Goal: Task Accomplishment & Management: Manage account settings

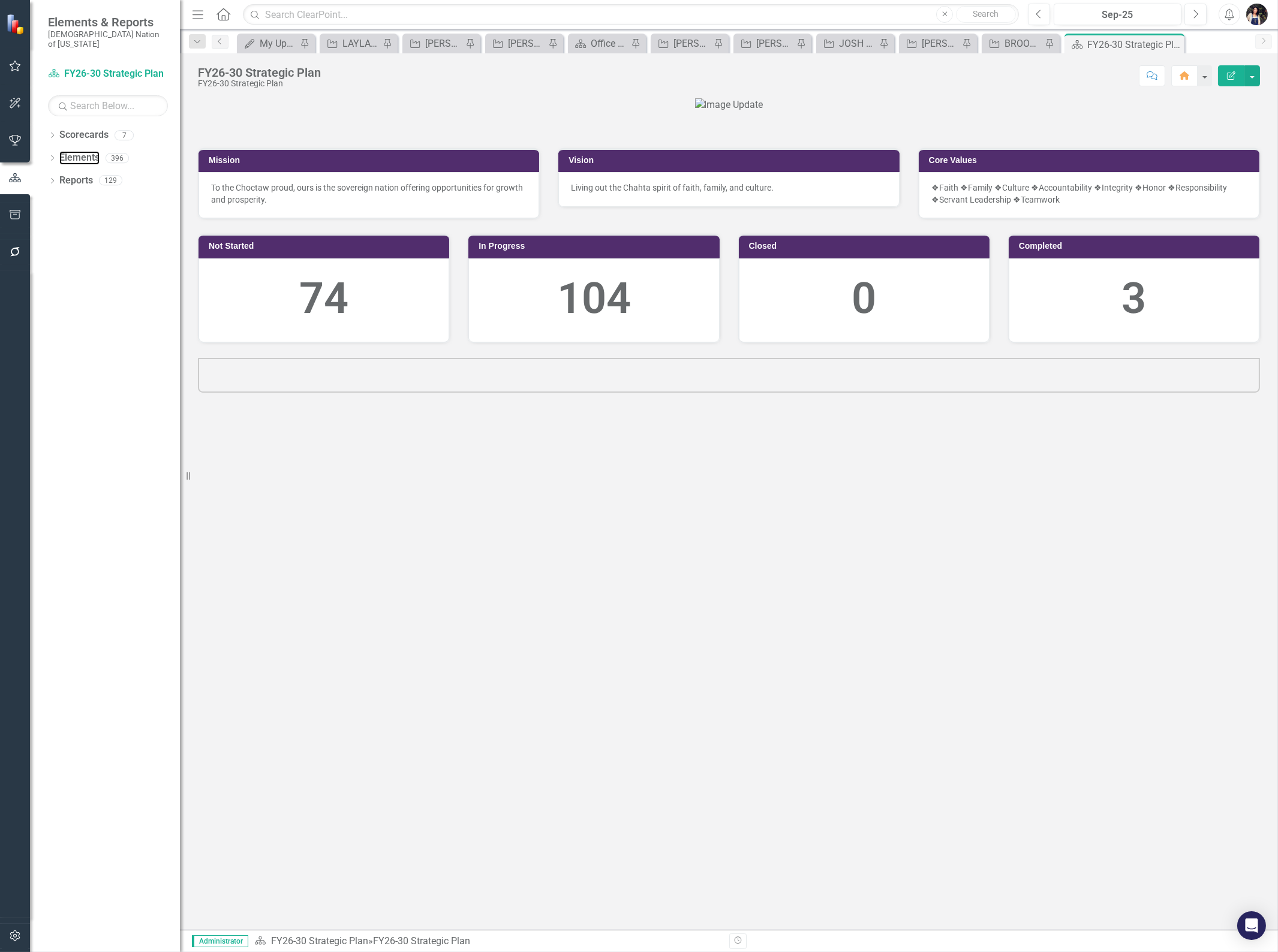
click at [88, 151] on link "Elements" at bounding box center [79, 157] width 40 height 14
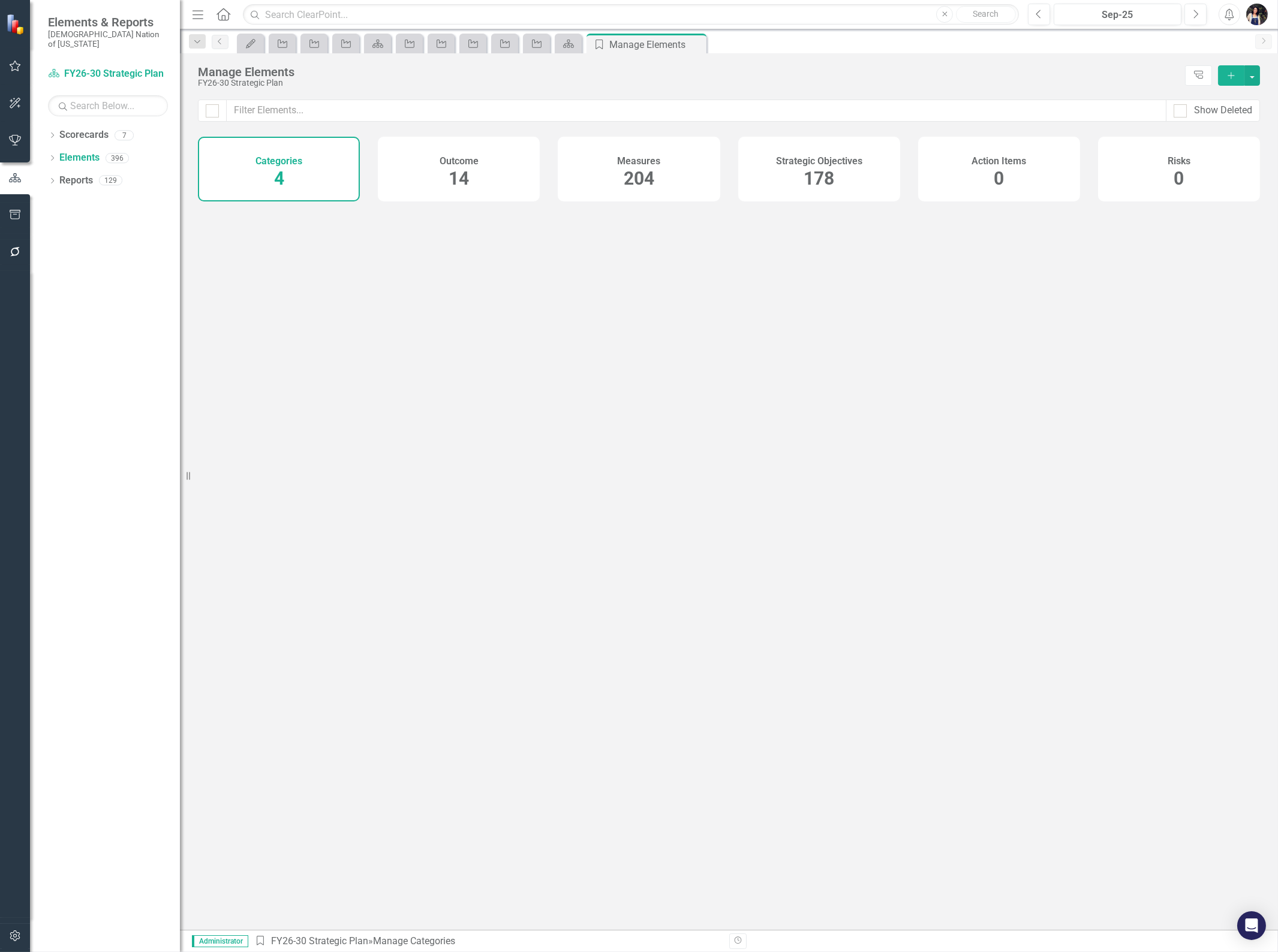
click at [813, 183] on span "178" at bounding box center [818, 178] width 30 height 21
click at [670, 156] on div "Measures 204" at bounding box center [638, 169] width 162 height 65
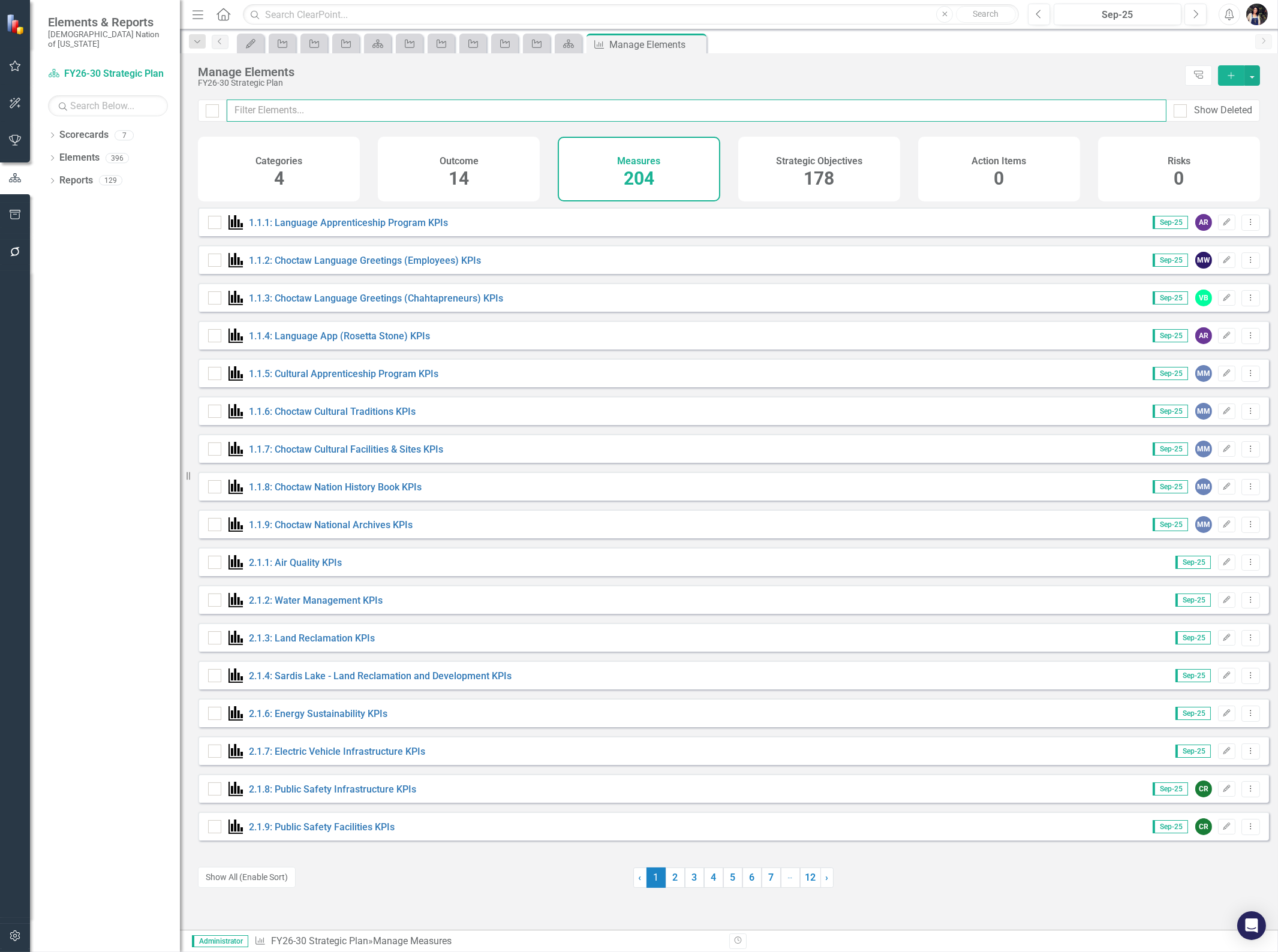
click at [325, 114] on input "text" at bounding box center [696, 111] width 939 height 22
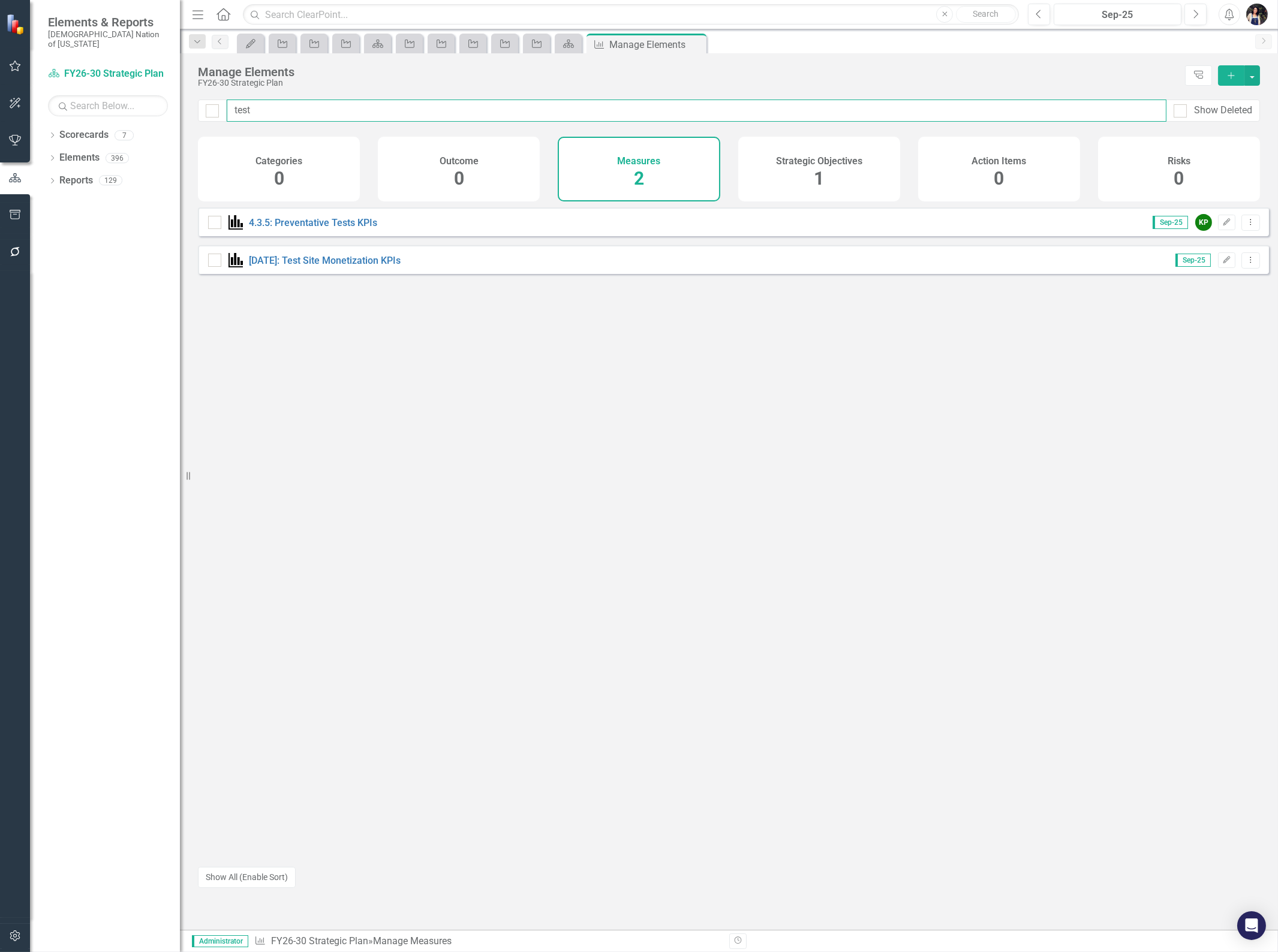
type input "test"
click at [1244, 268] on button "Dropdown Menu" at bounding box center [1250, 261] width 18 height 16
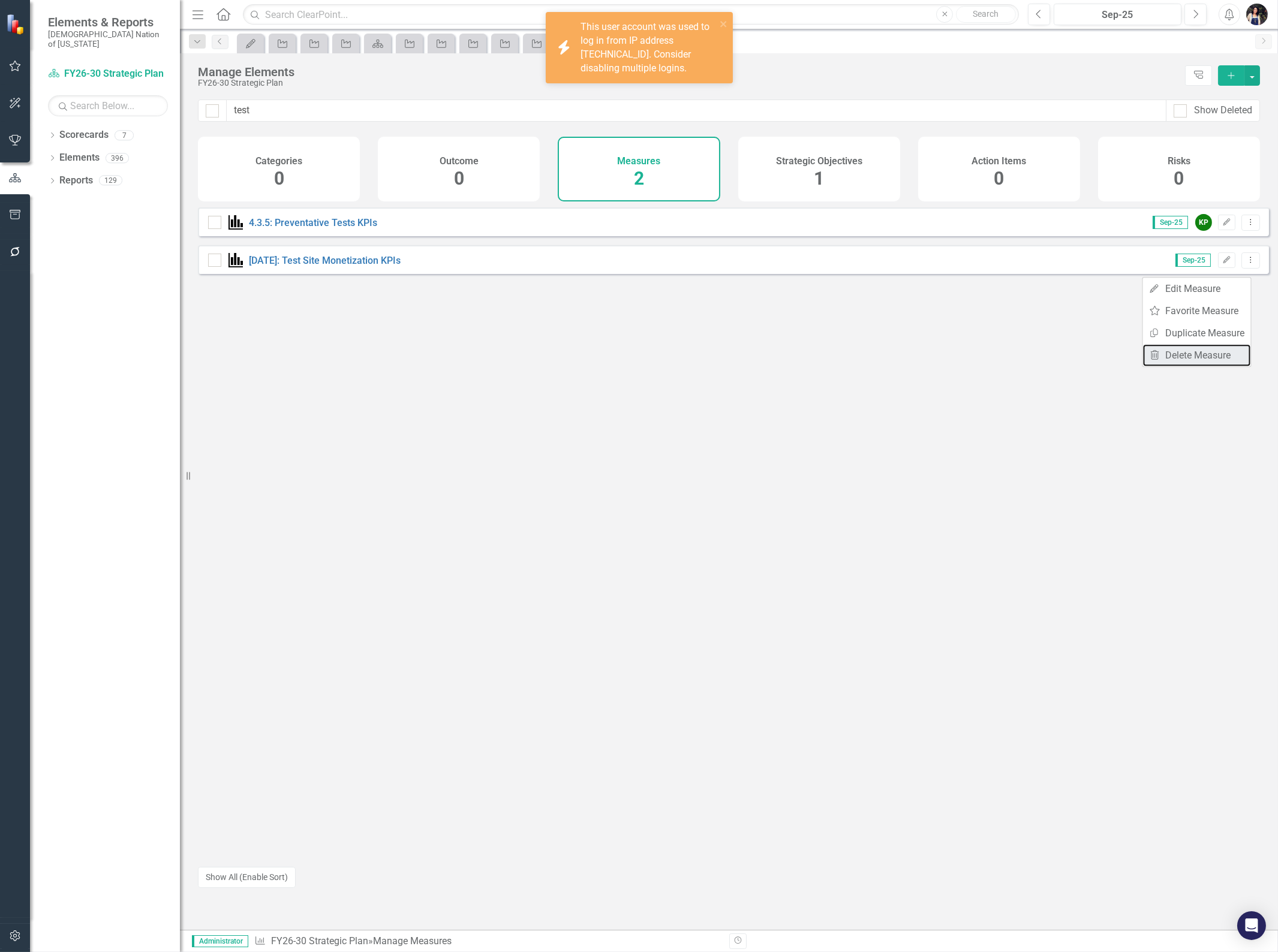
click at [1200, 357] on link "Trash Delete Measure" at bounding box center [1197, 356] width 108 height 22
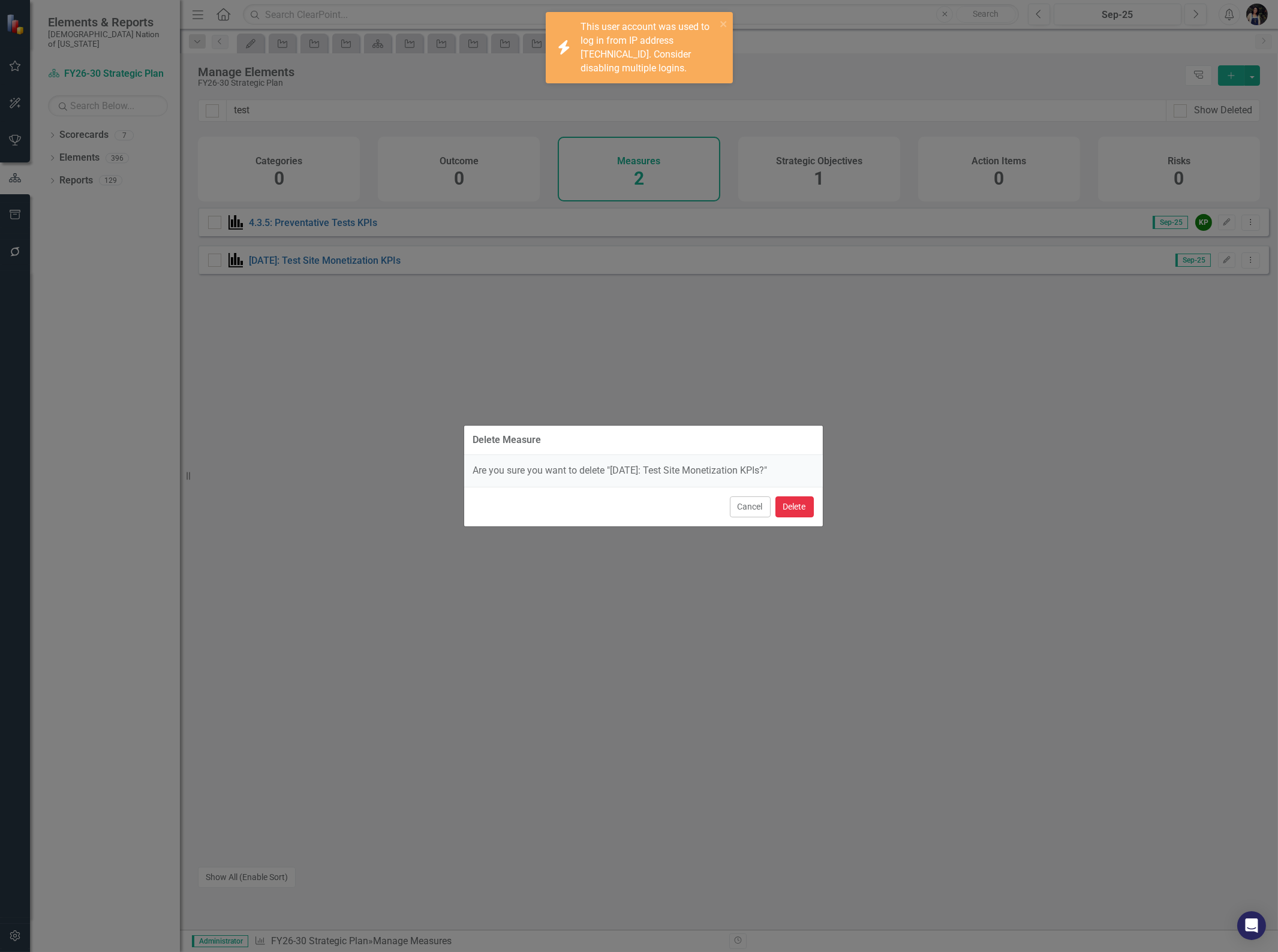
click at [795, 510] on button "Delete" at bounding box center [795, 507] width 38 height 21
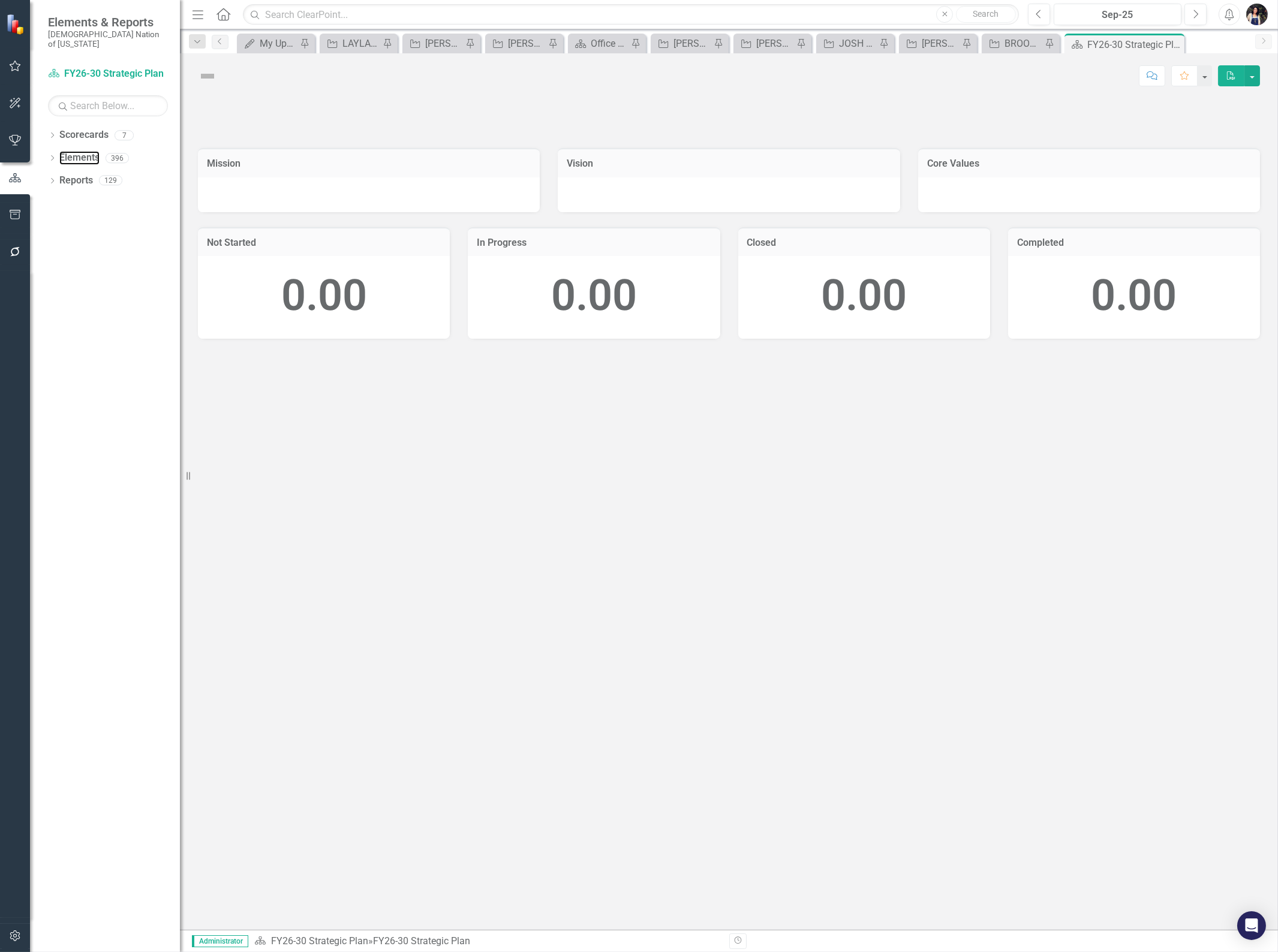
click at [91, 151] on link "Elements" at bounding box center [79, 157] width 40 height 14
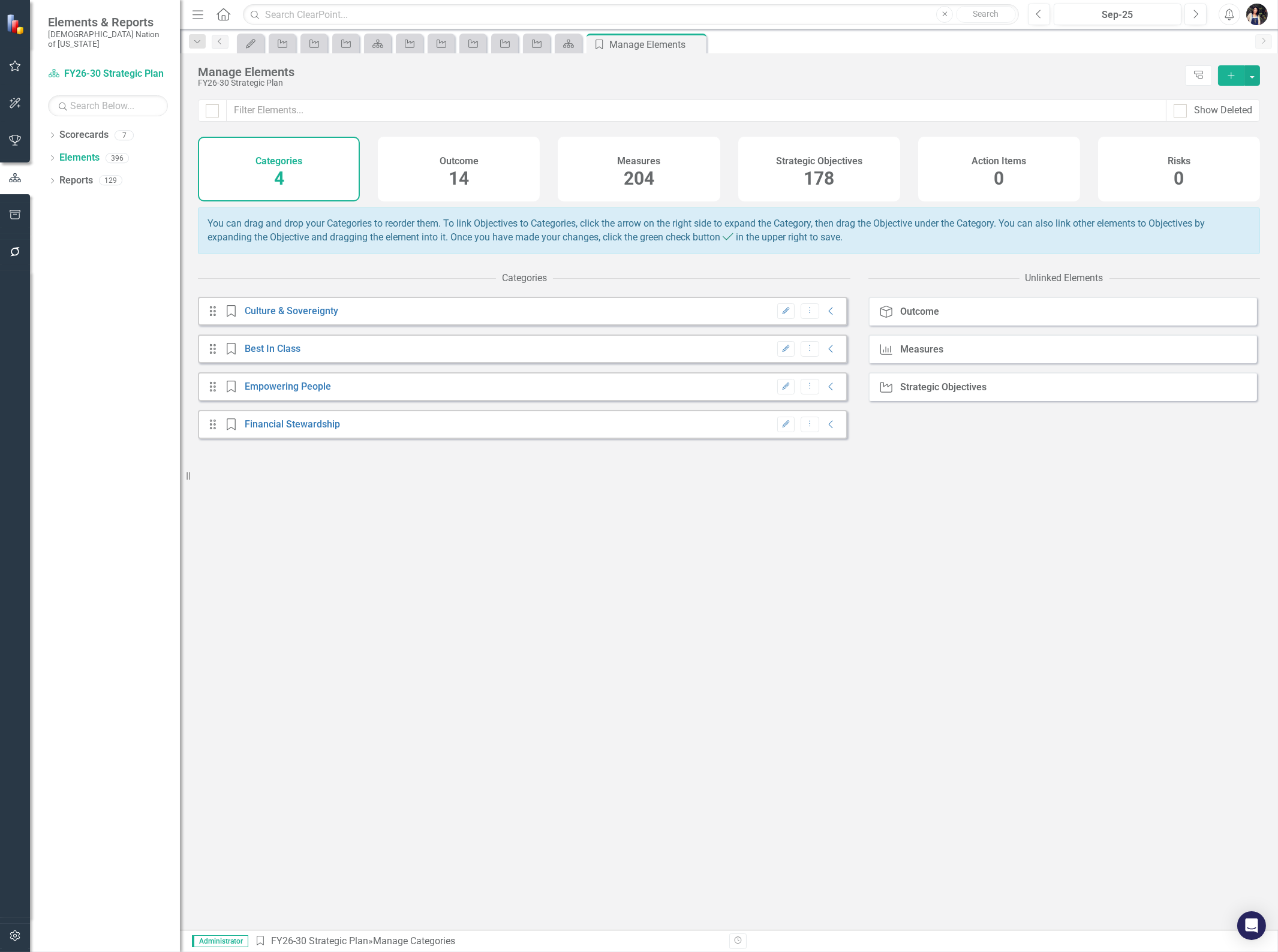
click at [857, 182] on div "Strategic Objectives 178" at bounding box center [819, 169] width 162 height 65
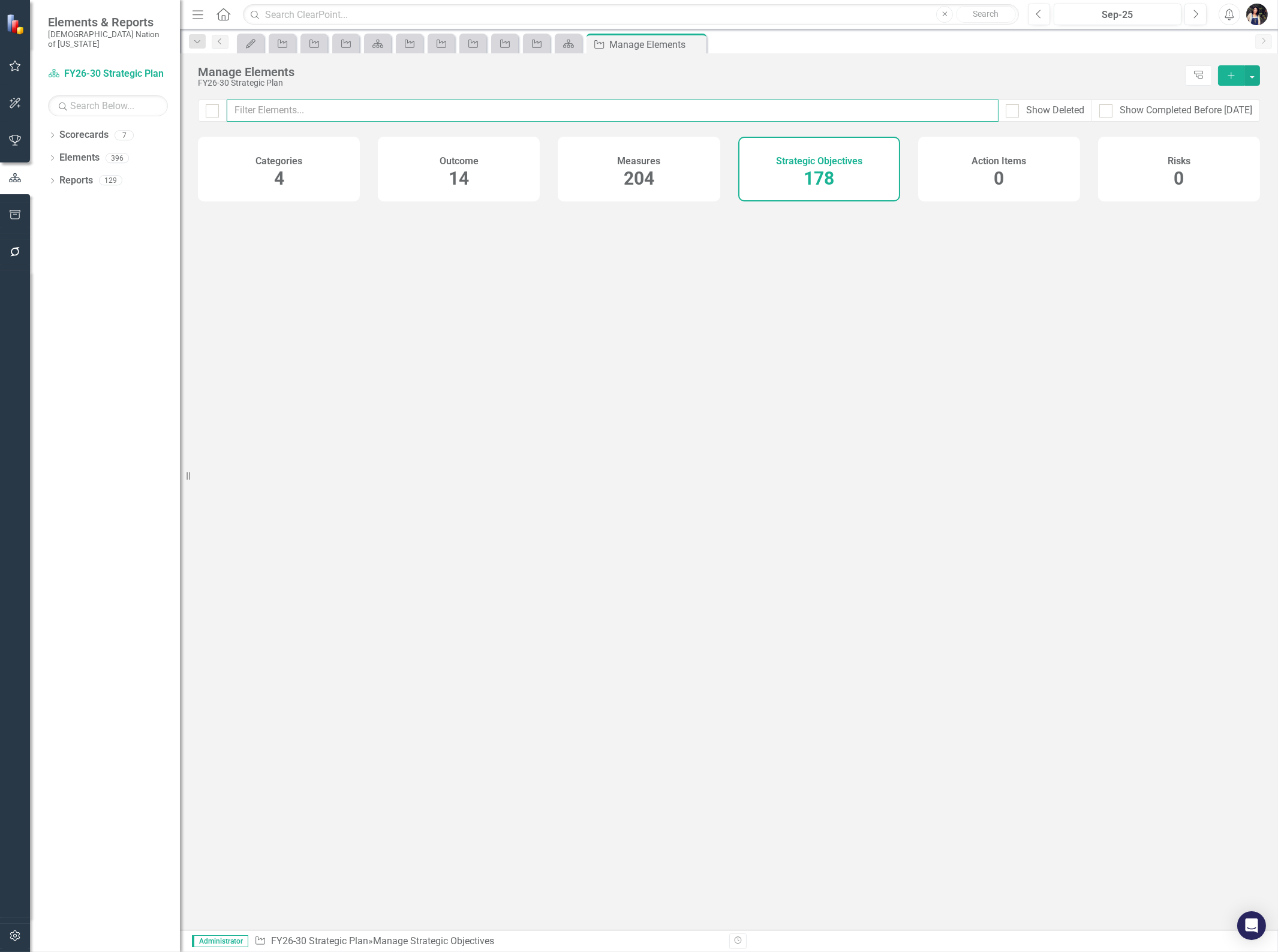
click at [449, 111] on input "text" at bounding box center [613, 111] width 772 height 22
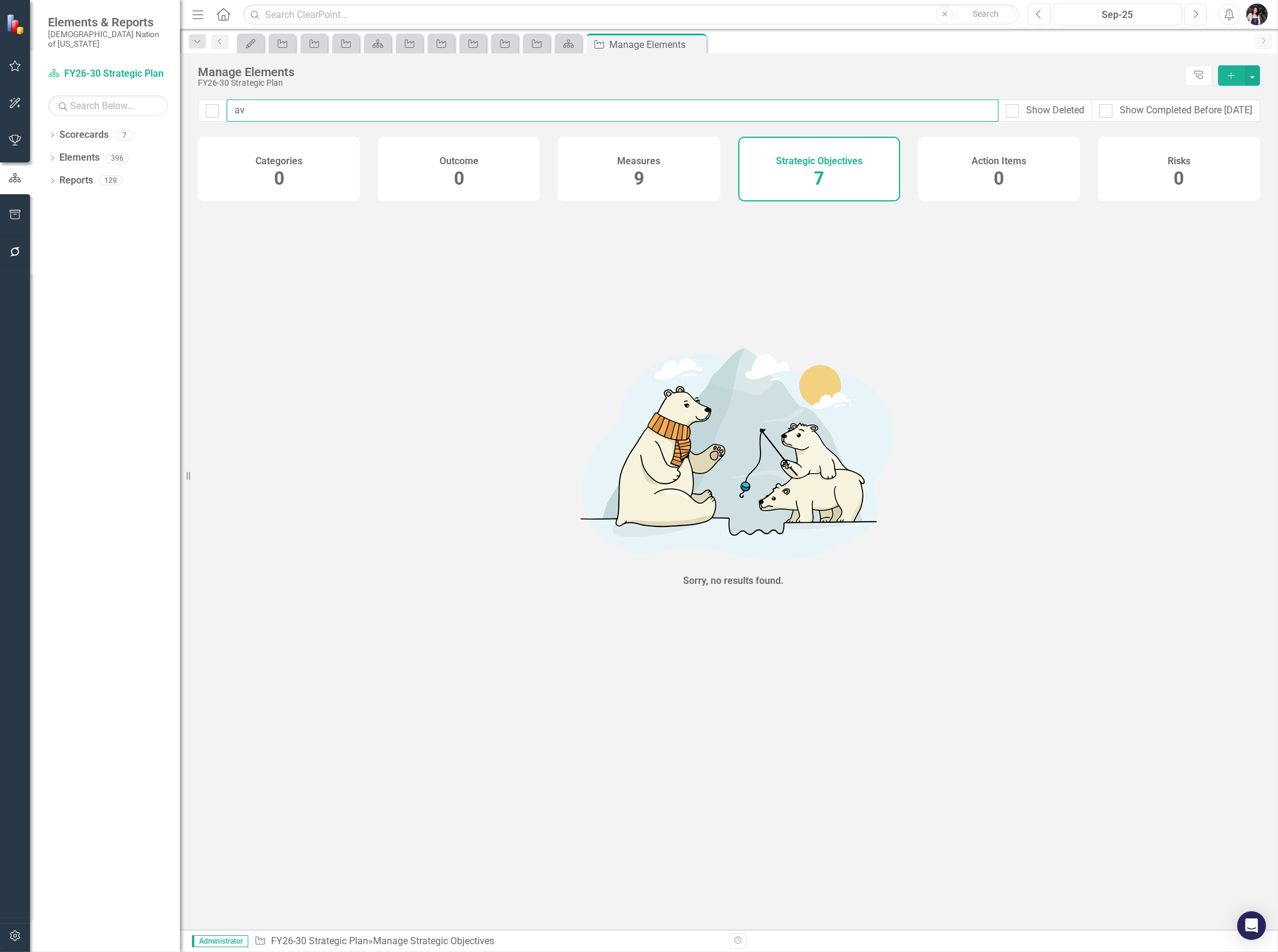
type input "a"
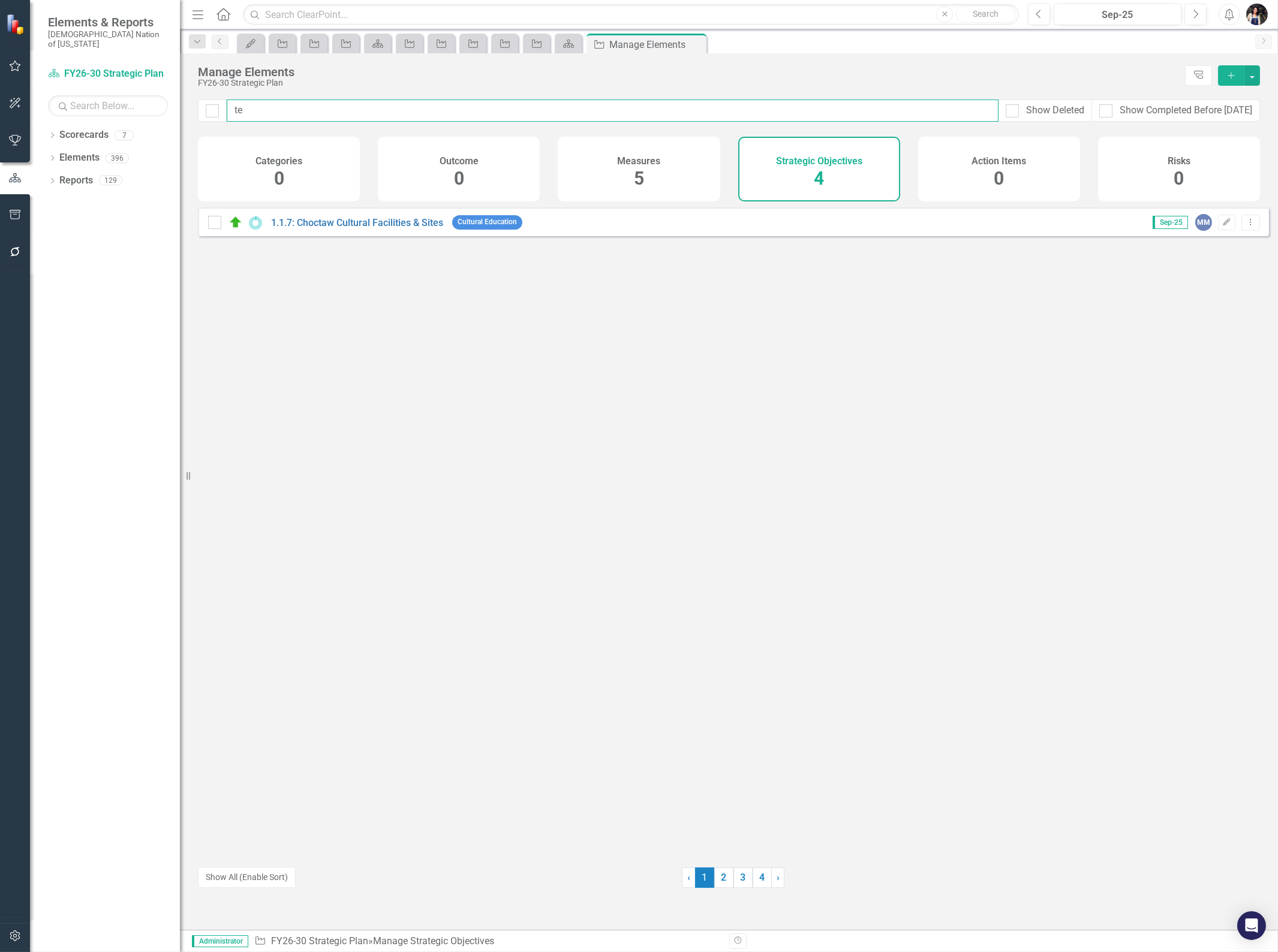
type input "t"
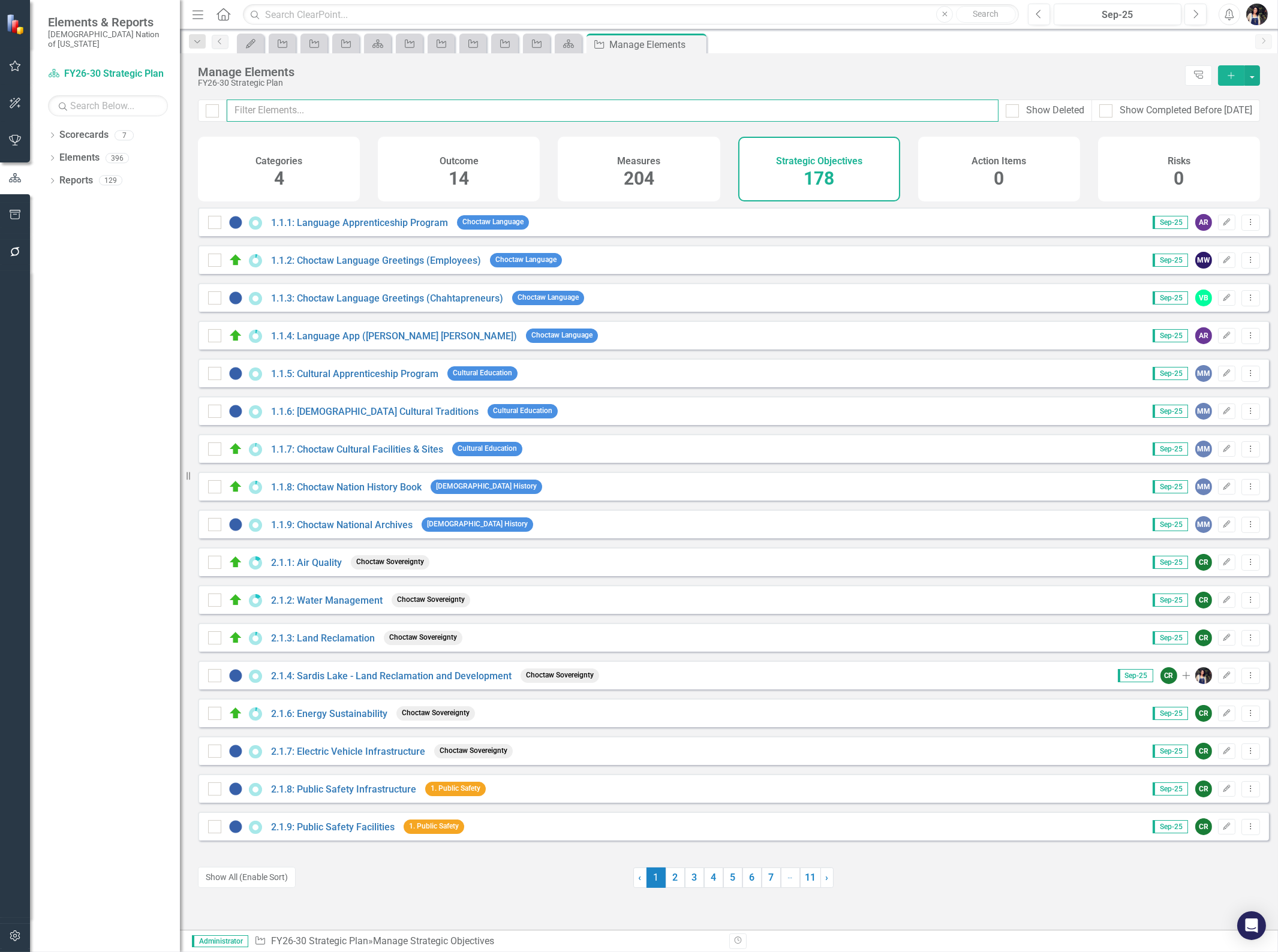
click at [625, 112] on input "text" at bounding box center [613, 111] width 772 height 22
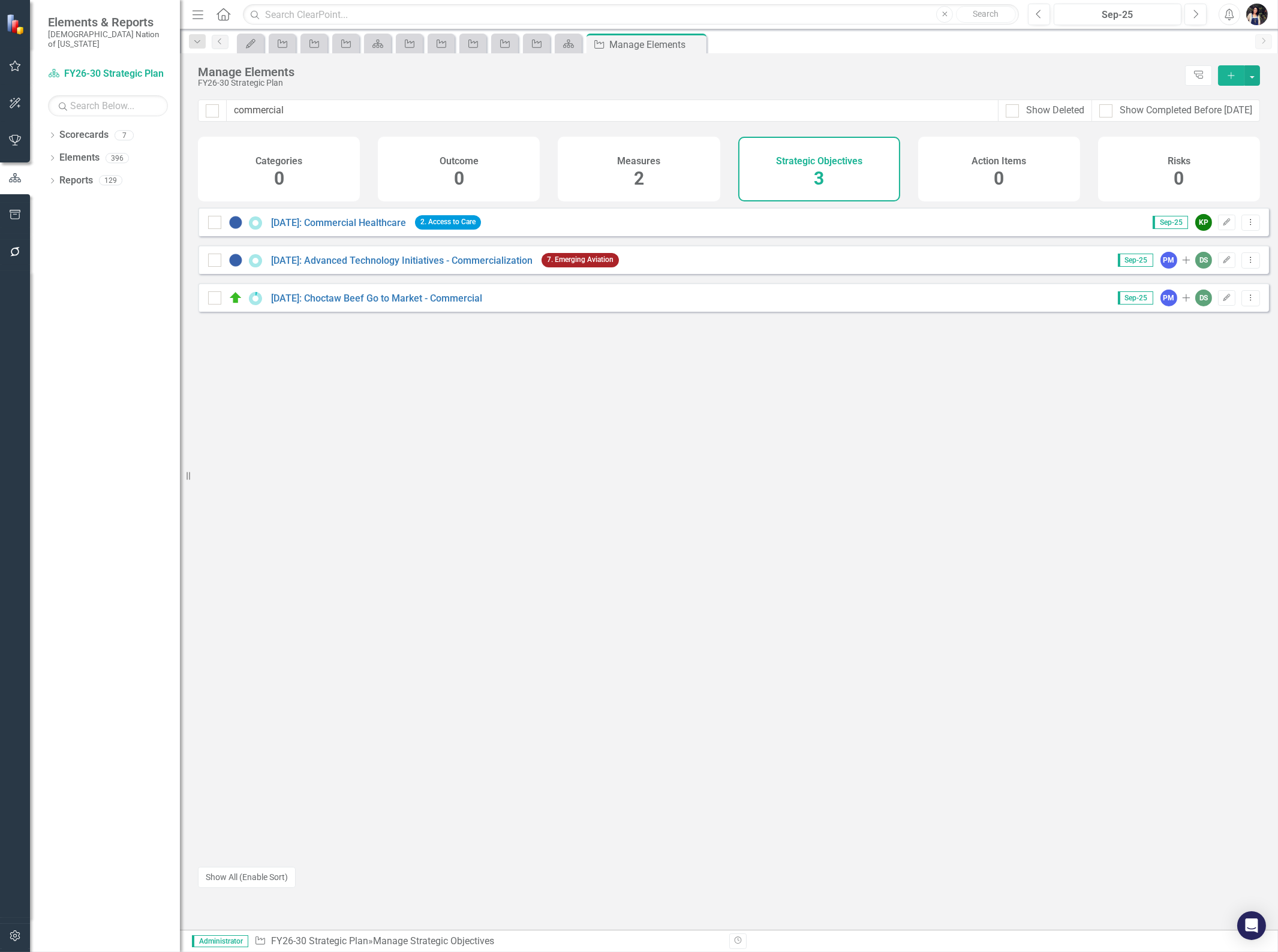
drag, startPoint x: 676, startPoint y: 170, endPoint x: 438, endPoint y: 168, distance: 238.0
click at [676, 169] on div "Measures 2" at bounding box center [638, 169] width 162 height 65
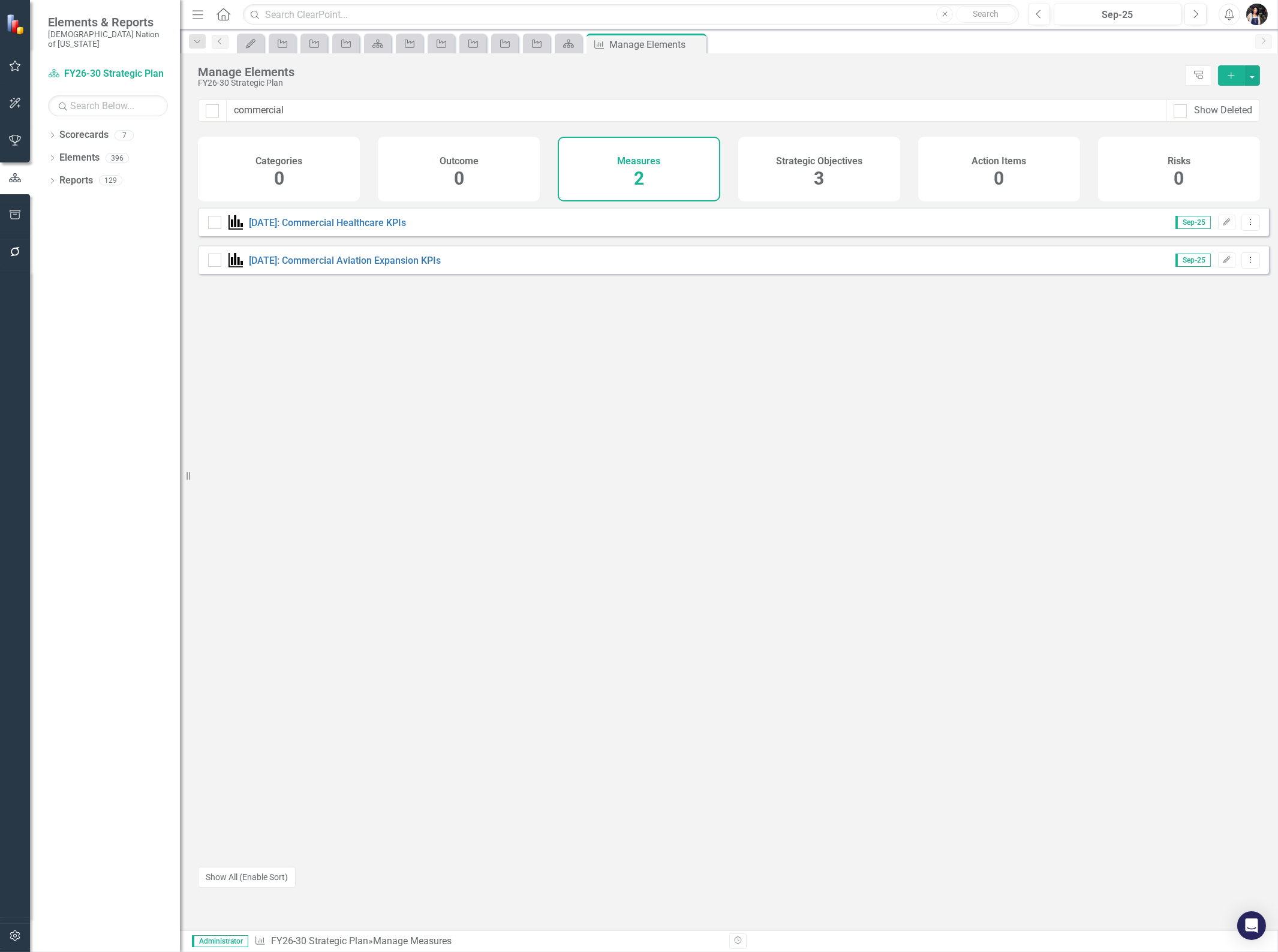
click at [1245, 268] on button "Dropdown Menu" at bounding box center [1250, 261] width 18 height 16
click at [1185, 353] on link "Trash Delete Measure" at bounding box center [1197, 356] width 108 height 22
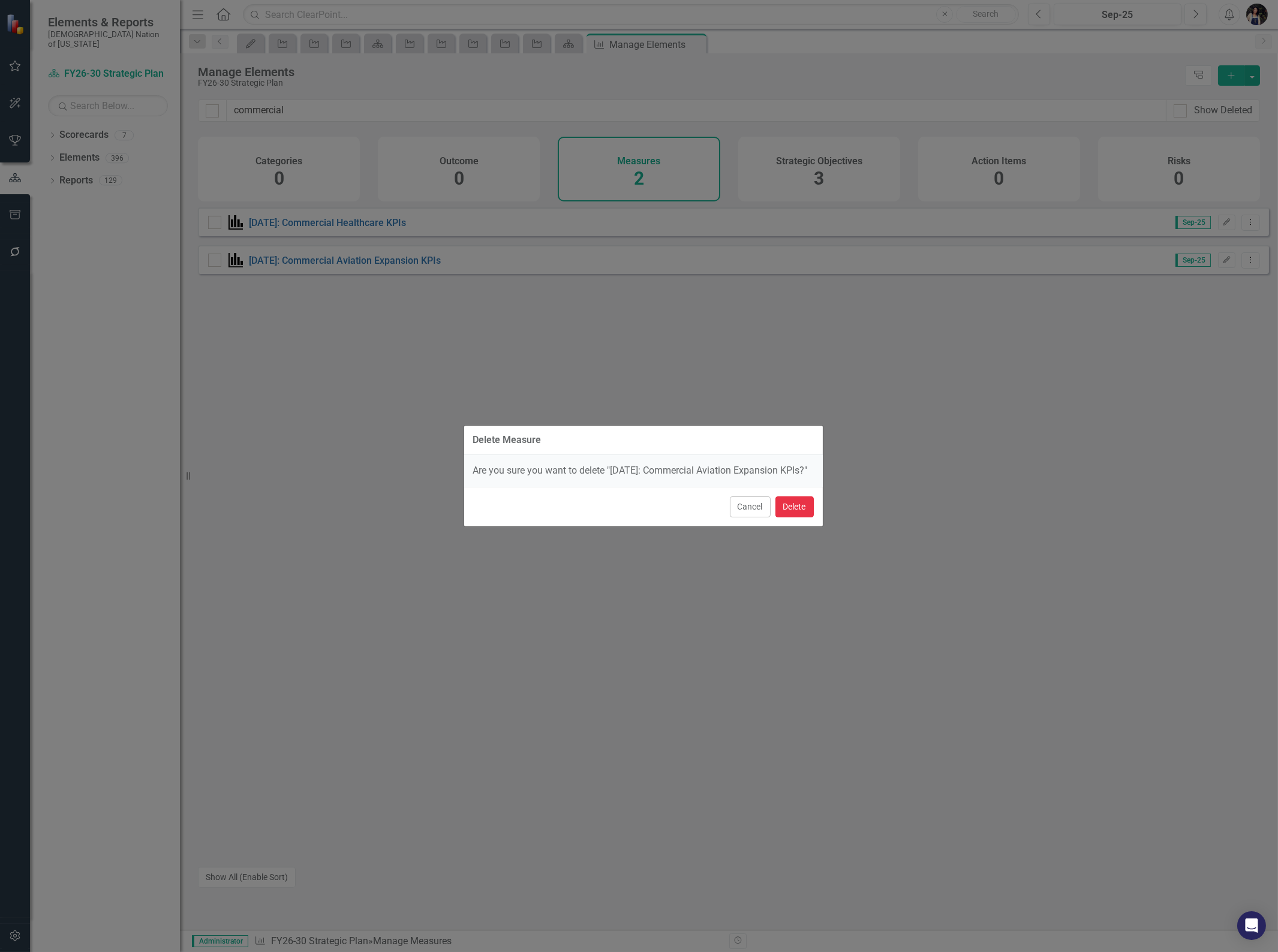
click at [794, 510] on button "Delete" at bounding box center [795, 507] width 38 height 21
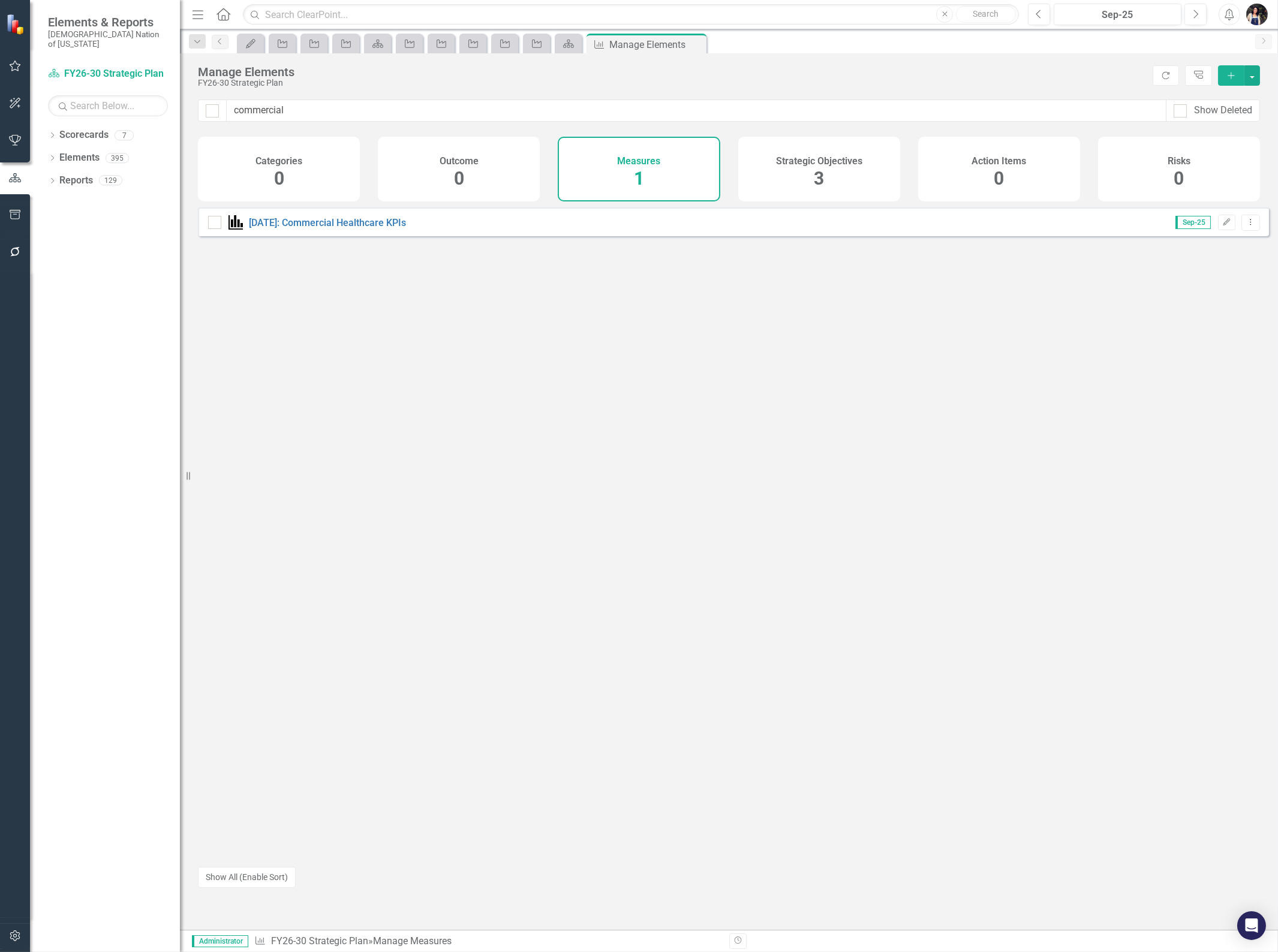
click at [818, 188] on span "3" at bounding box center [819, 178] width 10 height 21
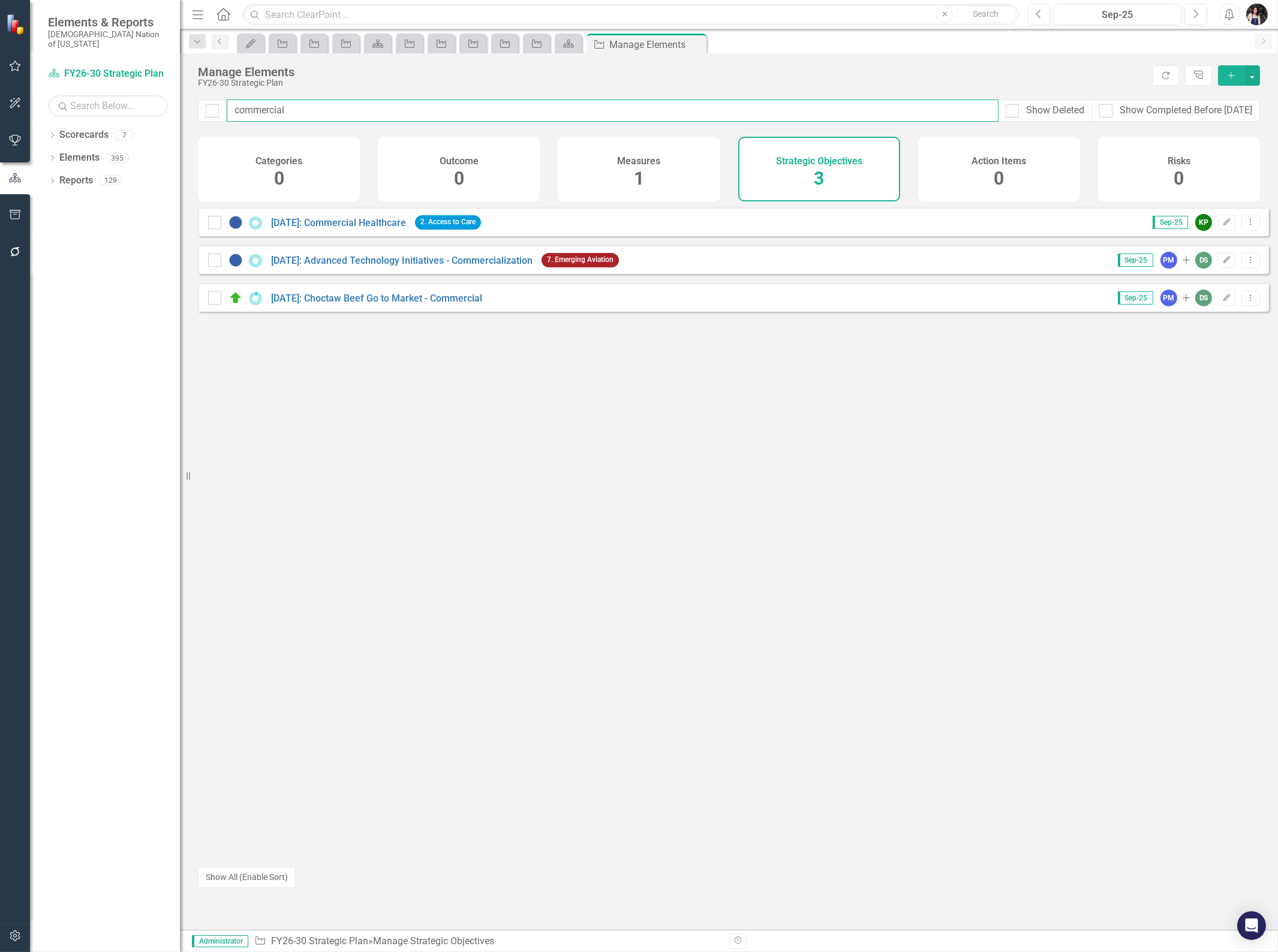
click at [724, 115] on input "commercial" at bounding box center [613, 111] width 772 height 22
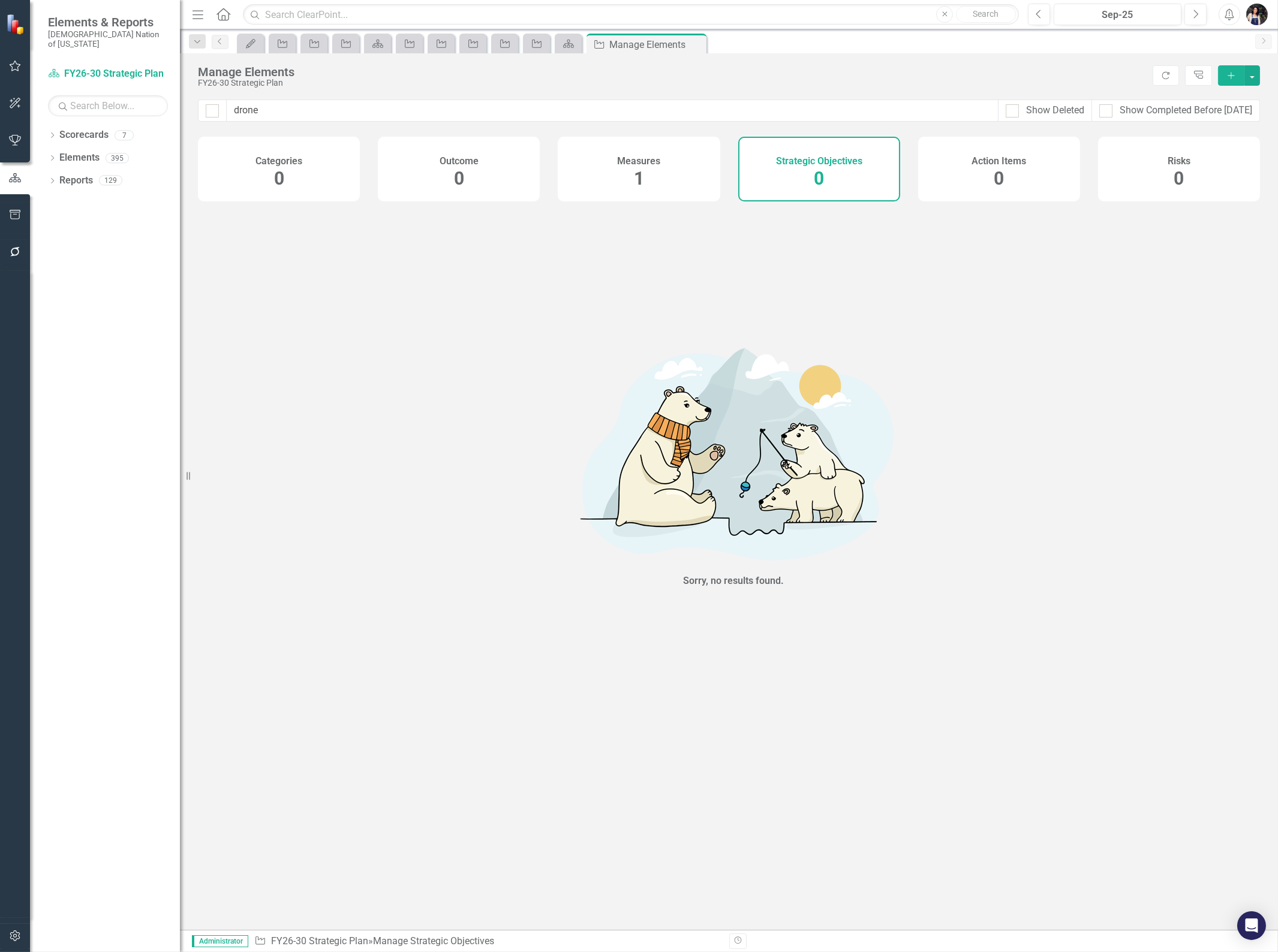
click at [670, 180] on div "Measures 1" at bounding box center [638, 169] width 162 height 65
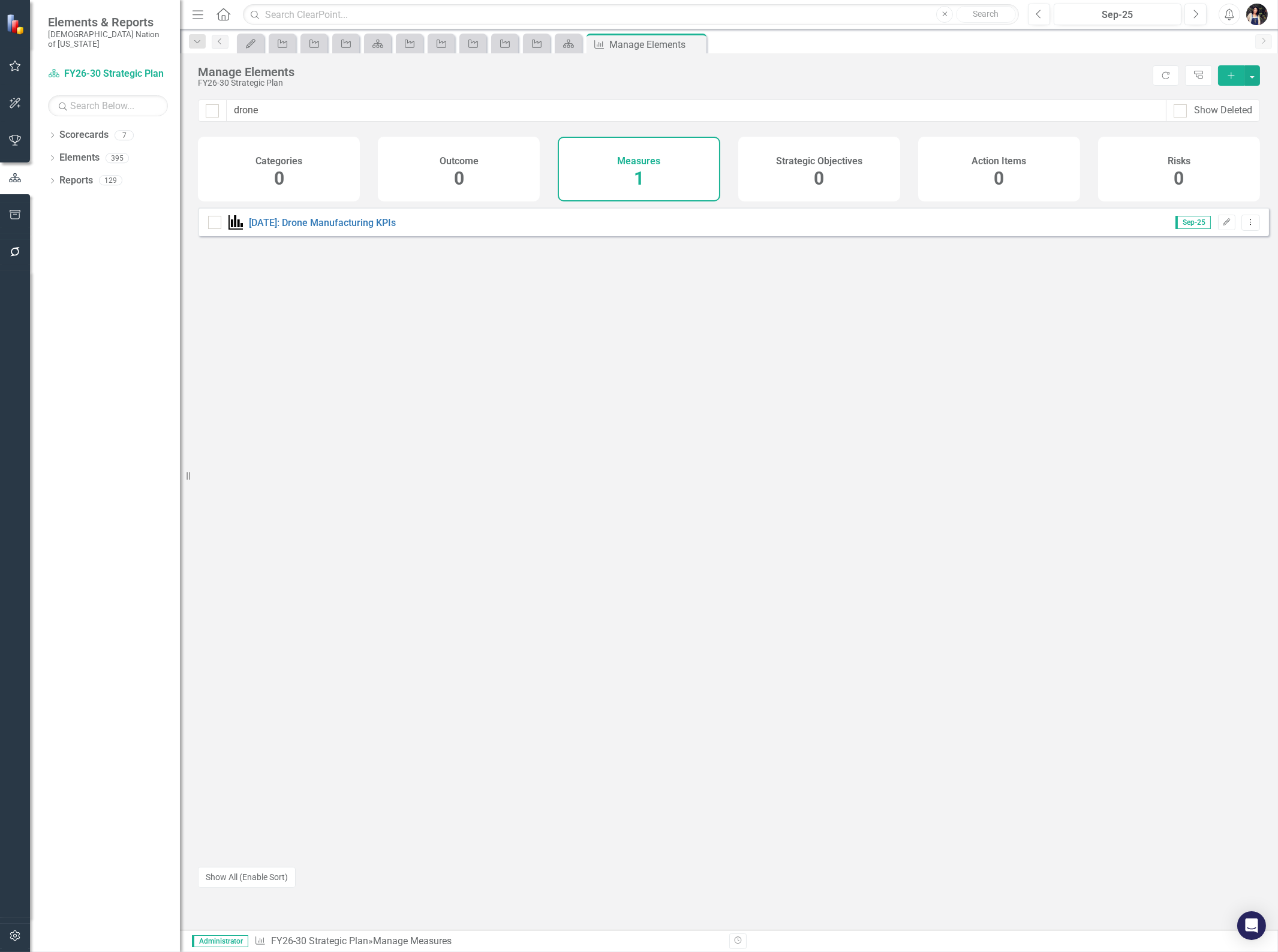
click at [1245, 226] on icon "Dropdown Menu" at bounding box center [1251, 222] width 10 height 8
click at [1200, 316] on link "Trash Delete Measure" at bounding box center [1197, 318] width 108 height 22
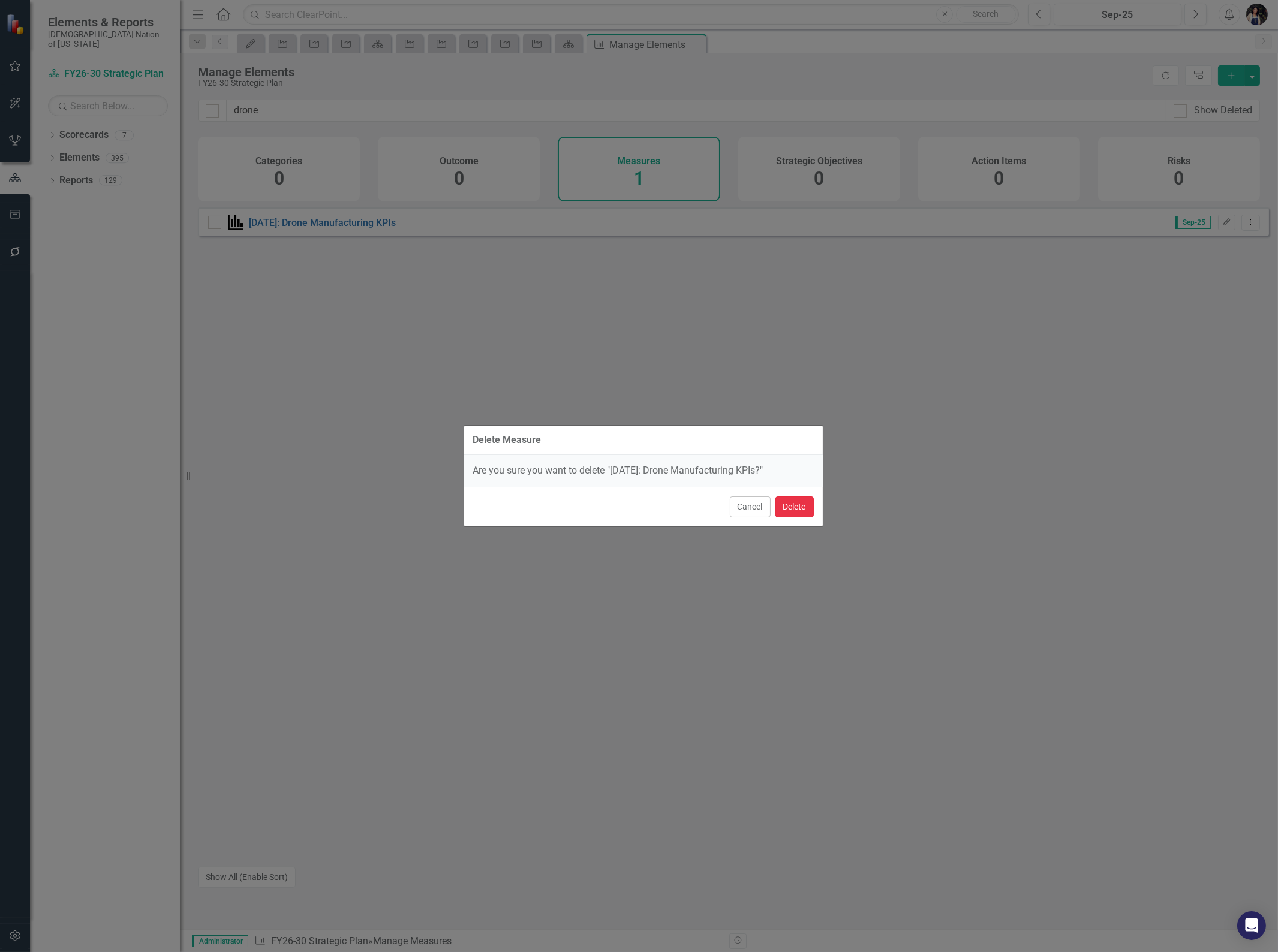
click at [795, 507] on button "Delete" at bounding box center [795, 507] width 38 height 21
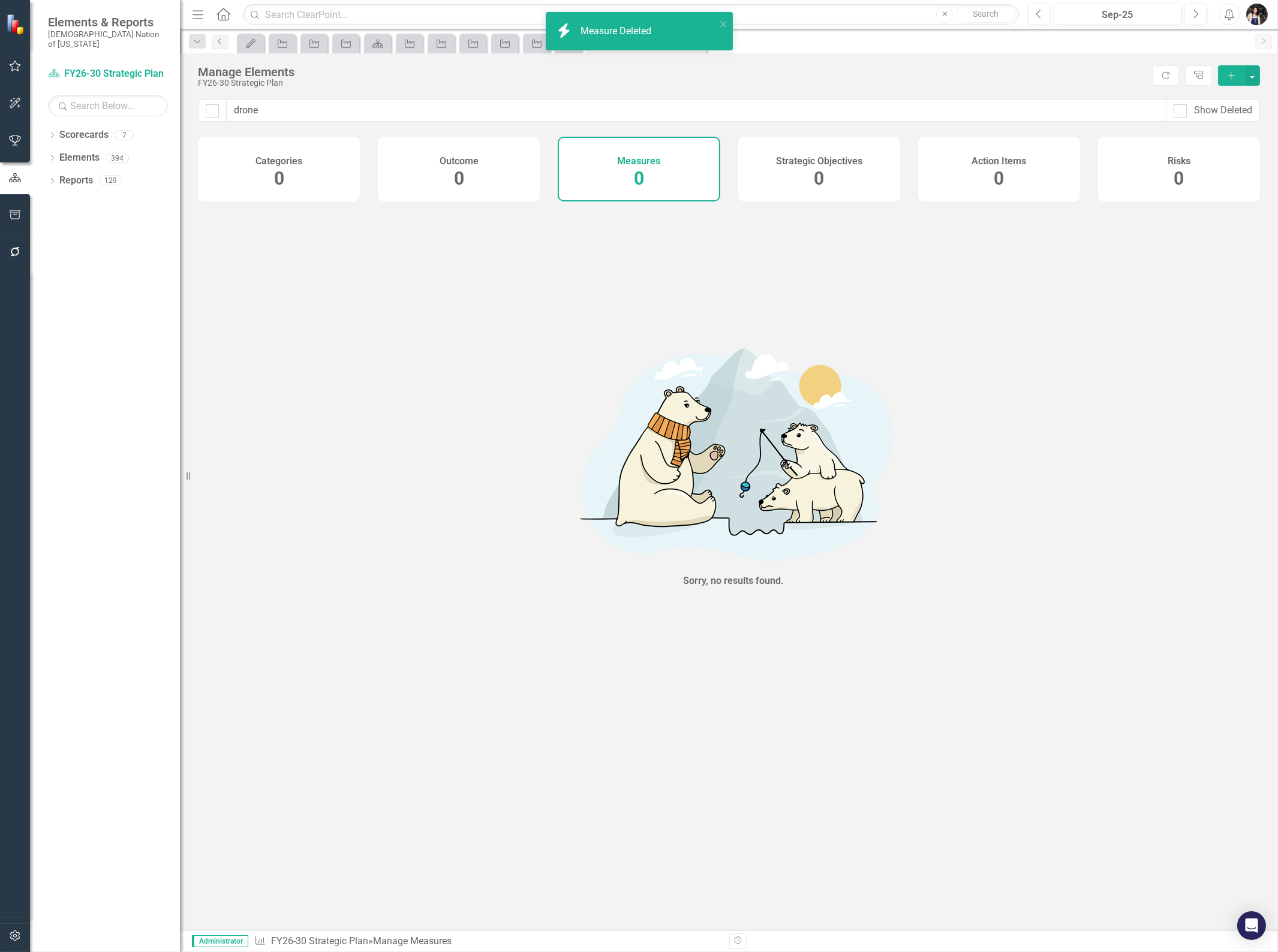
click at [837, 171] on div "Strategic Objectives 0" at bounding box center [819, 169] width 162 height 65
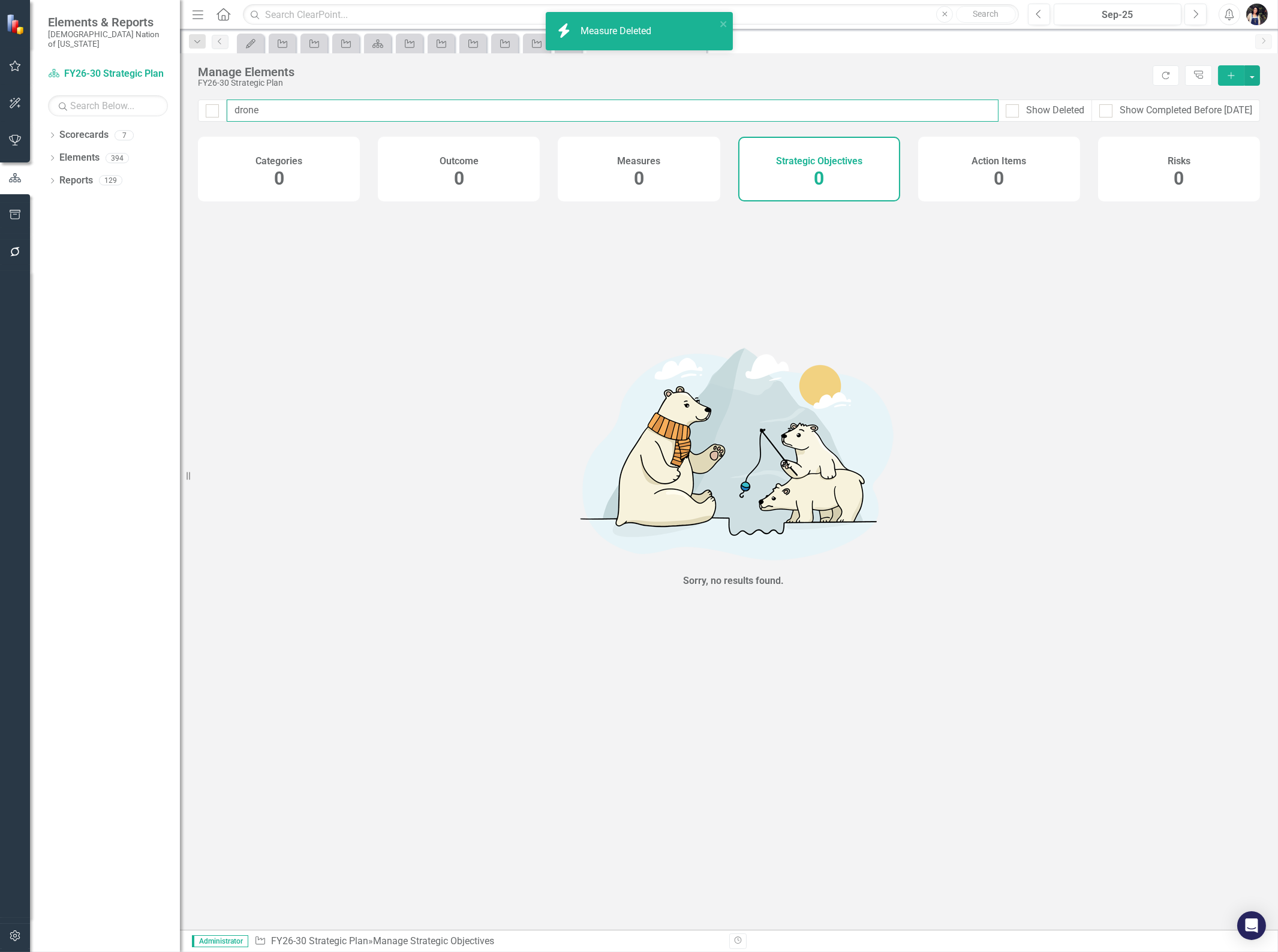
click at [733, 110] on input "drone" at bounding box center [613, 111] width 772 height 22
type input "d"
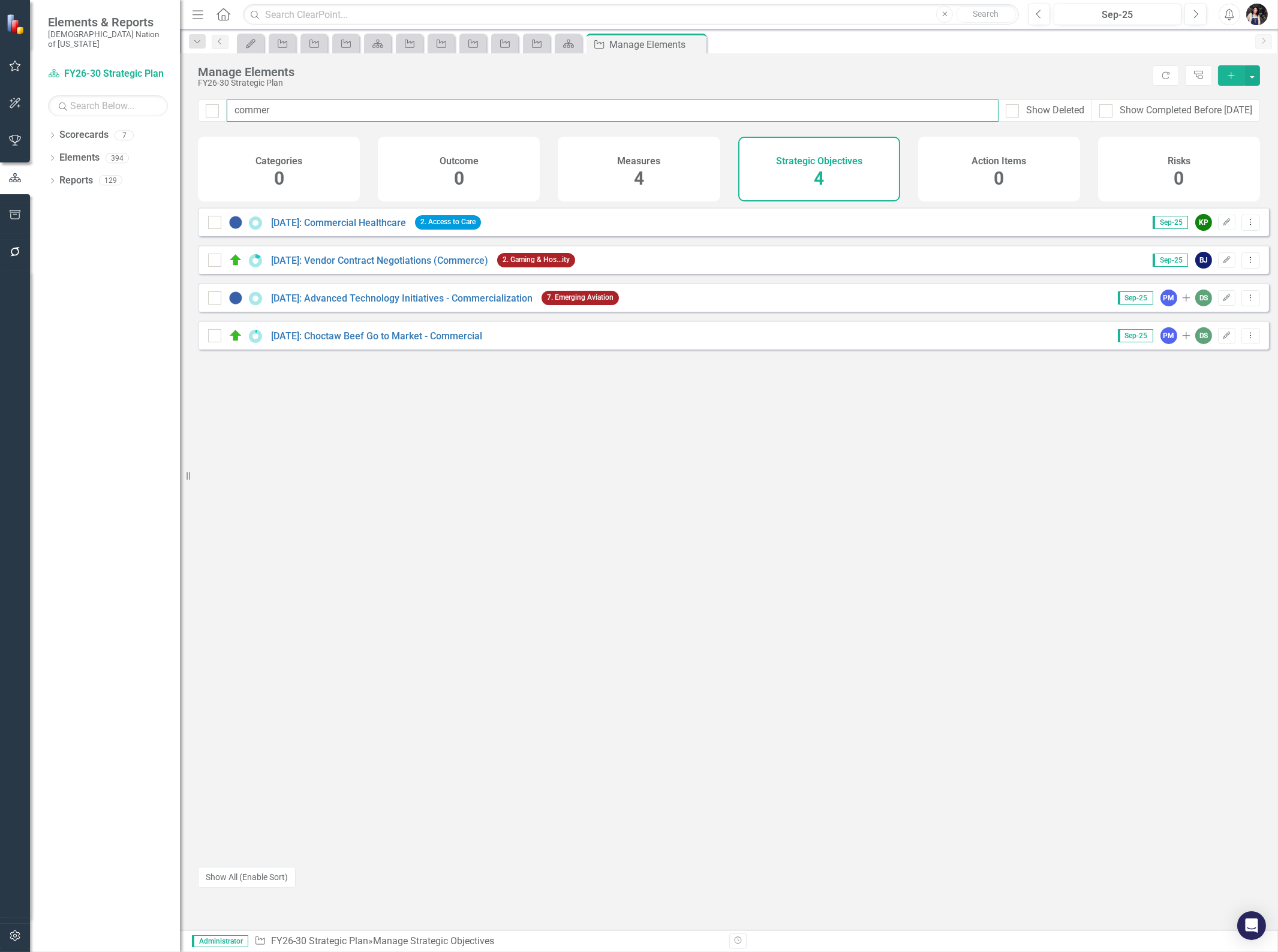
type input "commer"
click at [476, 304] on link "[DATE]: Advanced Technology Initiatives - Commercialization" at bounding box center [402, 298] width 262 height 11
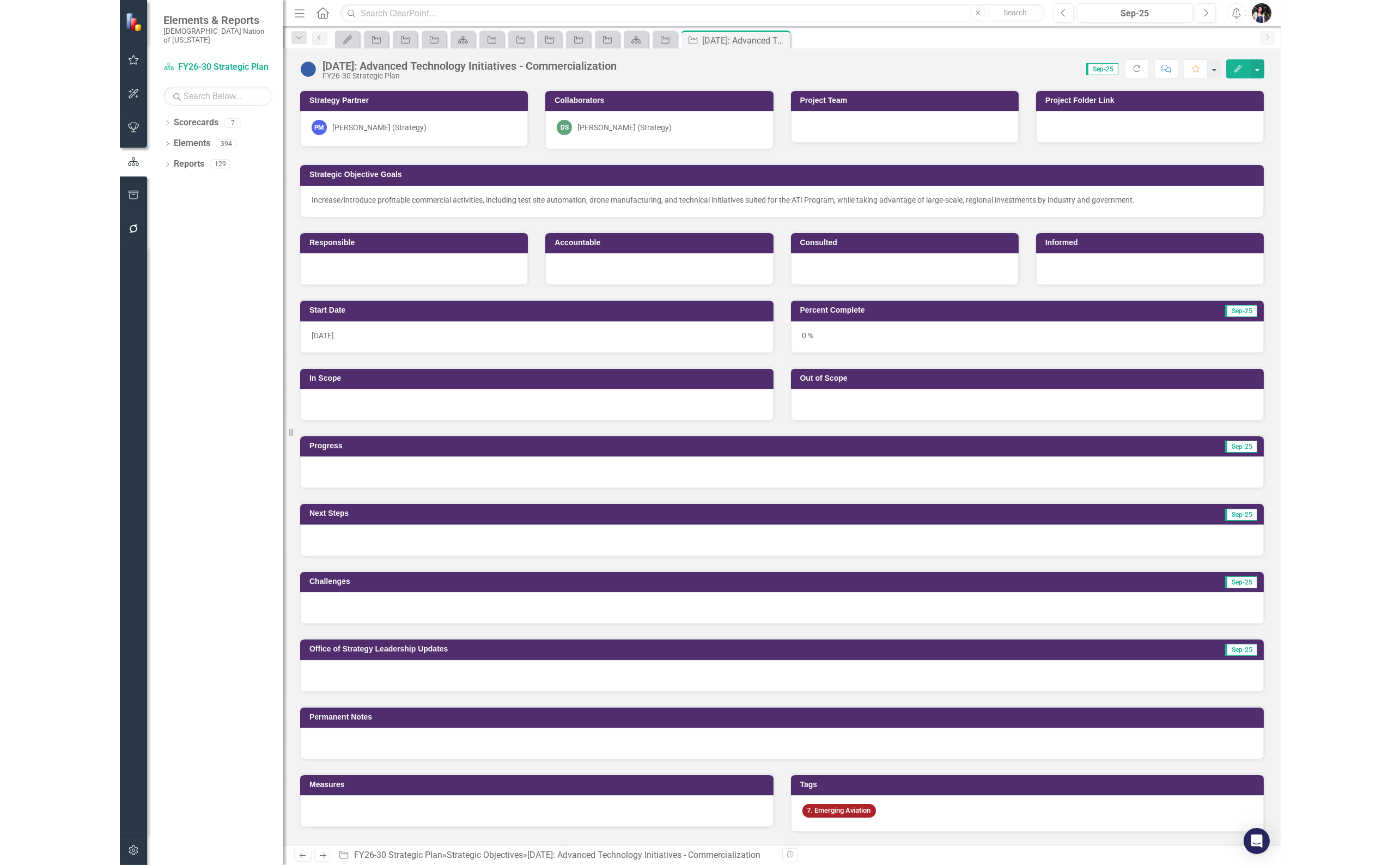
scroll to position [363, 0]
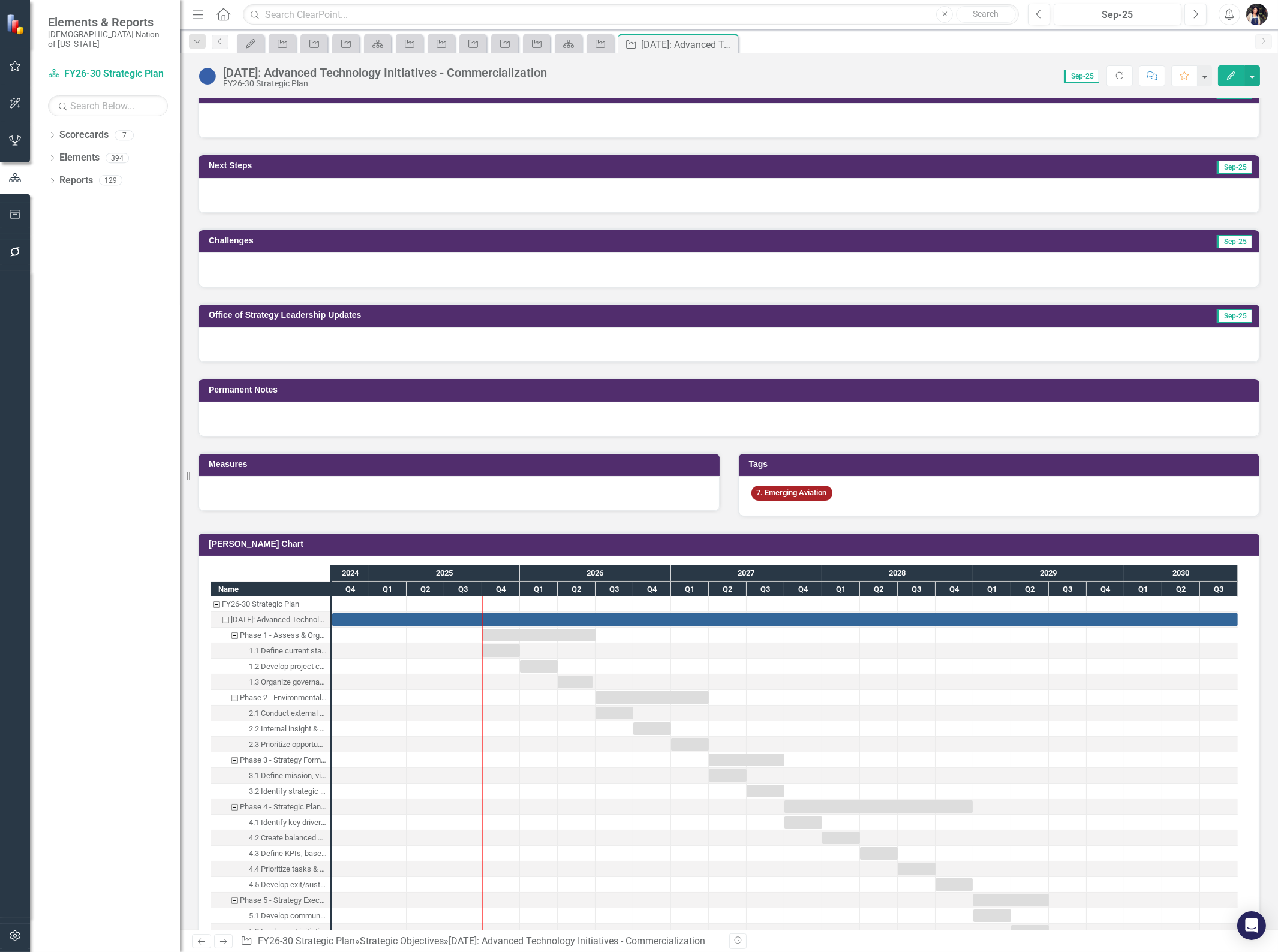
click at [0, 0] on icon "Close" at bounding box center [0, 0] width 0 height 0
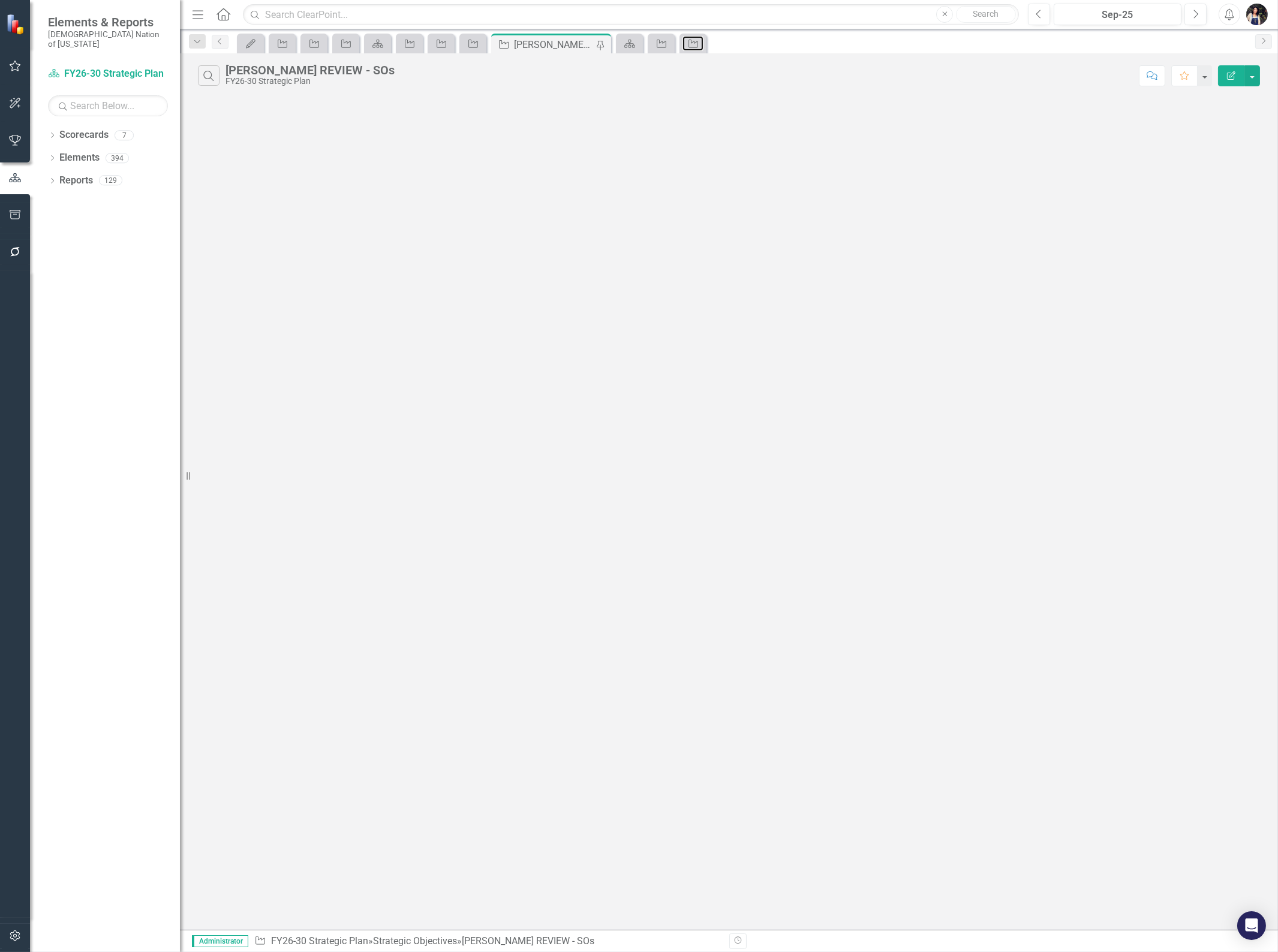
click at [690, 41] on icon "Strategic Objective" at bounding box center [693, 44] width 12 height 10
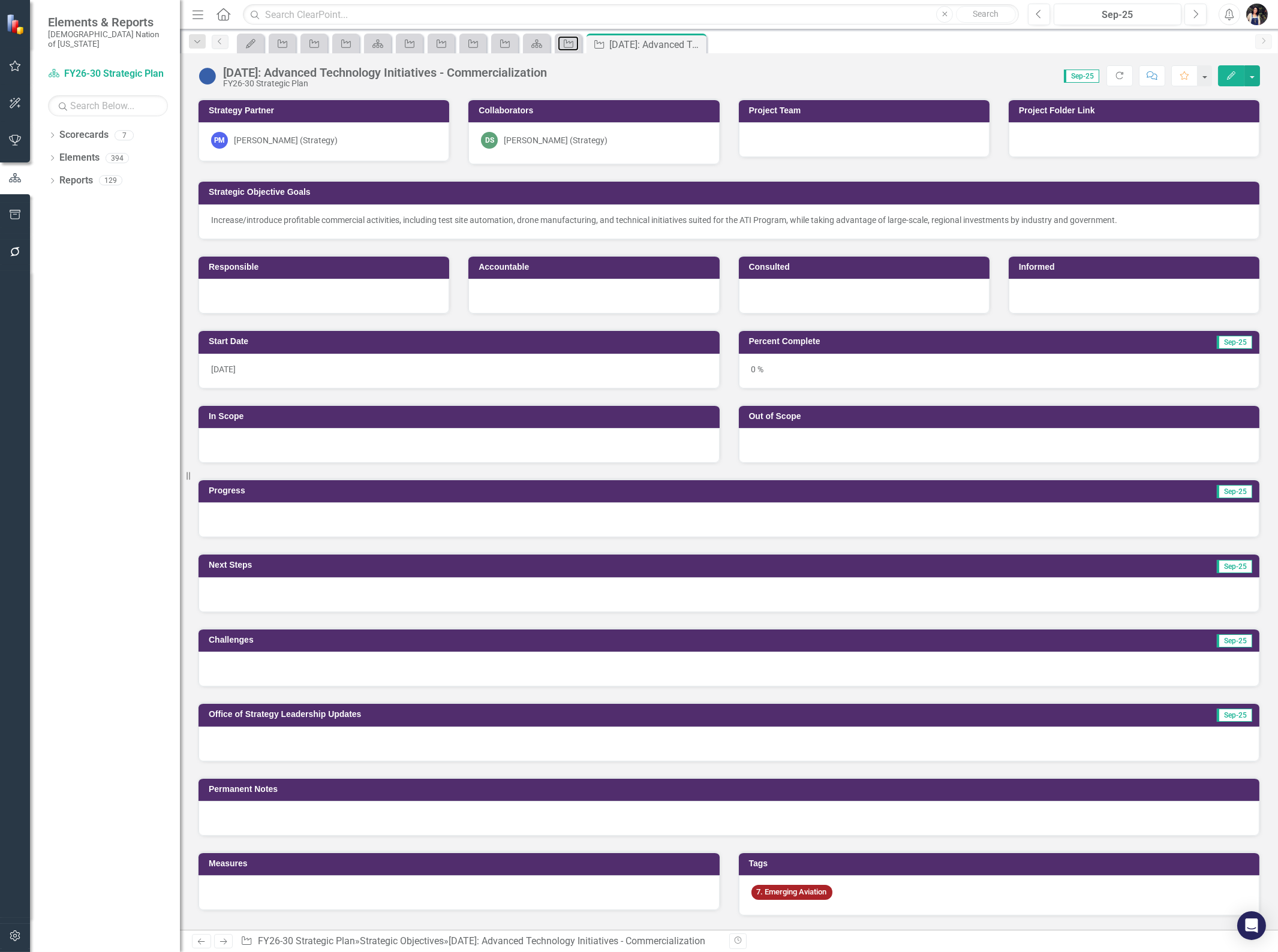
click at [568, 48] on icon "Strategic Objective" at bounding box center [568, 44] width 12 height 10
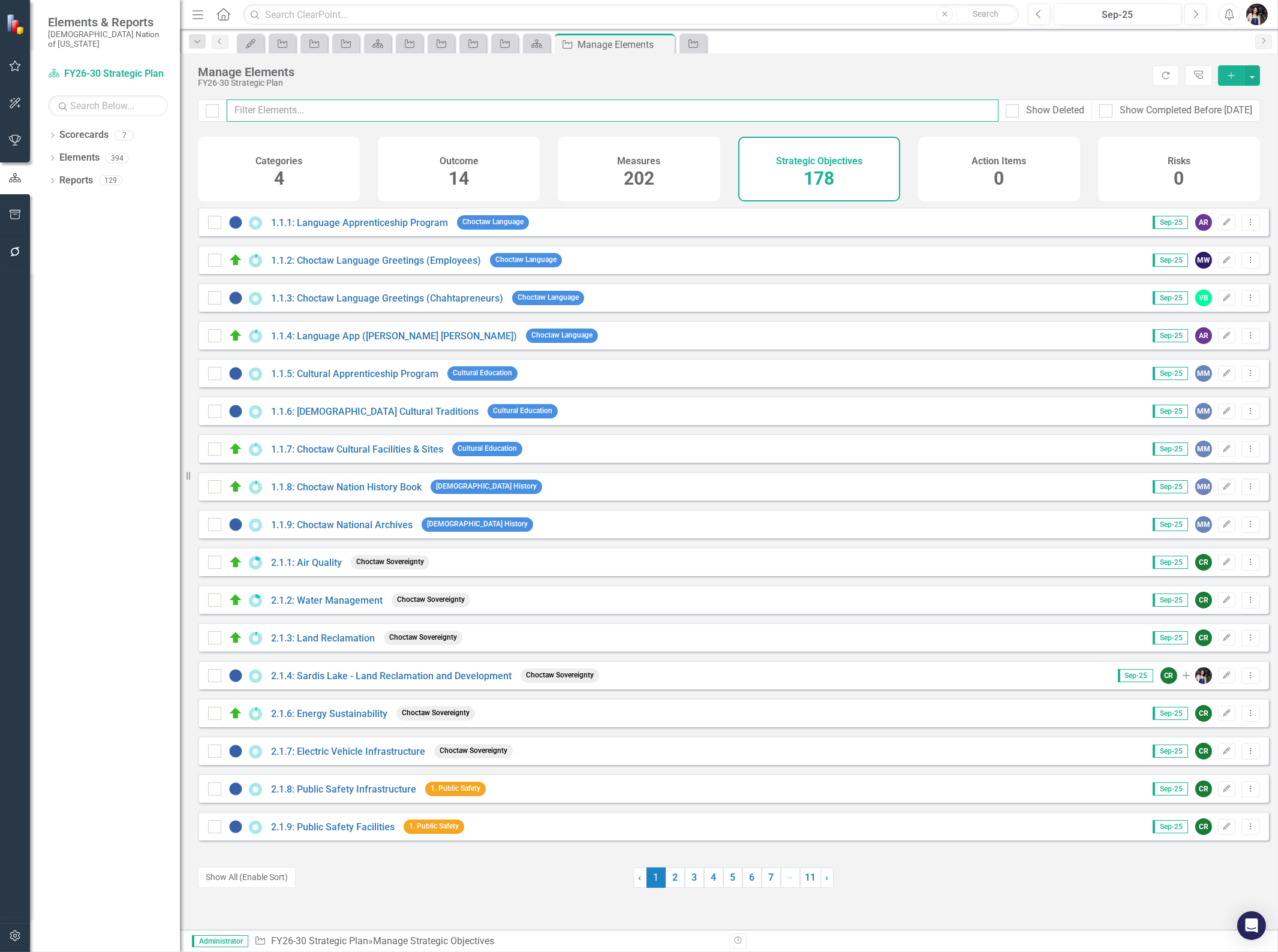
click at [418, 106] on input "text" at bounding box center [613, 111] width 772 height 22
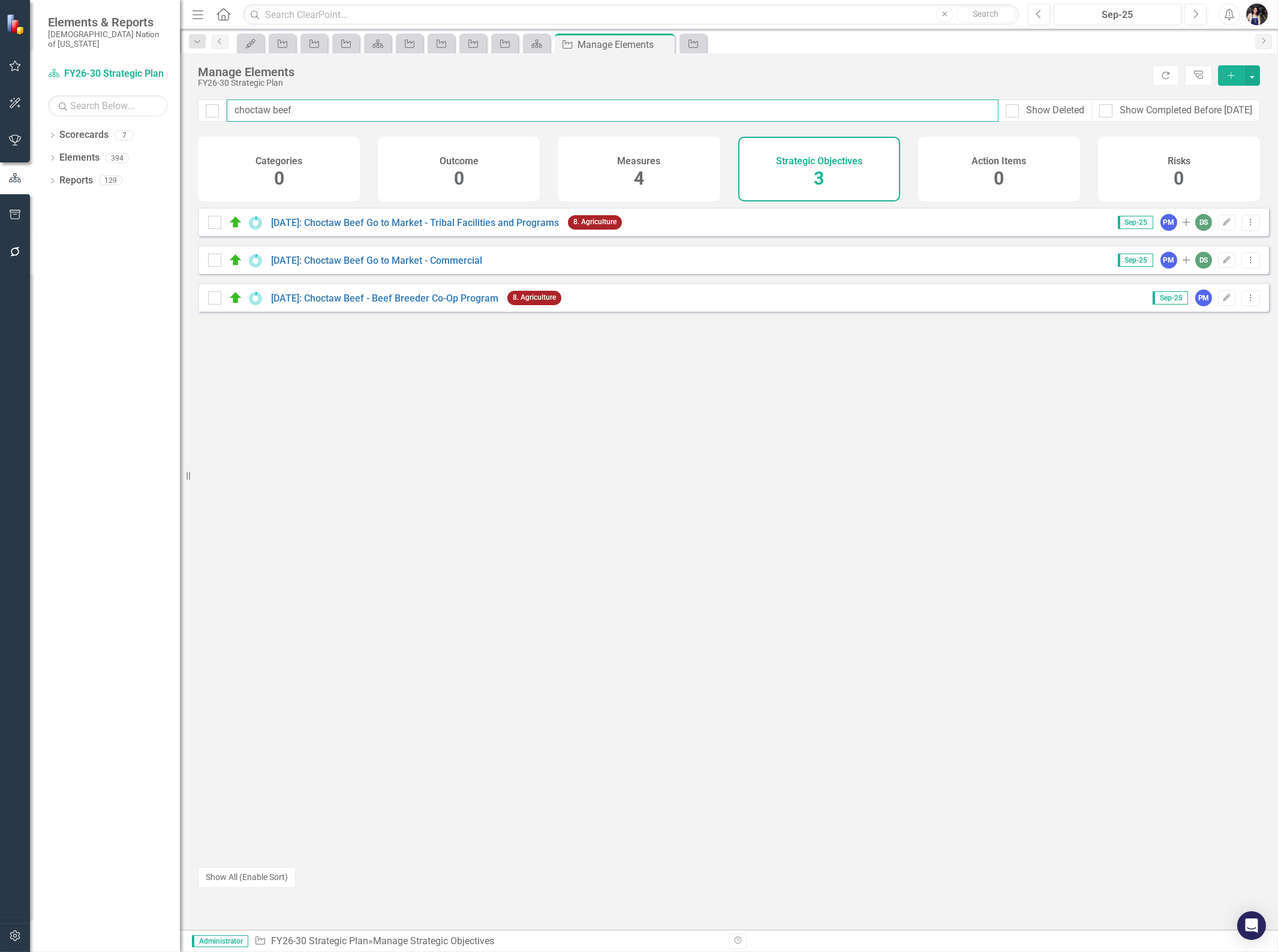
click at [258, 112] on input "choctaw beef" at bounding box center [613, 111] width 772 height 22
type input "choctaw beef"
click at [494, 418] on div "9.4.48: Choctaw Beef Go to Market - Tribal Facilities and Programs 8. Agricultu…" at bounding box center [733, 532] width 1071 height 649
click at [443, 225] on link "[DATE]: Choctaw Beef Go to Market - Tribal Facilities and Programs" at bounding box center [415, 222] width 288 height 11
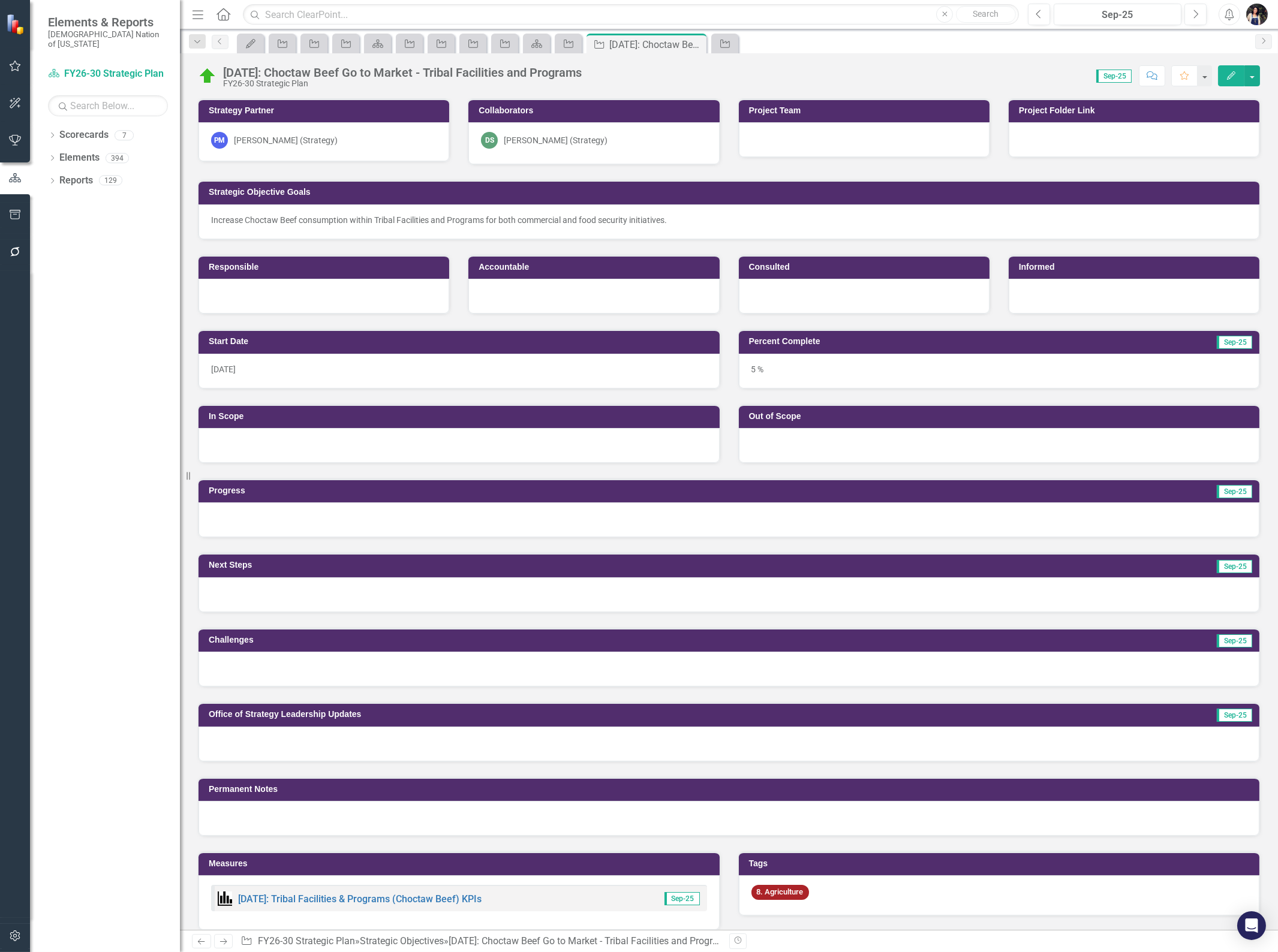
click at [456, 74] on div "[DATE]: Choctaw Beef Go to Market - Tribal Facilities and Programs" at bounding box center [402, 72] width 358 height 13
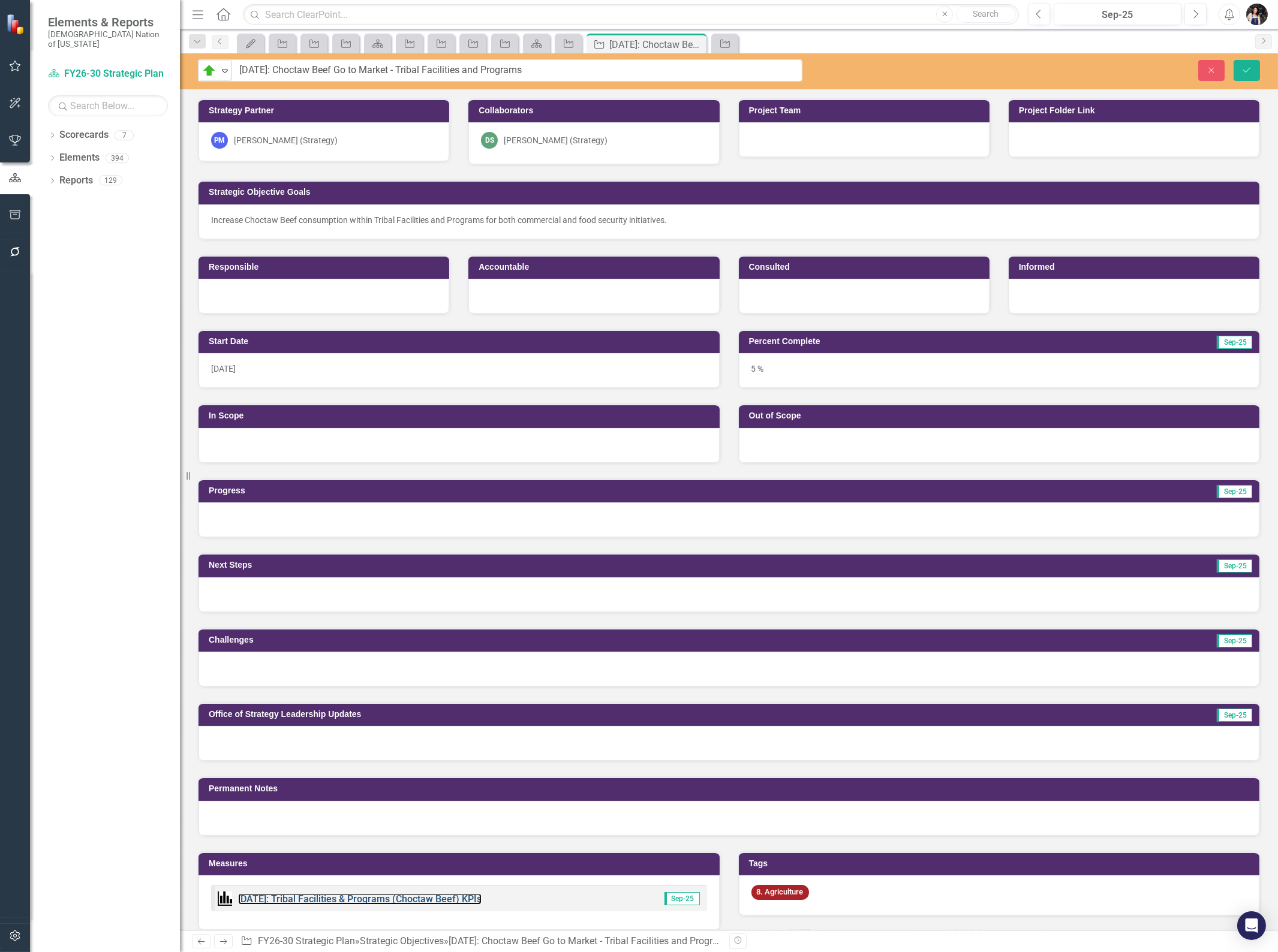
click at [431, 897] on link "[DATE]: Tribal Facilities & Programs (Choctaw Beef) KPIs" at bounding box center [359, 899] width 243 height 11
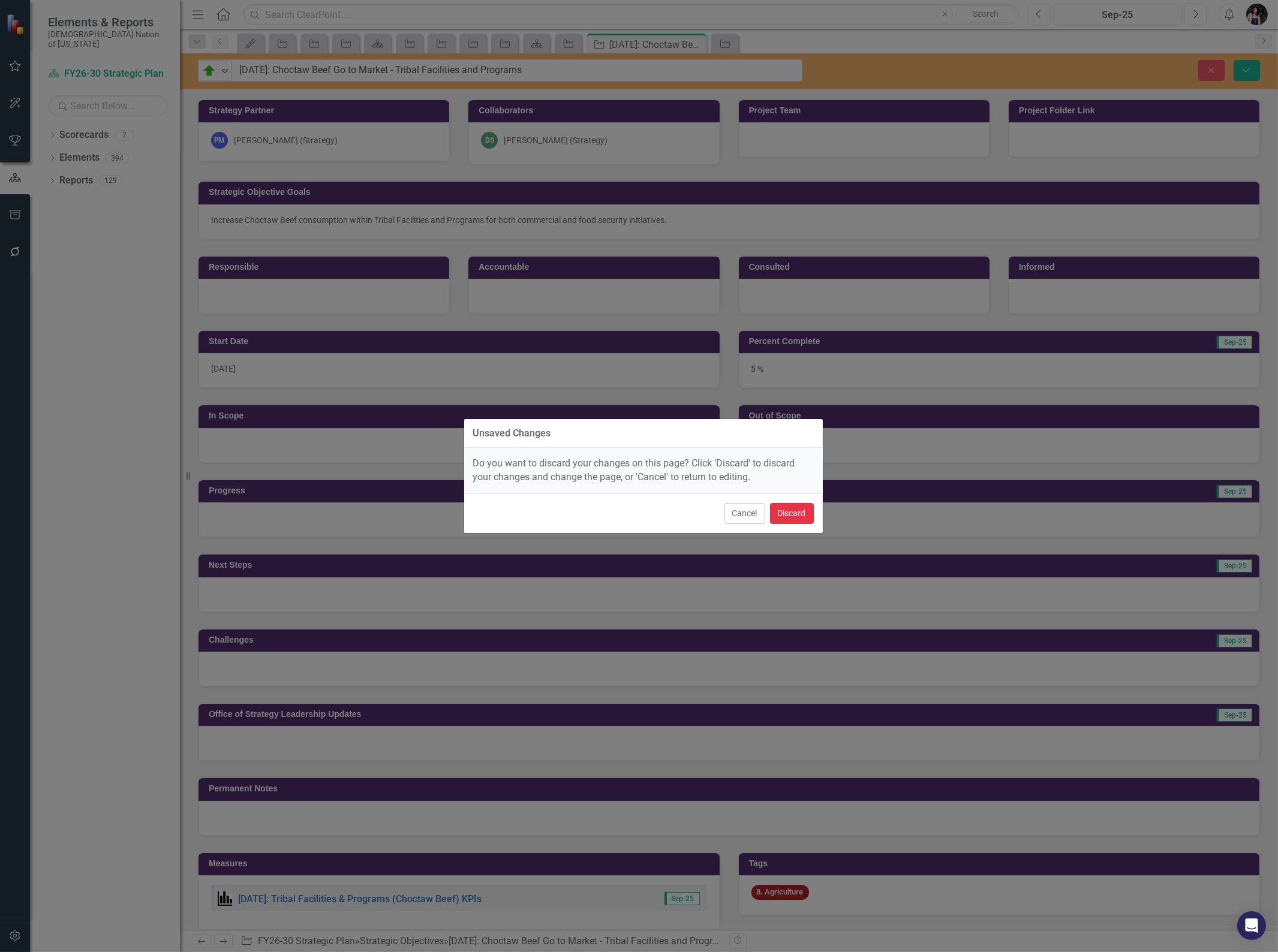
click at [786, 513] on button "Discard" at bounding box center [792, 514] width 44 height 21
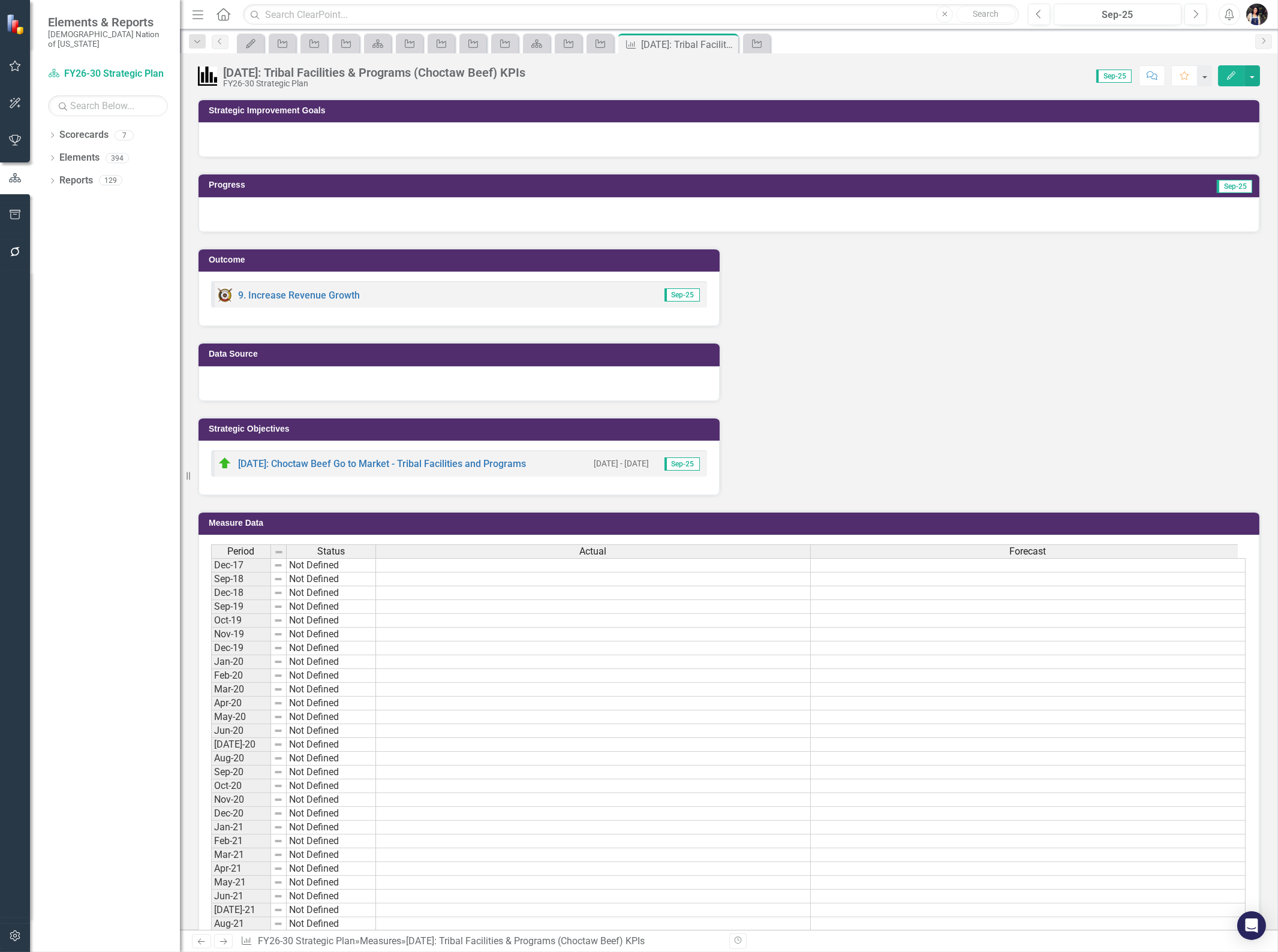
click at [415, 70] on div "[DATE]: Tribal Facilities & Programs (Choctaw Beef) KPIs" at bounding box center [374, 72] width 302 height 13
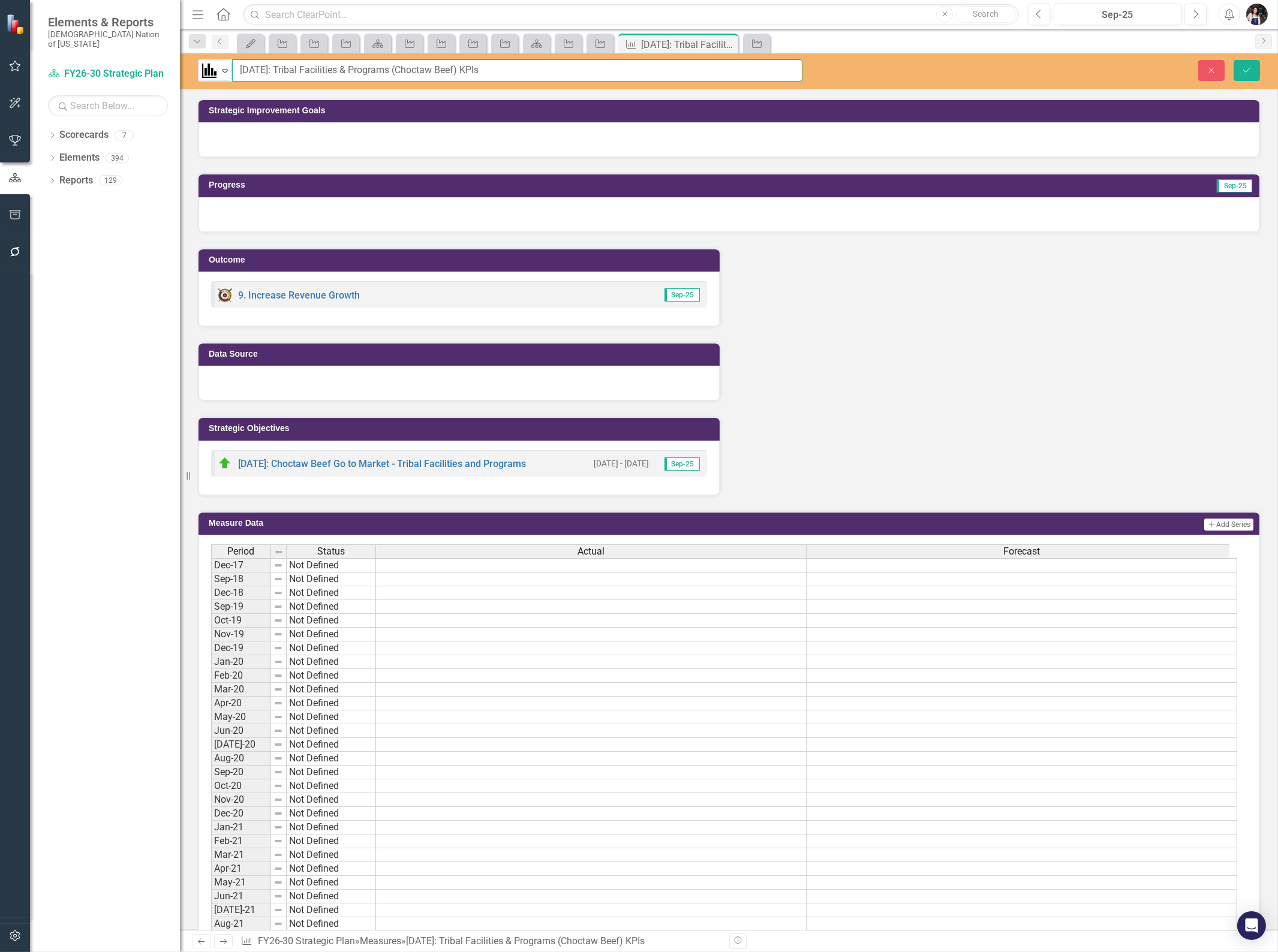
click at [434, 73] on input "[DATE]: Tribal Facilities & Programs (Choctaw Beef) KPIs" at bounding box center [517, 70] width 571 height 22
paste input "Choctaw Beef Go to Market - Tribal Facilities and Program"
type input "[DATE]: Choctaw Beef Go to Market - Tribal Facilities and Programs"
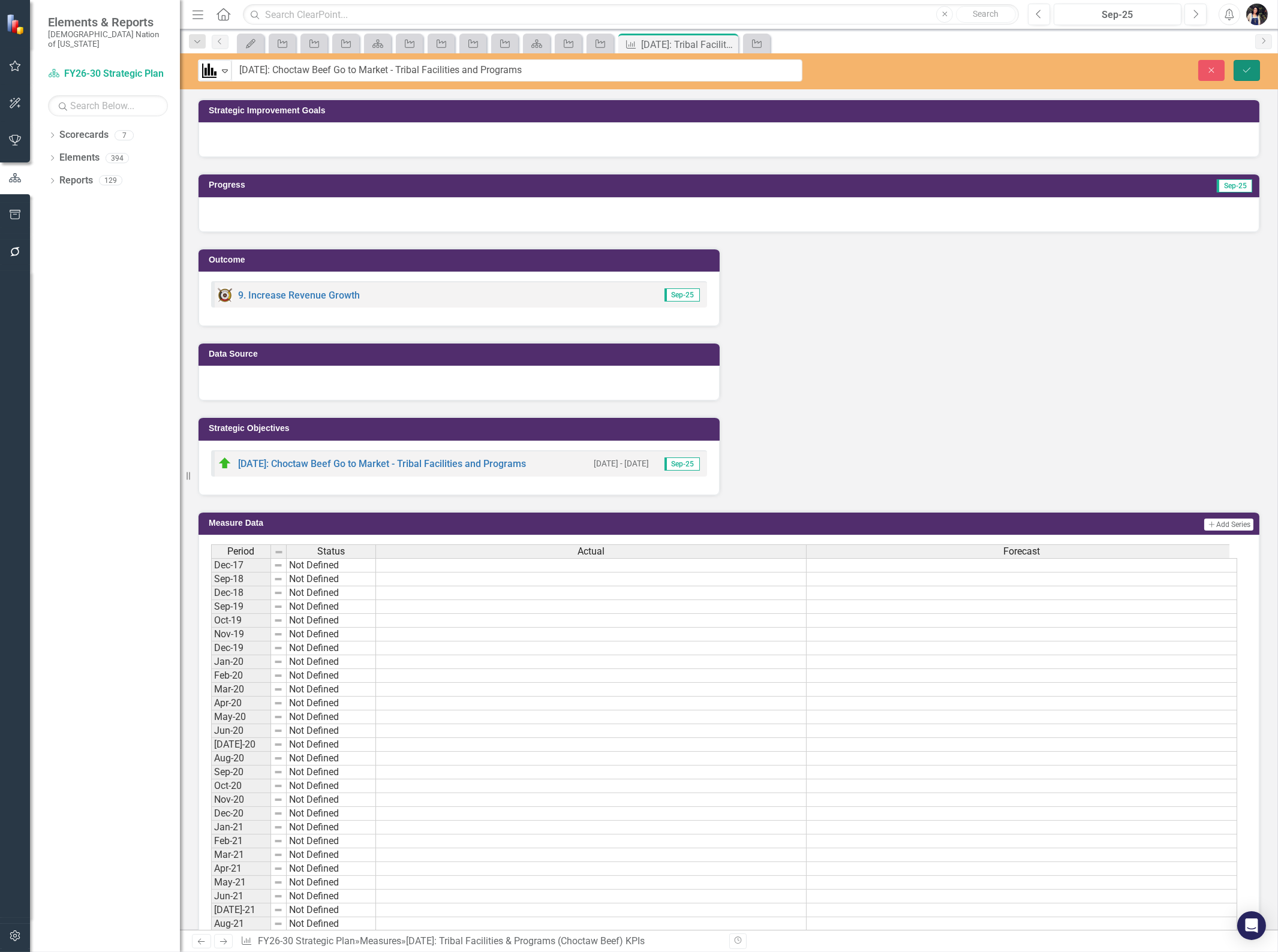
click at [1243, 70] on icon "Save" at bounding box center [1246, 69] width 11 height 8
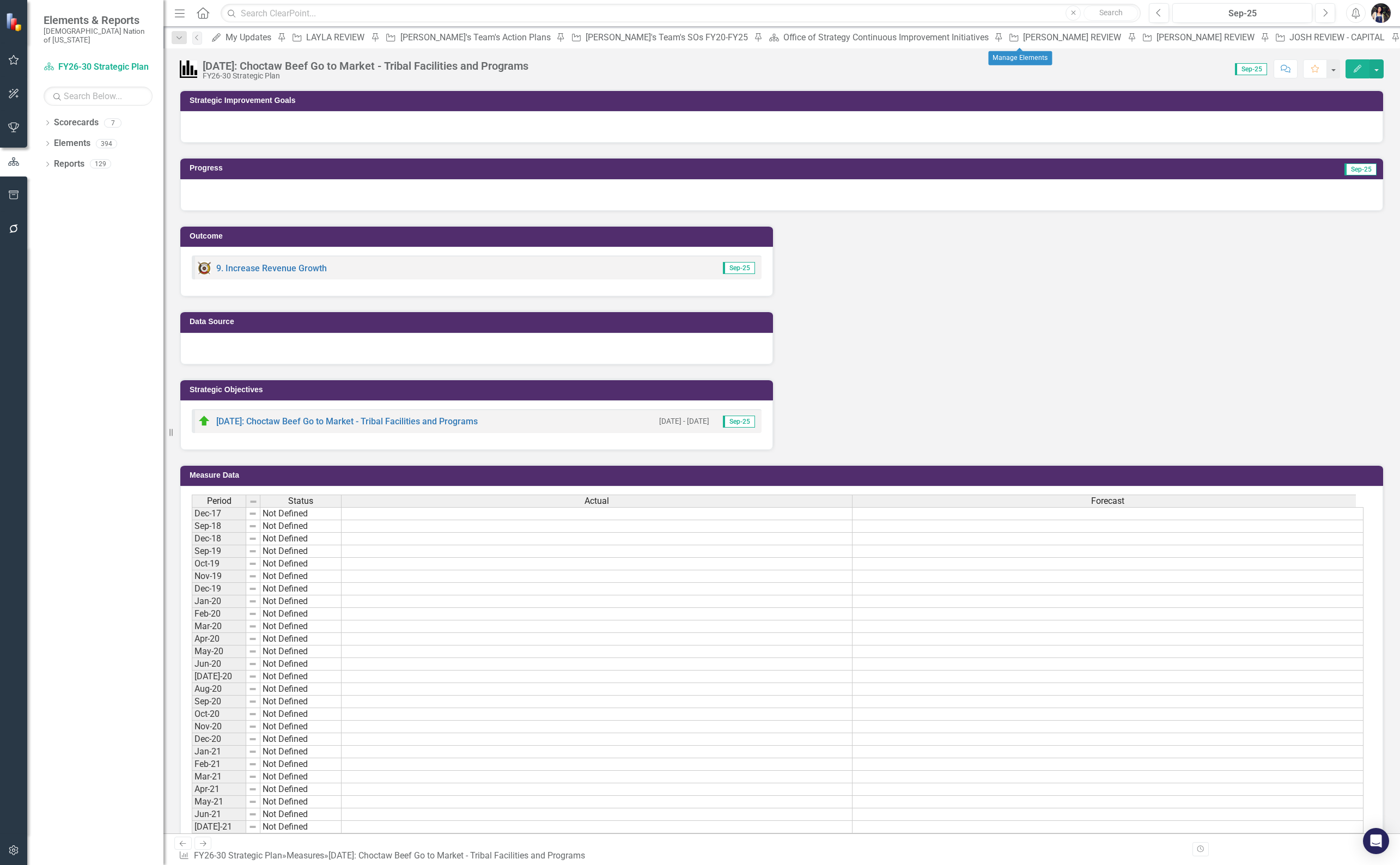
drag, startPoint x: 1014, startPoint y: 39, endPoint x: 988, endPoint y: 66, distance: 37.5
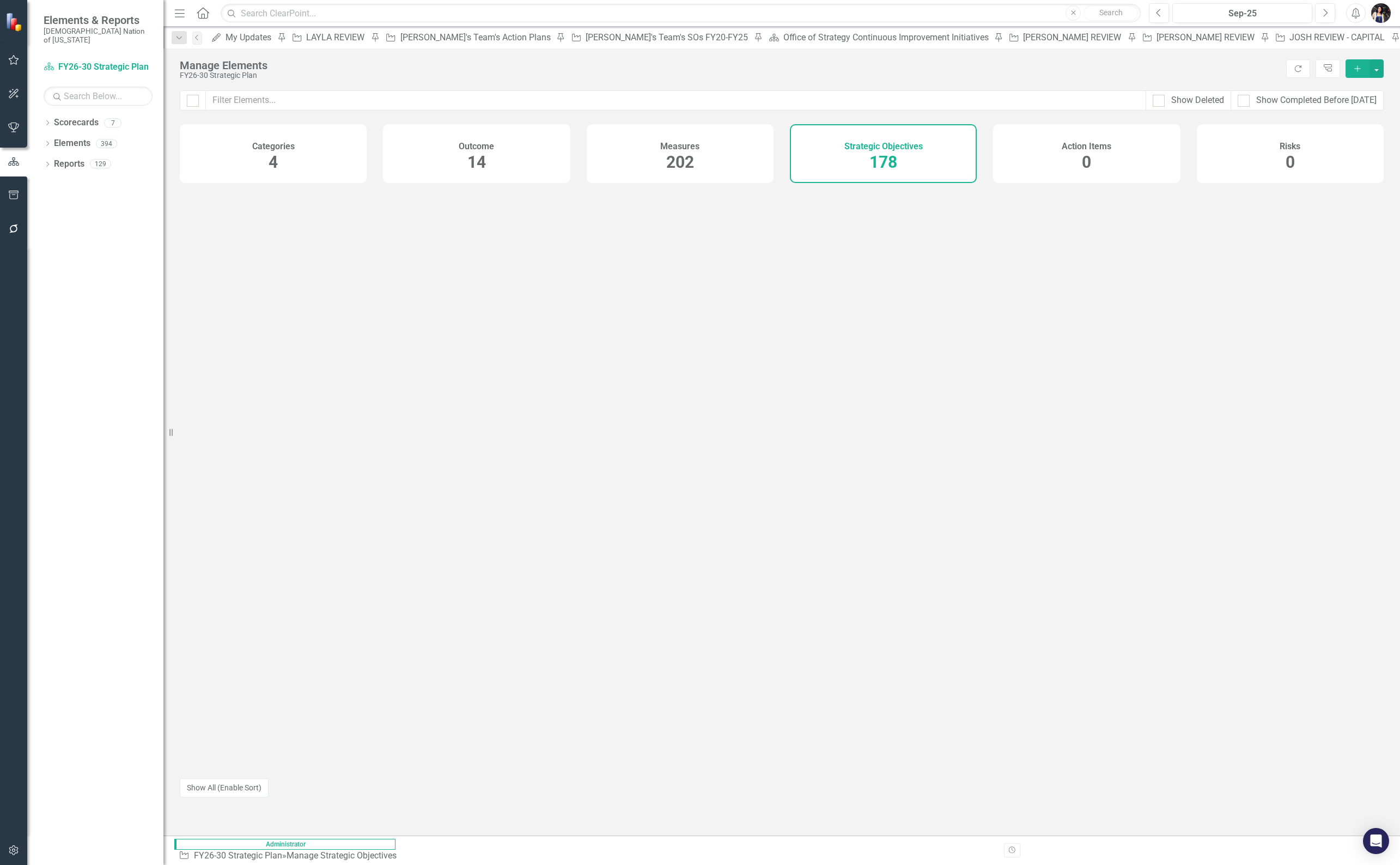
click at [175, 17] on icon "Menu" at bounding box center [179, 13] width 14 height 11
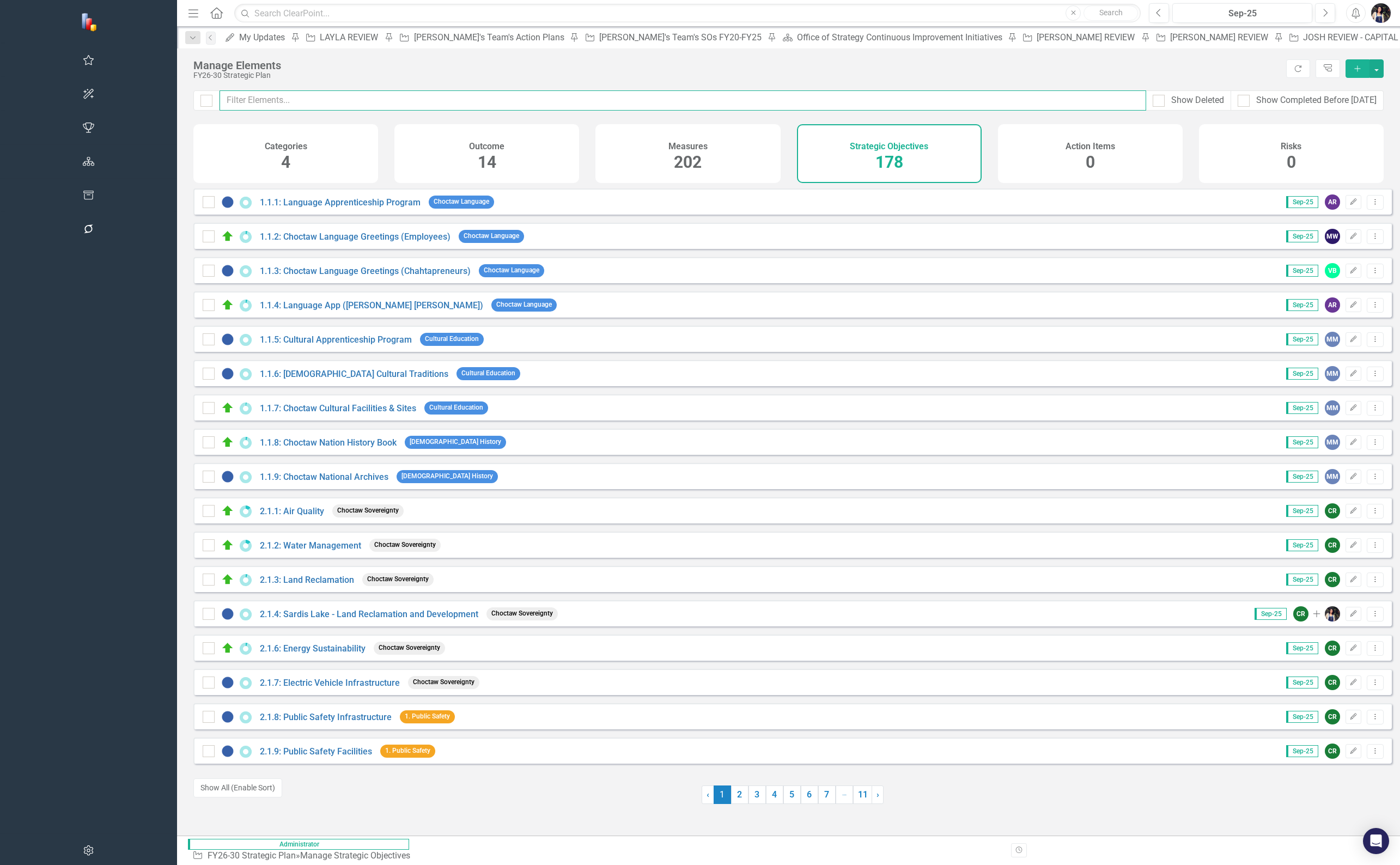
click at [743, 105] on input "text" at bounding box center [683, 101] width 927 height 20
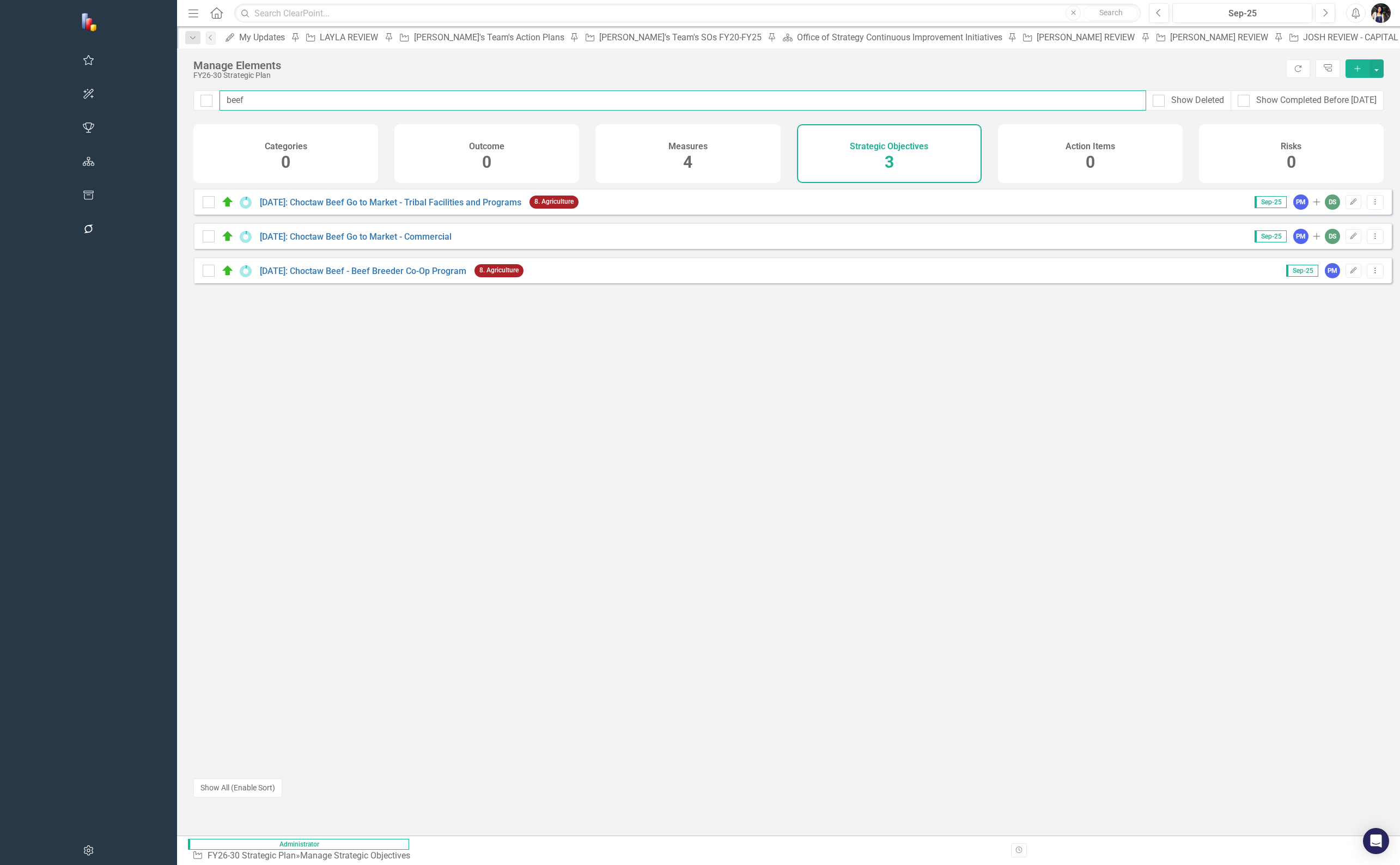
type input "beef"
click at [260, 242] on link "[DATE]: Choctaw Beef Go to Market - Commercial" at bounding box center [356, 236] width 192 height 10
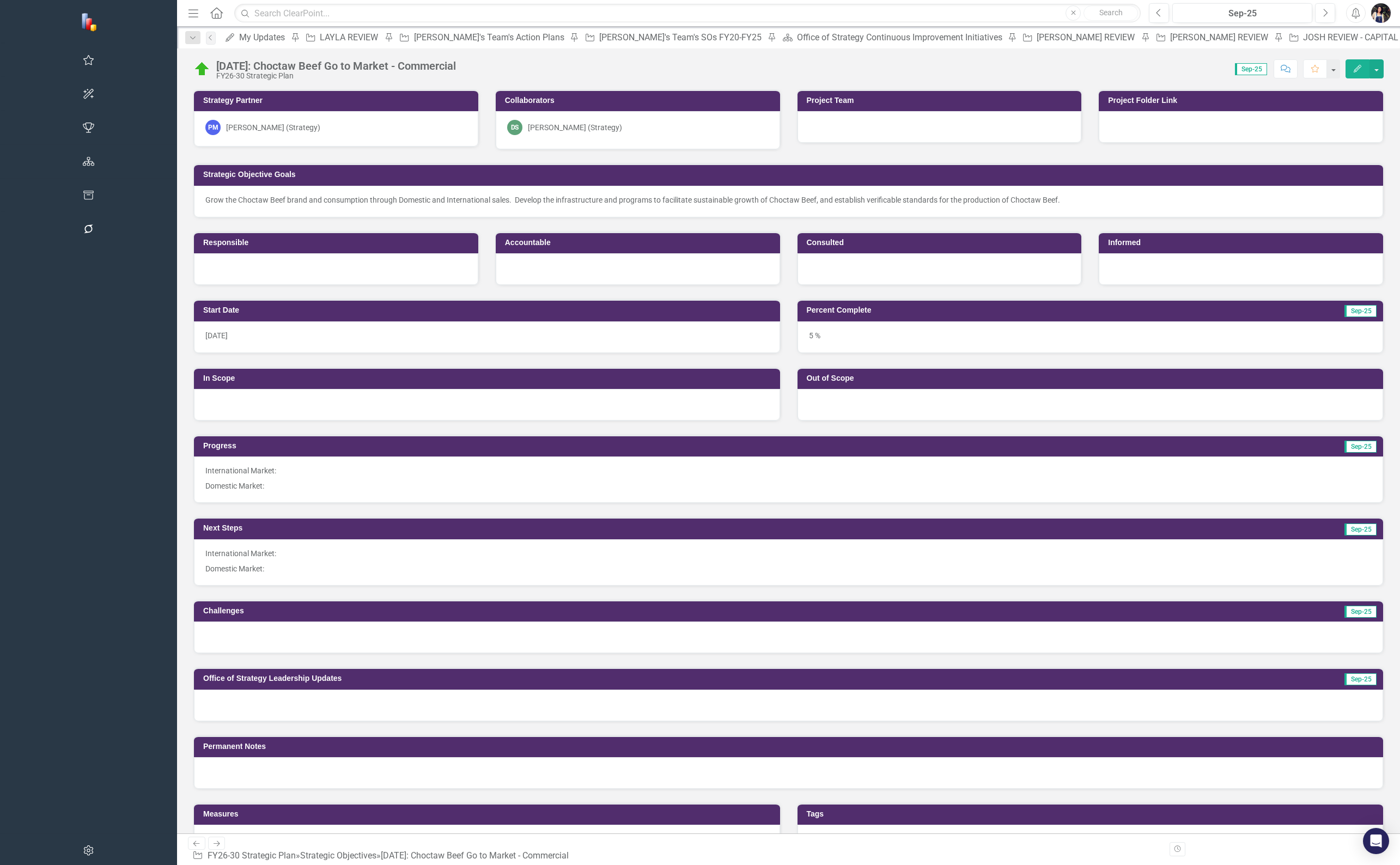
click at [290, 66] on div "[DATE]: Choctaw Beef Go to Market - Commercial" at bounding box center [336, 66] width 240 height 12
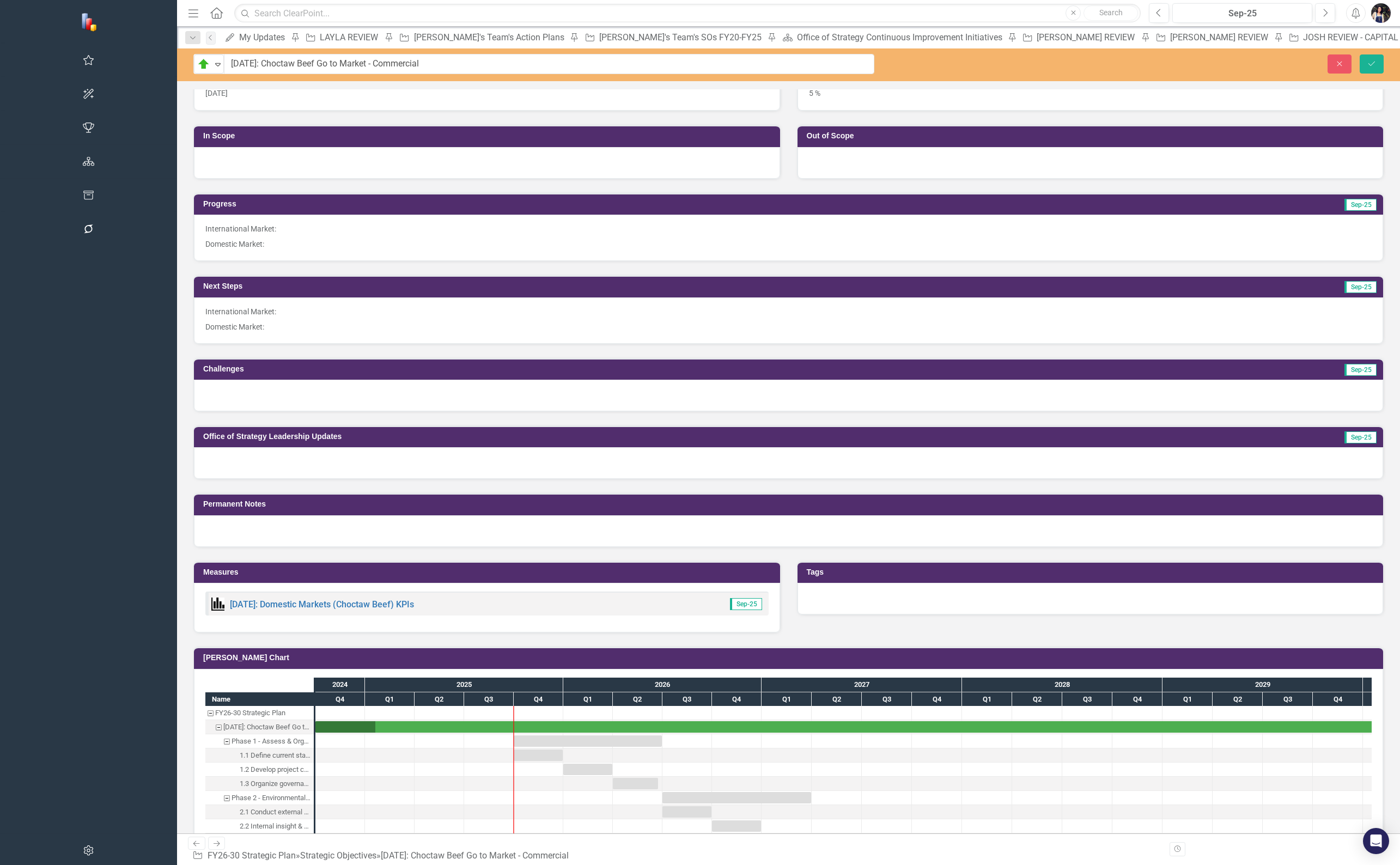
scroll to position [302, 0]
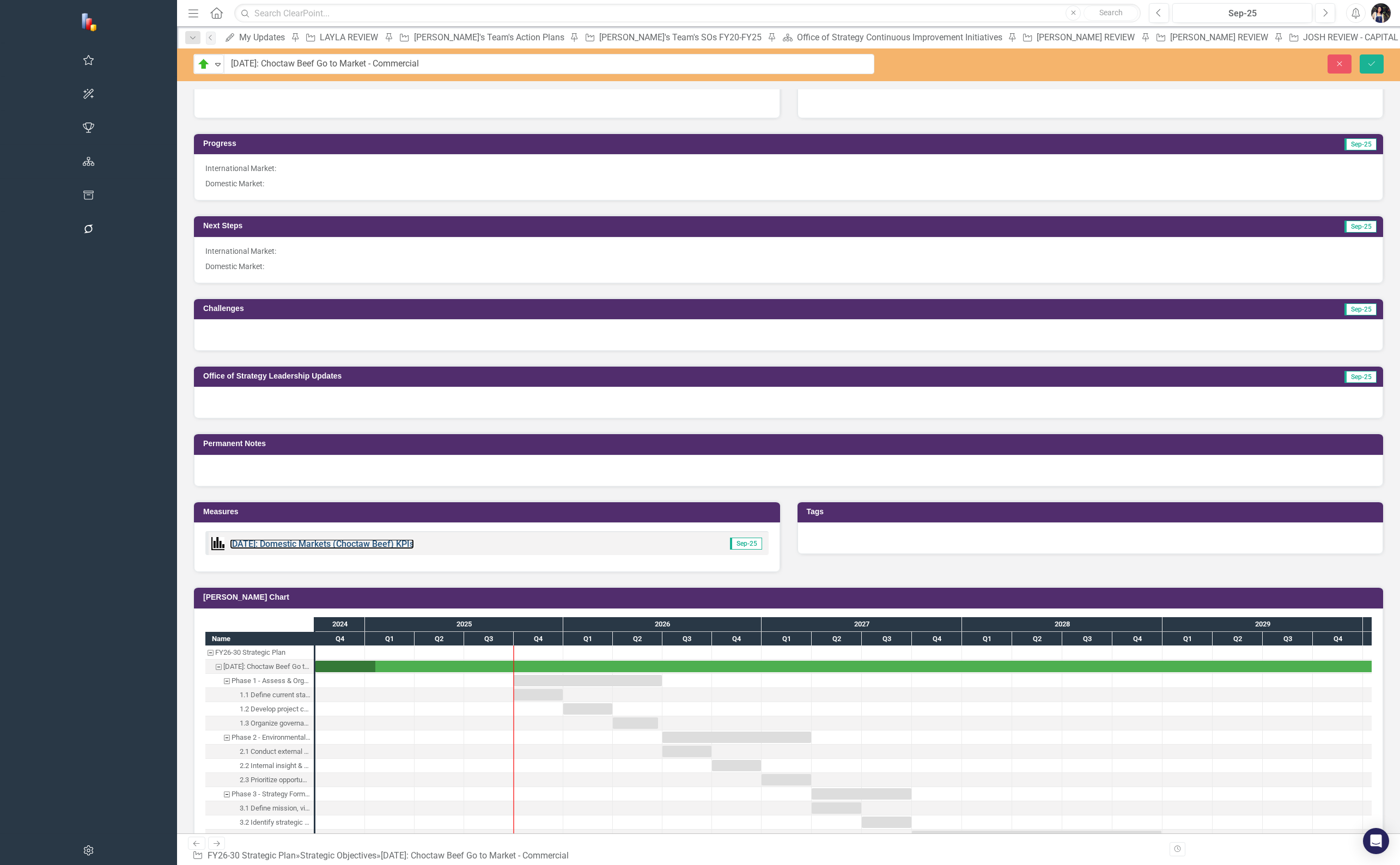
click at [233, 540] on link "[DATE]: Domestic Markets (Choctaw Beef) KPIs" at bounding box center [322, 543] width 184 height 10
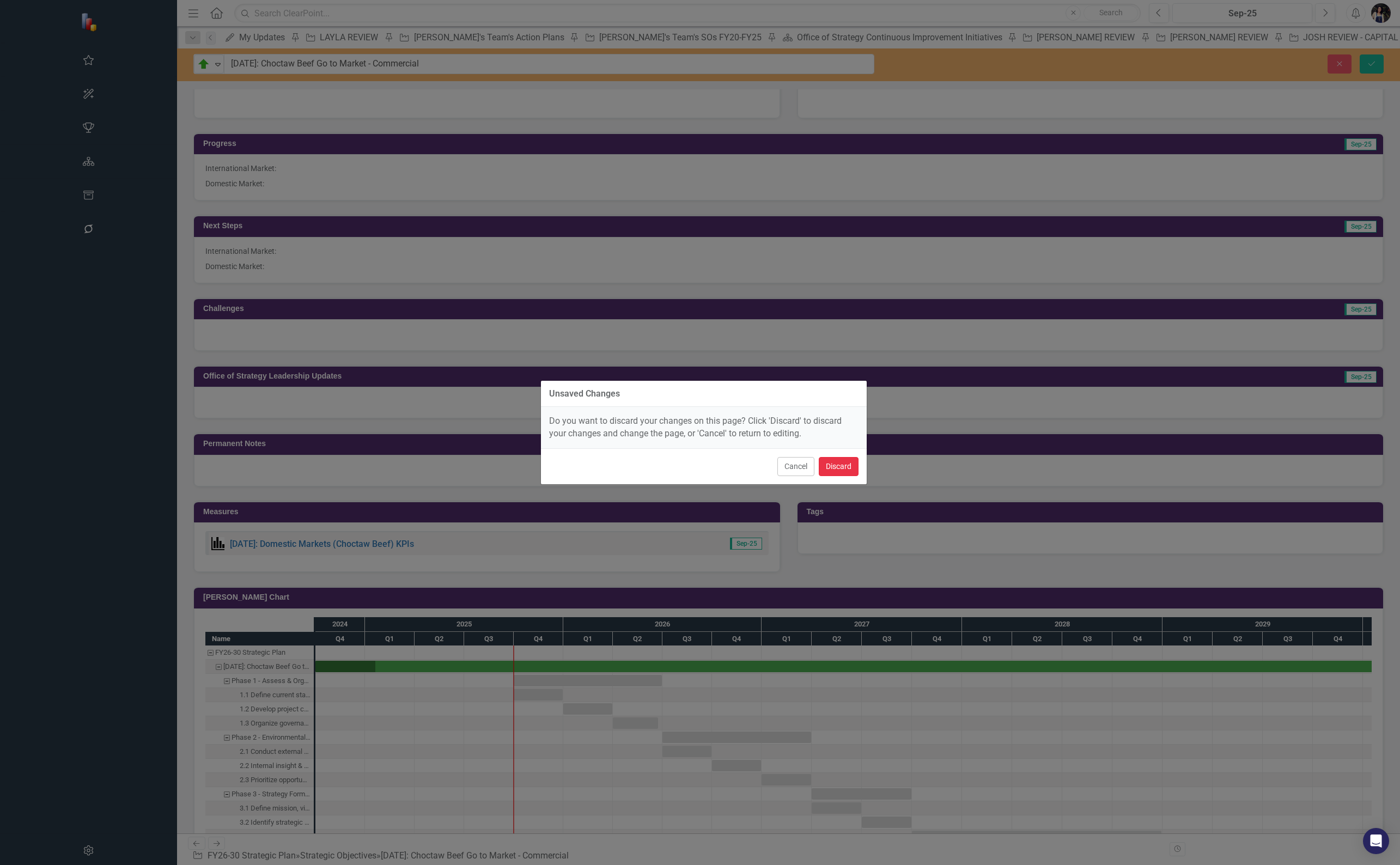
click at [835, 467] on button "Discard" at bounding box center [838, 467] width 40 height 19
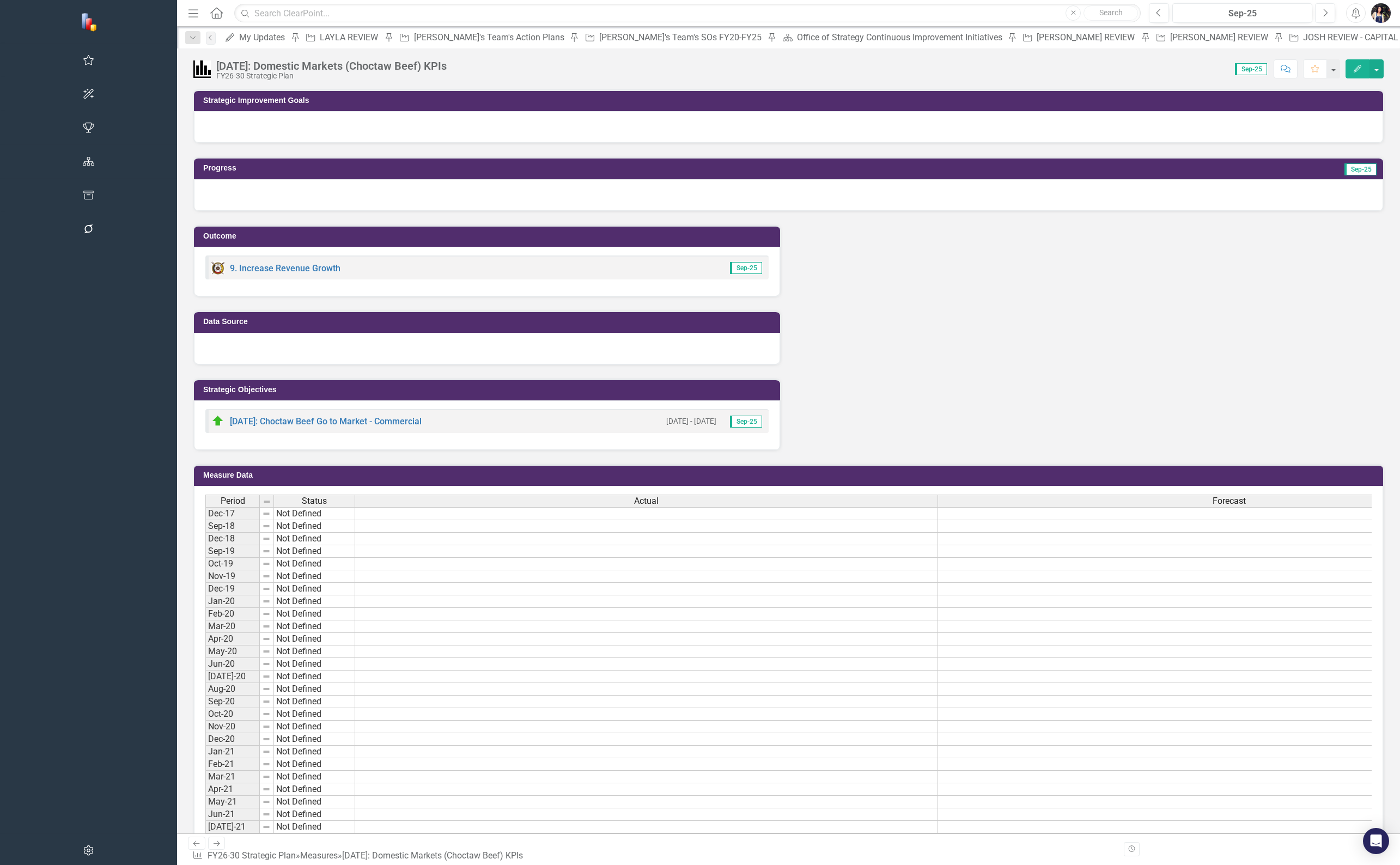
click at [285, 62] on div "[DATE]: Domestic Markets (Choctaw Beef) KPIs" at bounding box center [331, 66] width 230 height 12
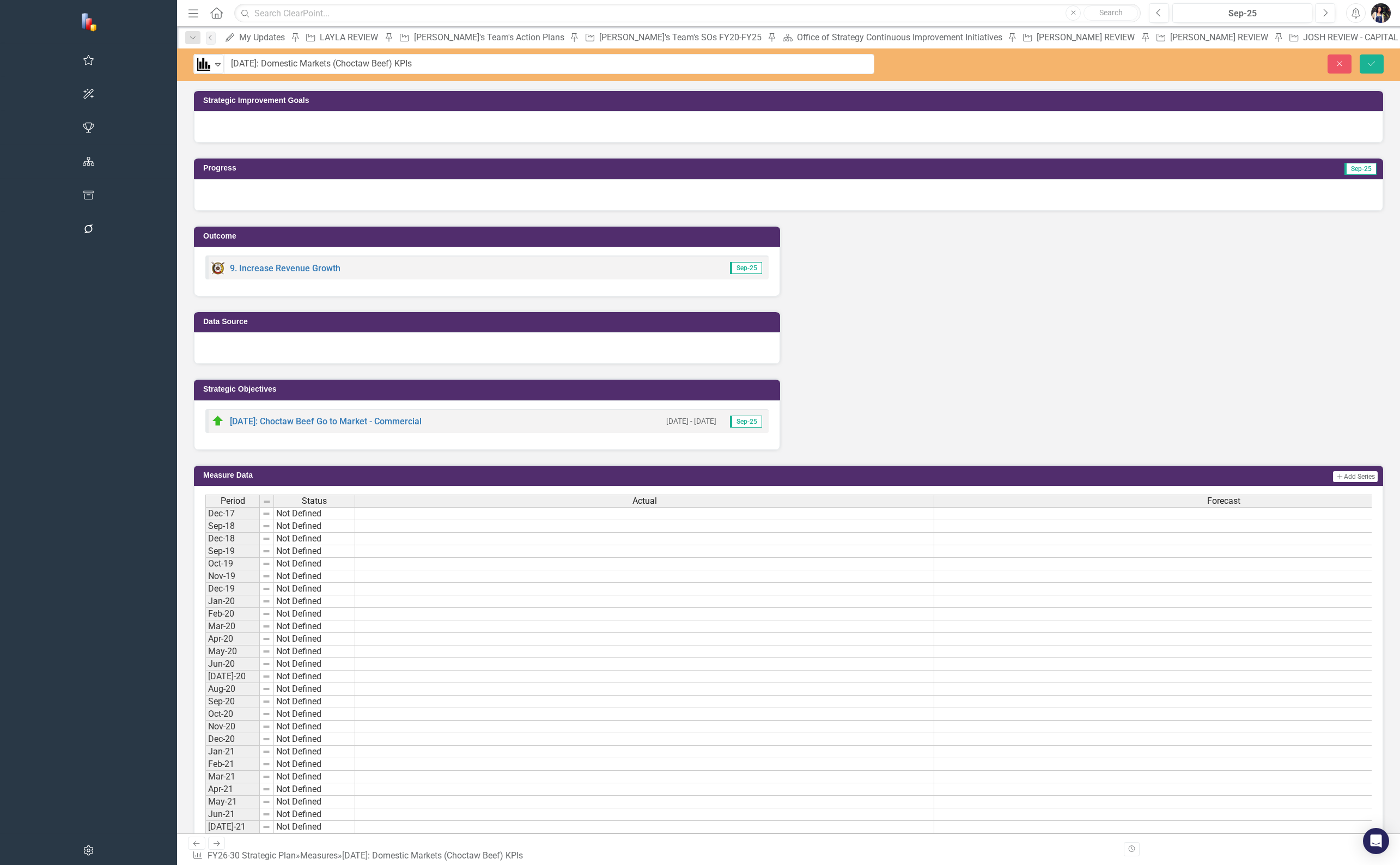
type input "[DATE]: Choctaw Beef Go to Market - Commercial"
drag, startPoint x: 1374, startPoint y: 66, endPoint x: 1054, endPoint y: 152, distance: 331.4
click at [1160, 66] on icon "Save" at bounding box center [1372, 63] width 10 height 7
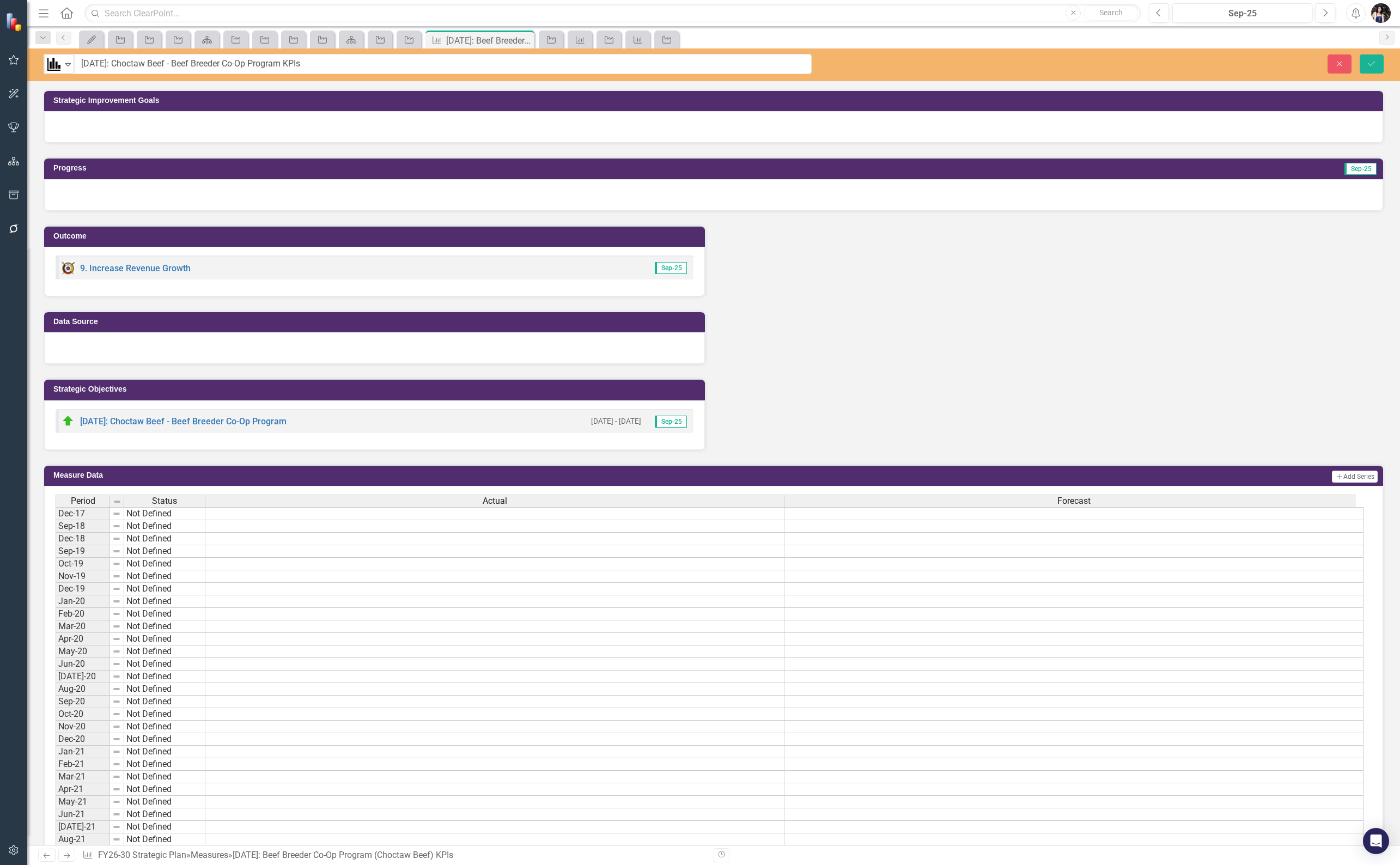
type input "[DATE]: Choctaw Beef - Beef Breeder Co-Op Program KPIs"
drag, startPoint x: 1368, startPoint y: 63, endPoint x: 865, endPoint y: 140, distance: 508.9
click at [1368, 63] on icon "Save" at bounding box center [1372, 63] width 10 height 7
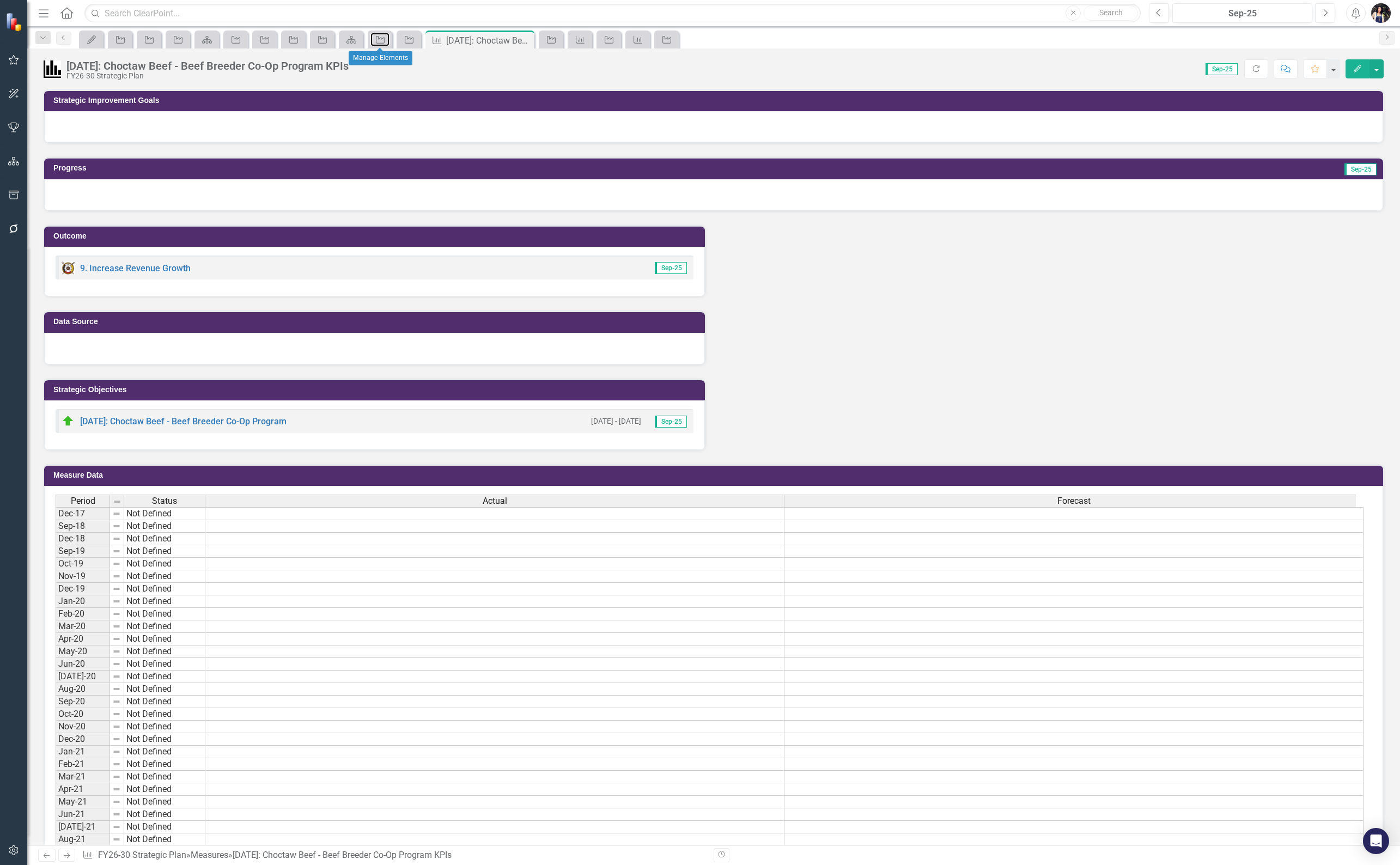
click at [382, 41] on icon "Strategic Objective" at bounding box center [380, 40] width 11 height 9
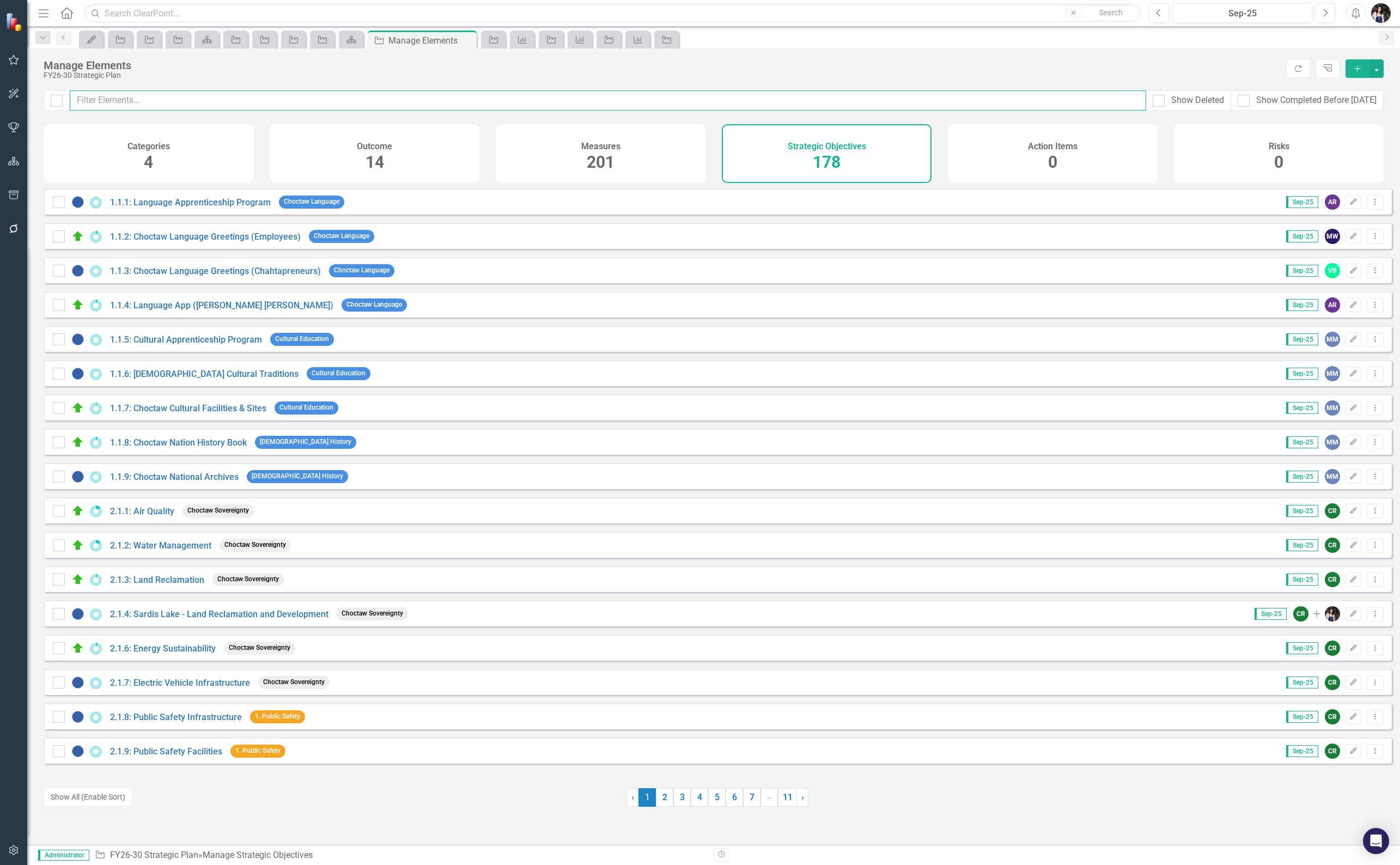
click at [188, 101] on input "text" at bounding box center [608, 101] width 1076 height 20
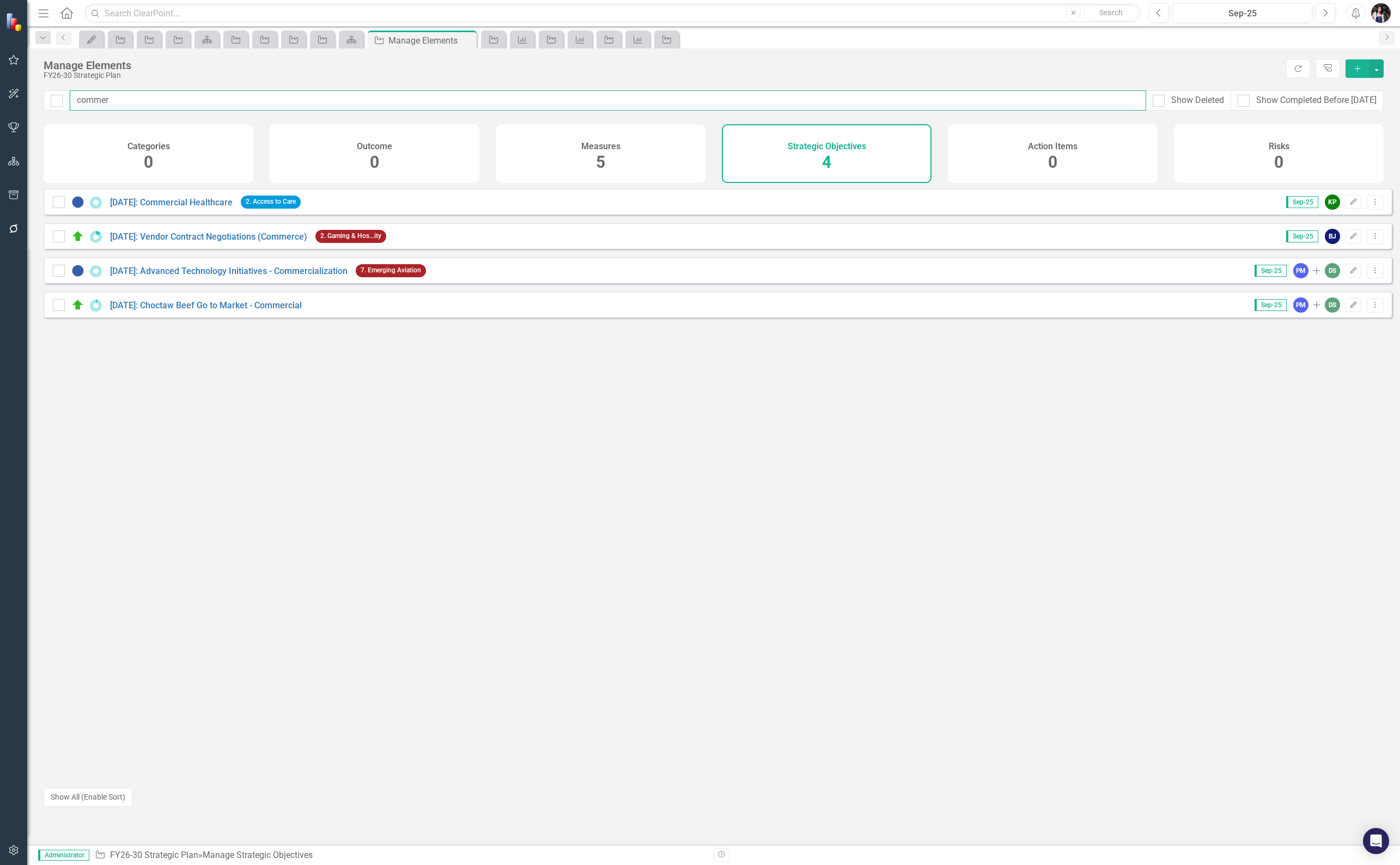
type input "commer"
click at [588, 158] on div "Measures 5" at bounding box center [600, 154] width 209 height 59
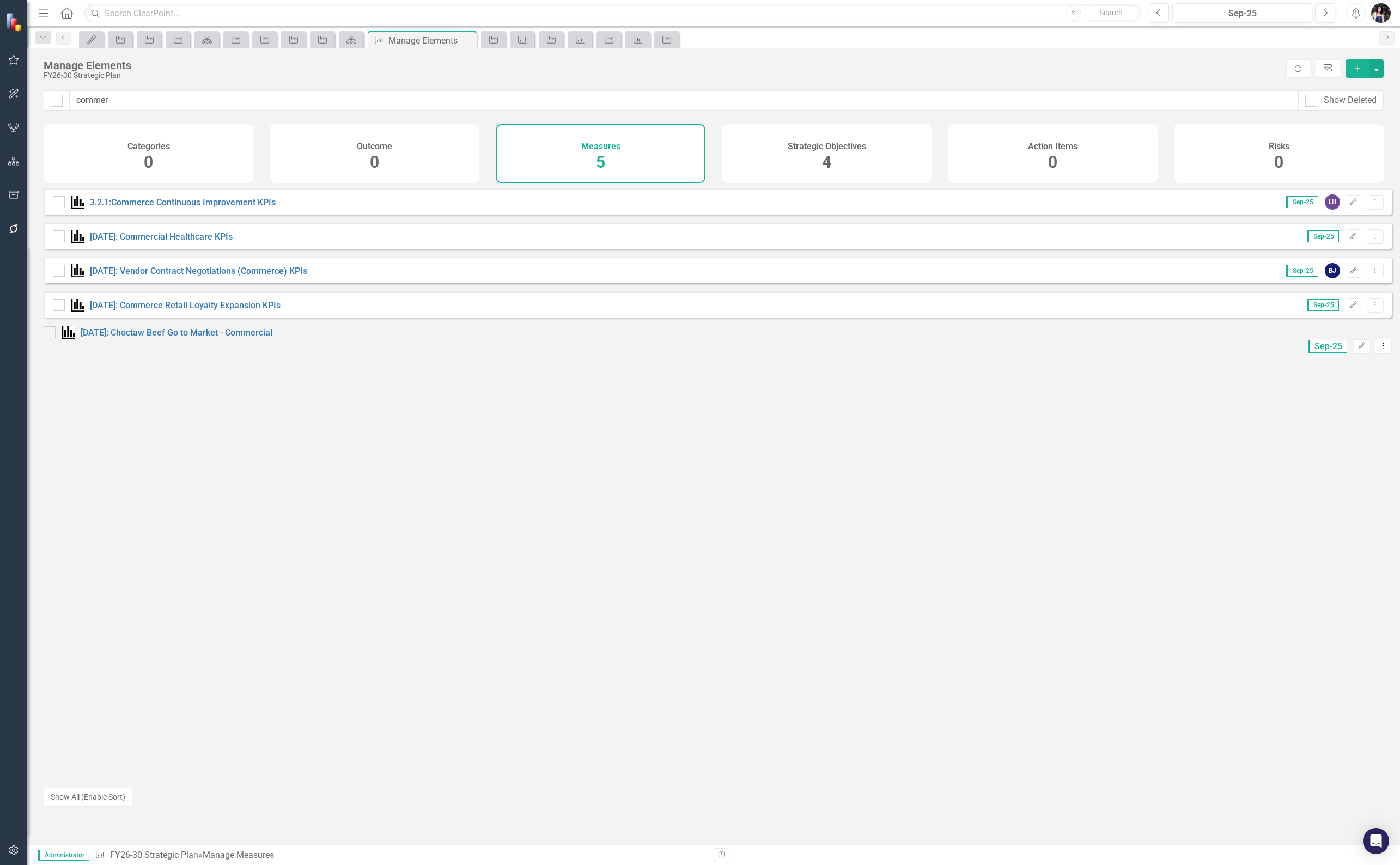
click at [1358, 349] on icon "Edit" at bounding box center [1362, 346] width 8 height 7
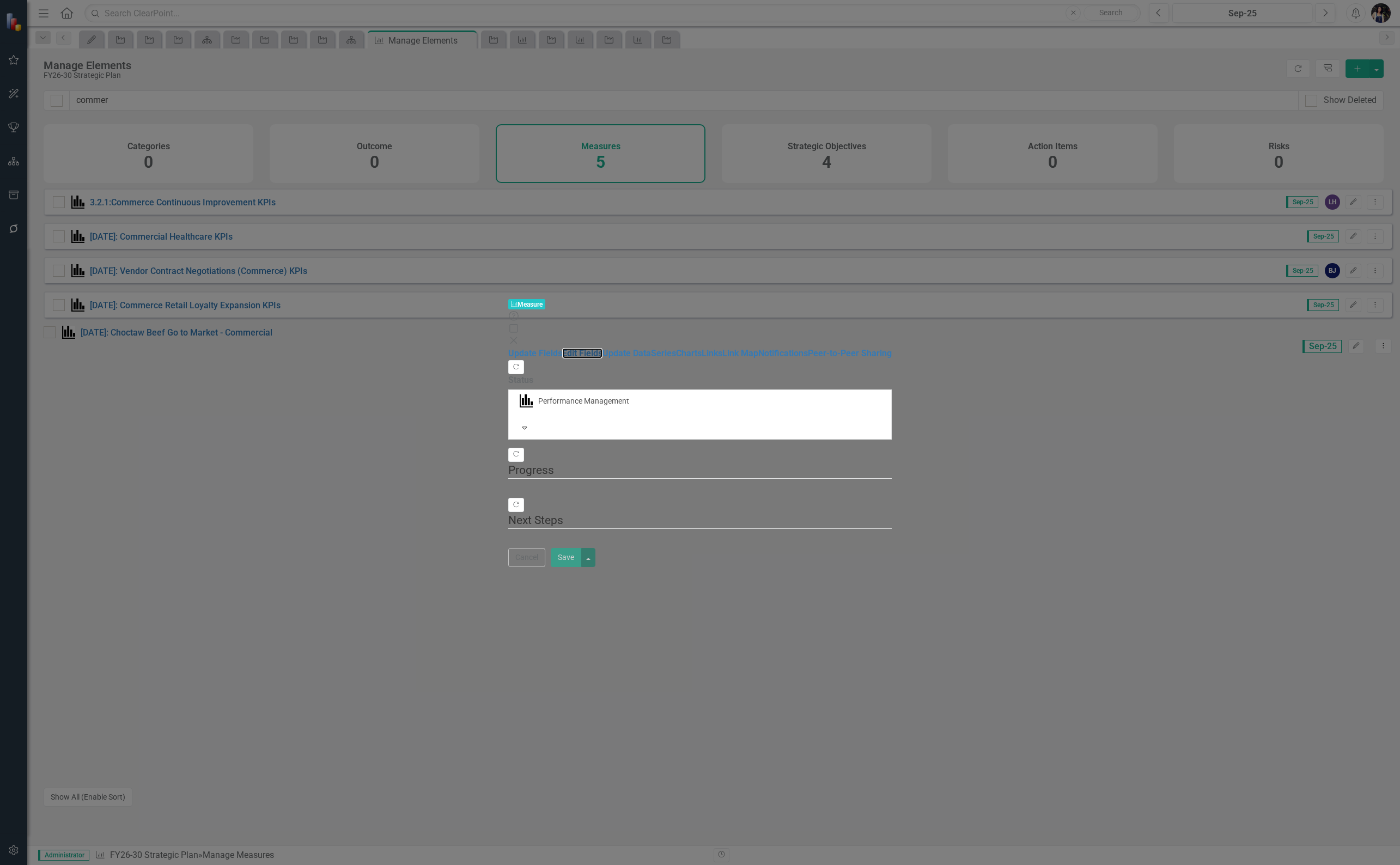
click at [562, 348] on link "Edit Fields" at bounding box center [582, 353] width 40 height 10
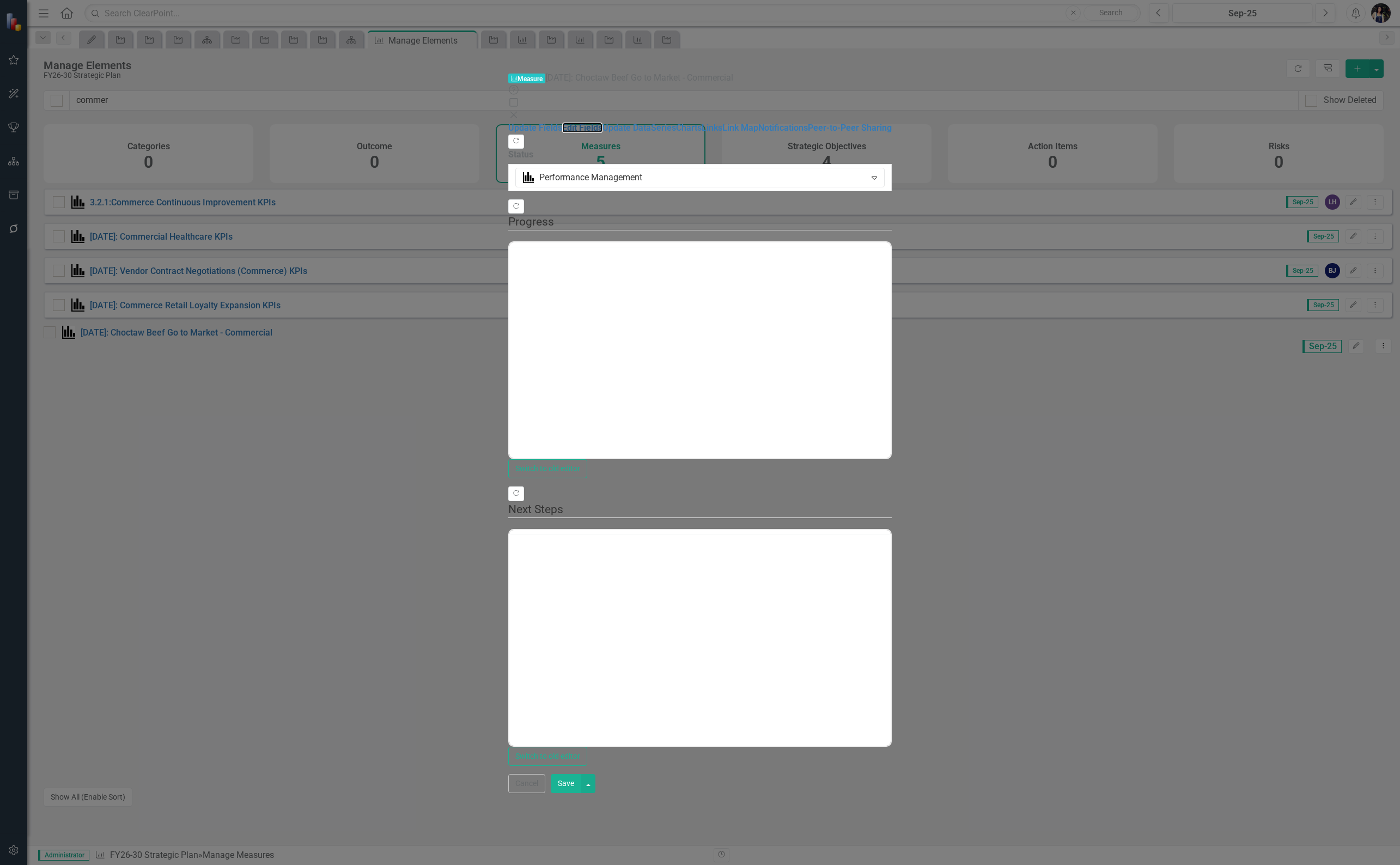
click at [562, 123] on link "Edit Fields" at bounding box center [582, 128] width 40 height 10
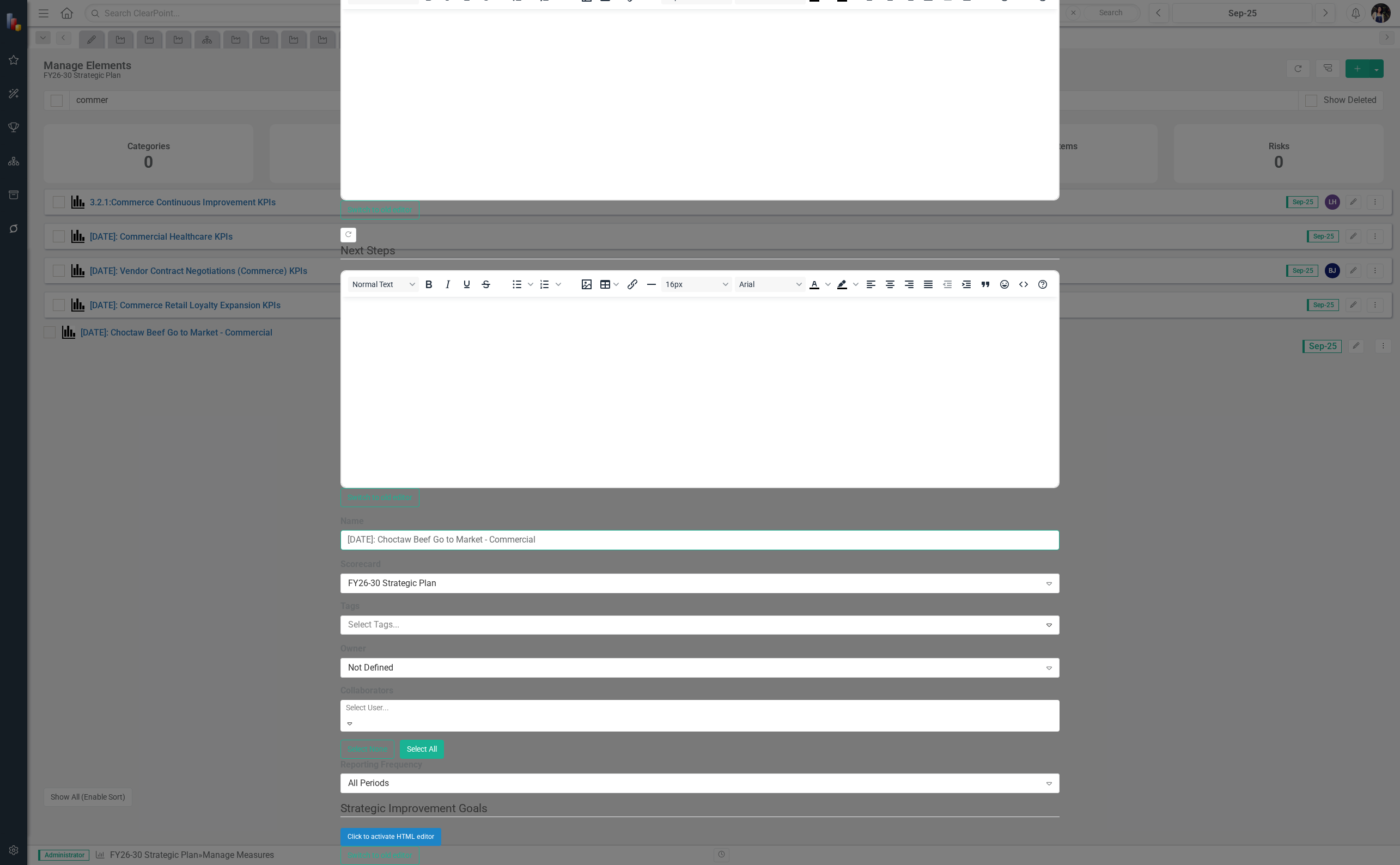
click at [624, 530] on input "[DATE]: Choctaw Beef Go to Market - Commercial" at bounding box center [700, 540] width 719 height 20
type input "9.4.49: Choctaw Beef Go to Market - Commercial KPIs"
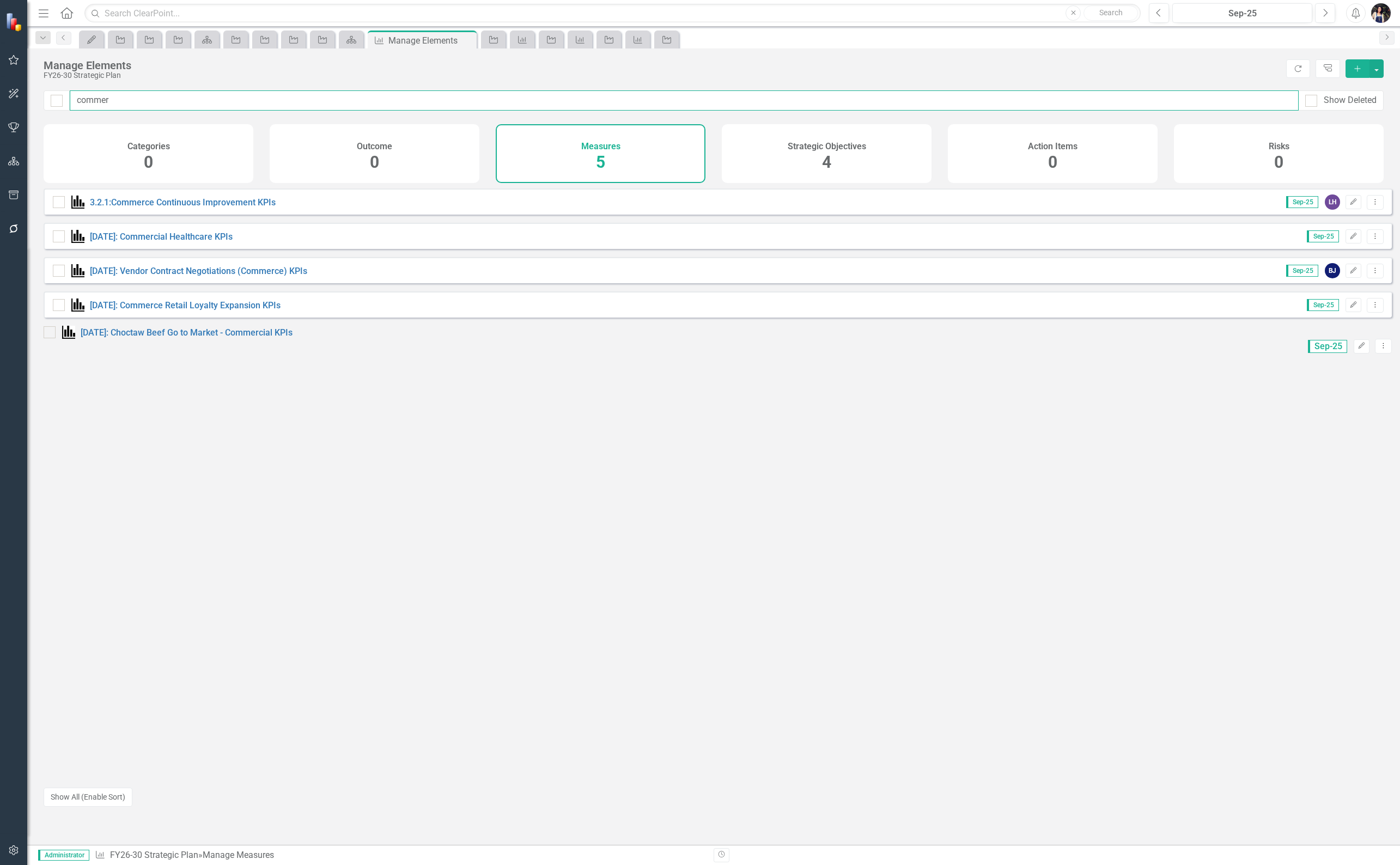
click at [296, 101] on input "commer" at bounding box center [684, 101] width 1229 height 20
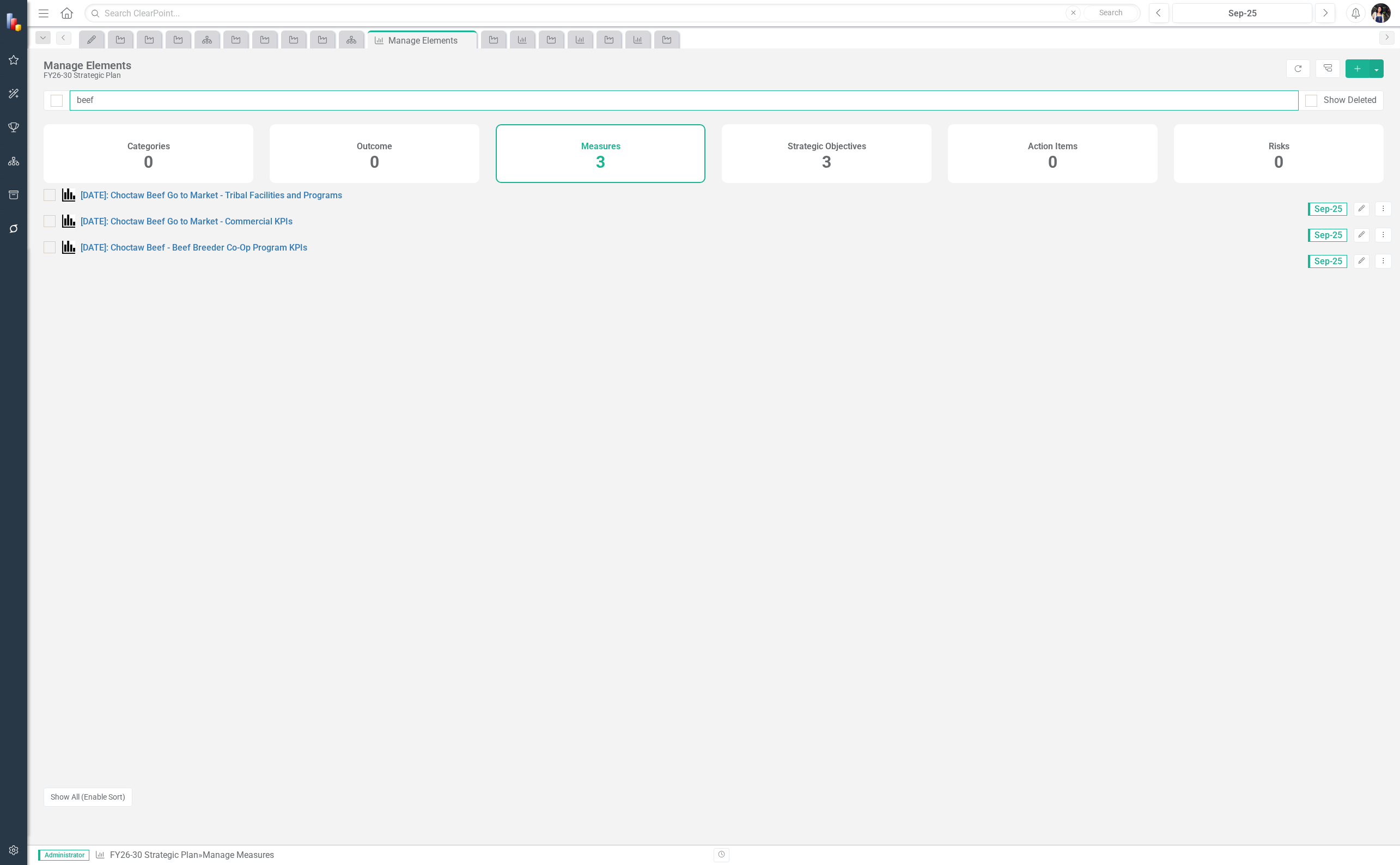
type input "beef"
click at [1358, 211] on icon "Edit" at bounding box center [1362, 209] width 8 height 7
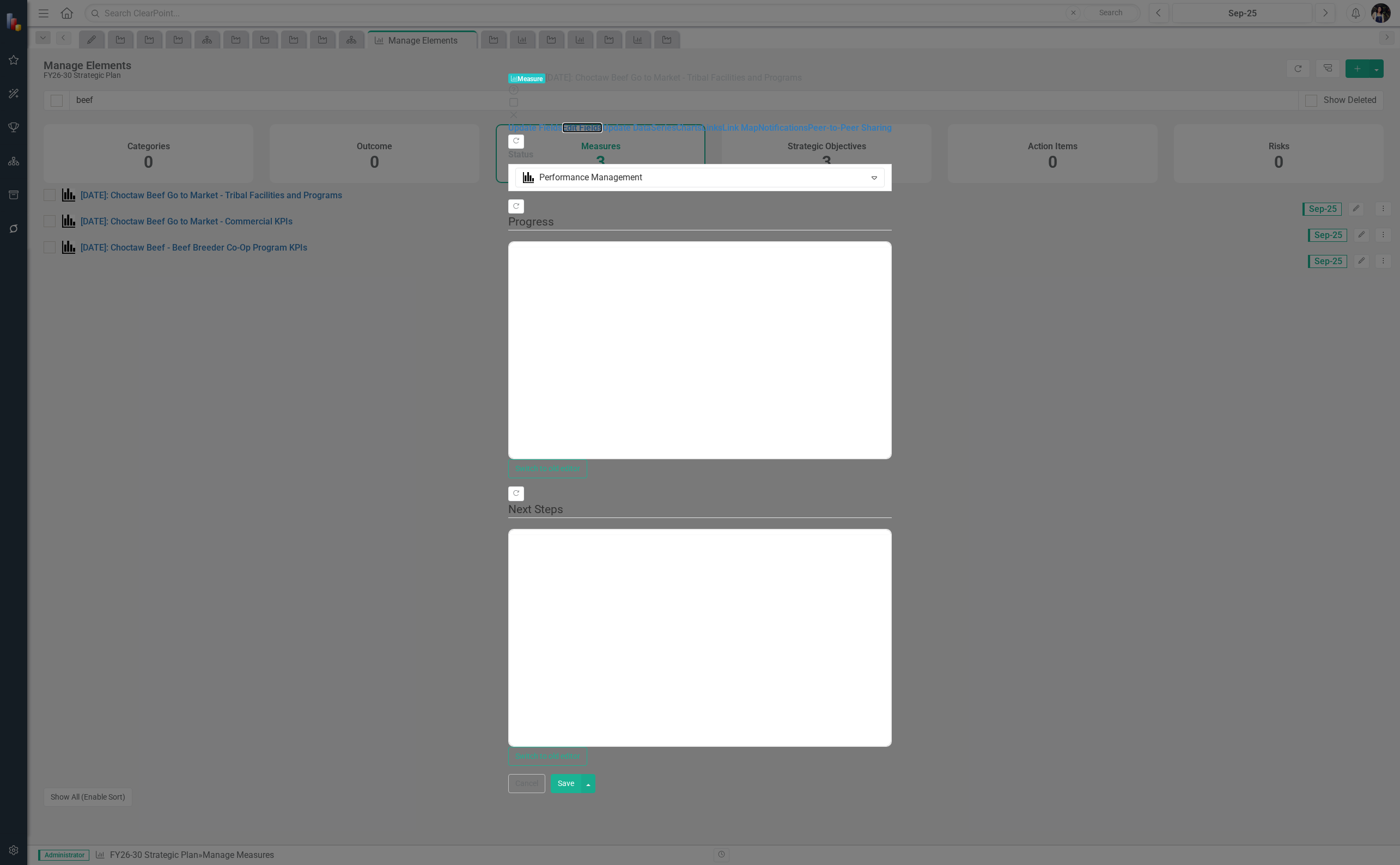
click at [562, 123] on link "Edit Fields" at bounding box center [582, 128] width 40 height 10
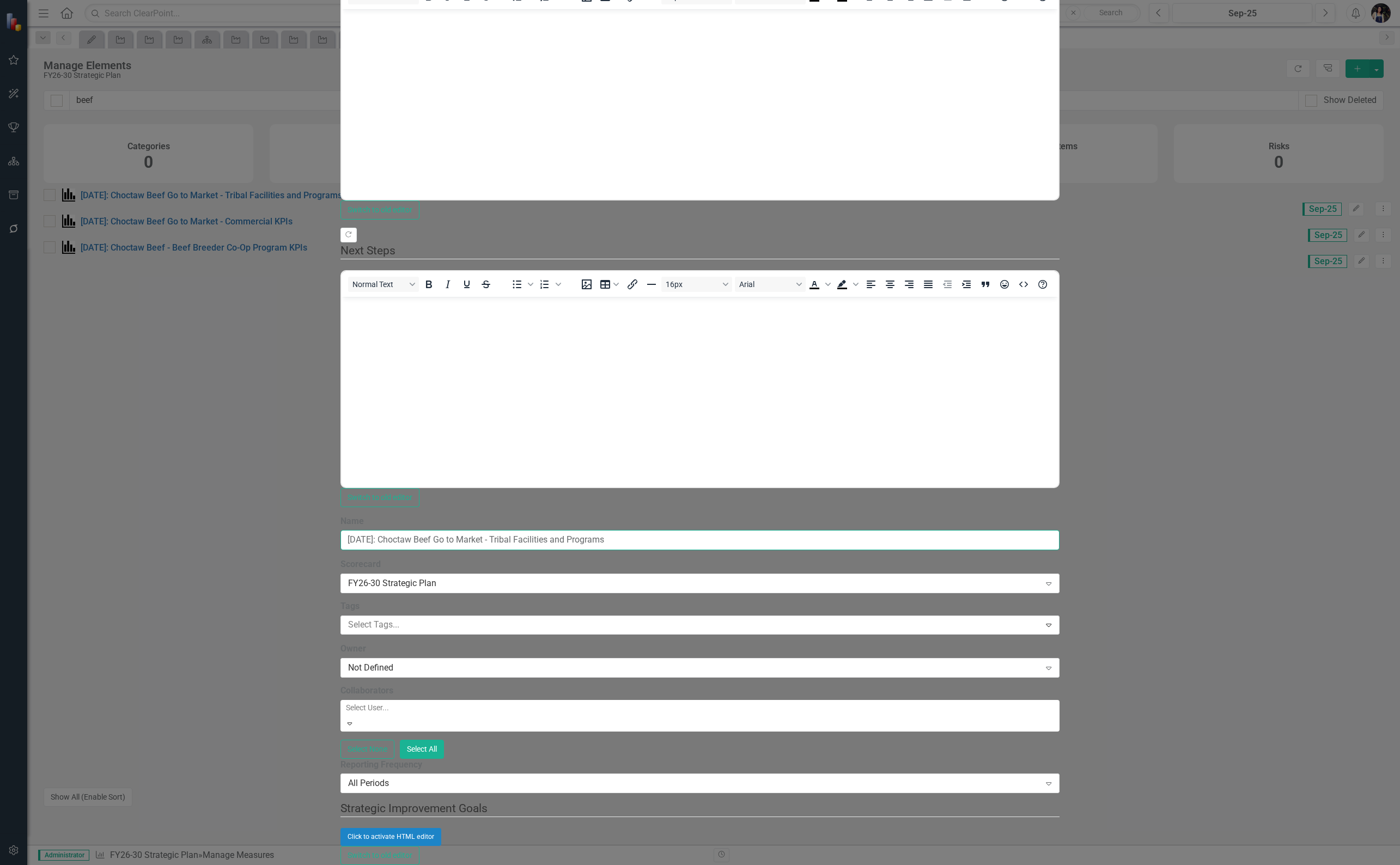
click at [712, 530] on input "[DATE]: Choctaw Beef Go to Market - Tribal Facilities and Programs" at bounding box center [700, 540] width 719 height 20
type input "9.4.48: Choctaw Beef Go to Market - Tribal Facilities and Programs KPIs"
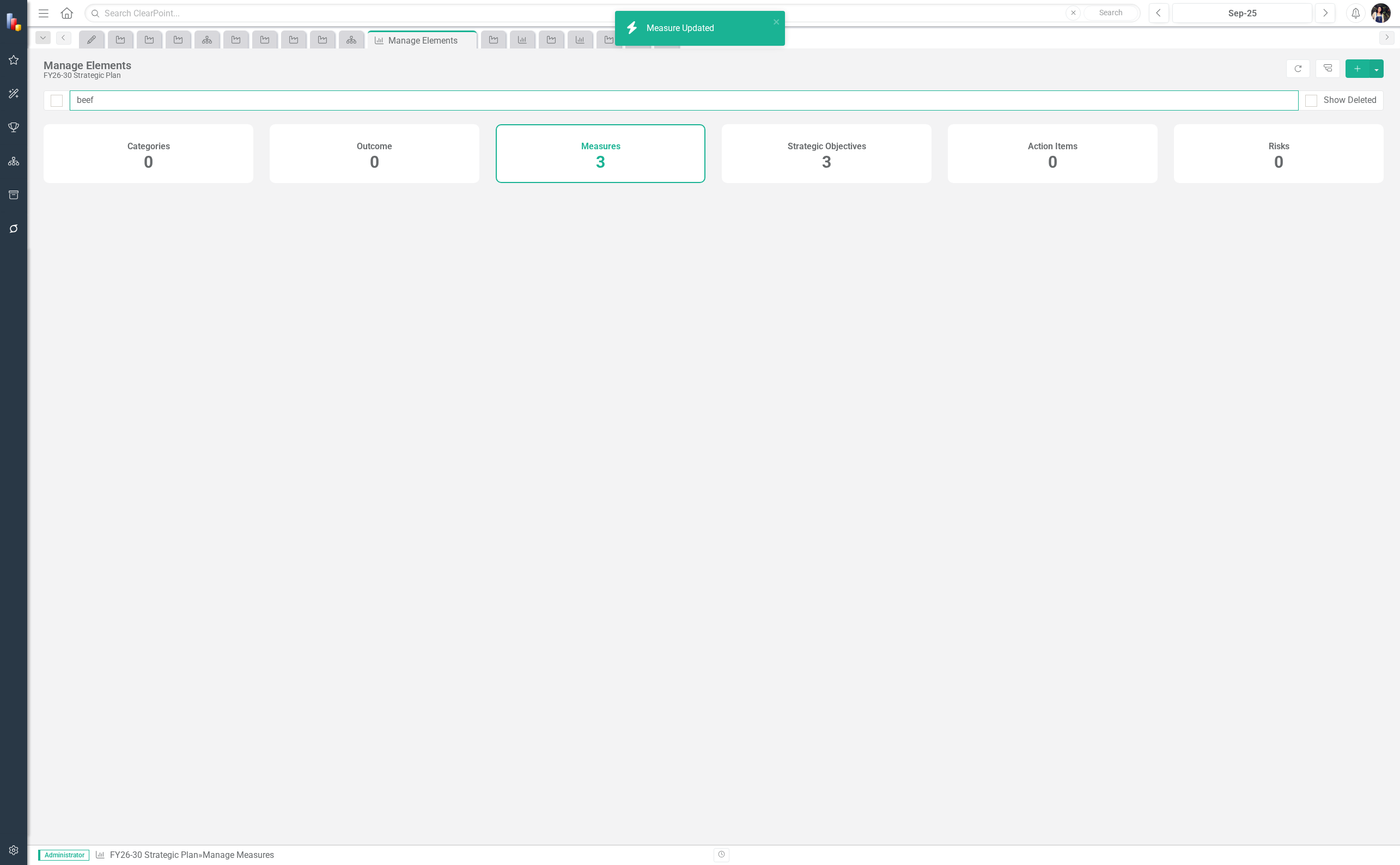
click at [187, 101] on input "beef" at bounding box center [684, 101] width 1229 height 20
type input "c"
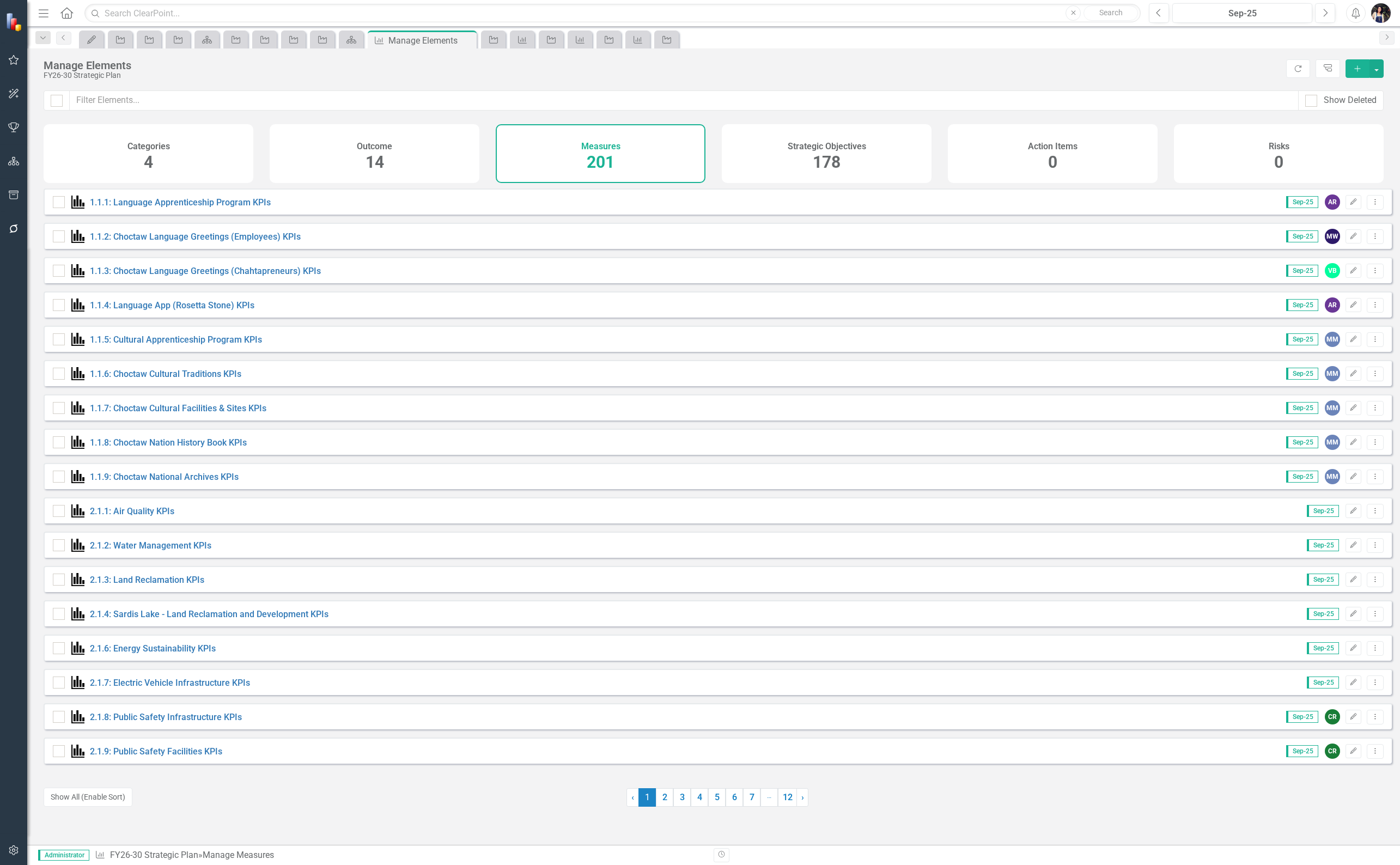
click at [884, 126] on div "Strategic Objectives 178" at bounding box center [827, 154] width 209 height 59
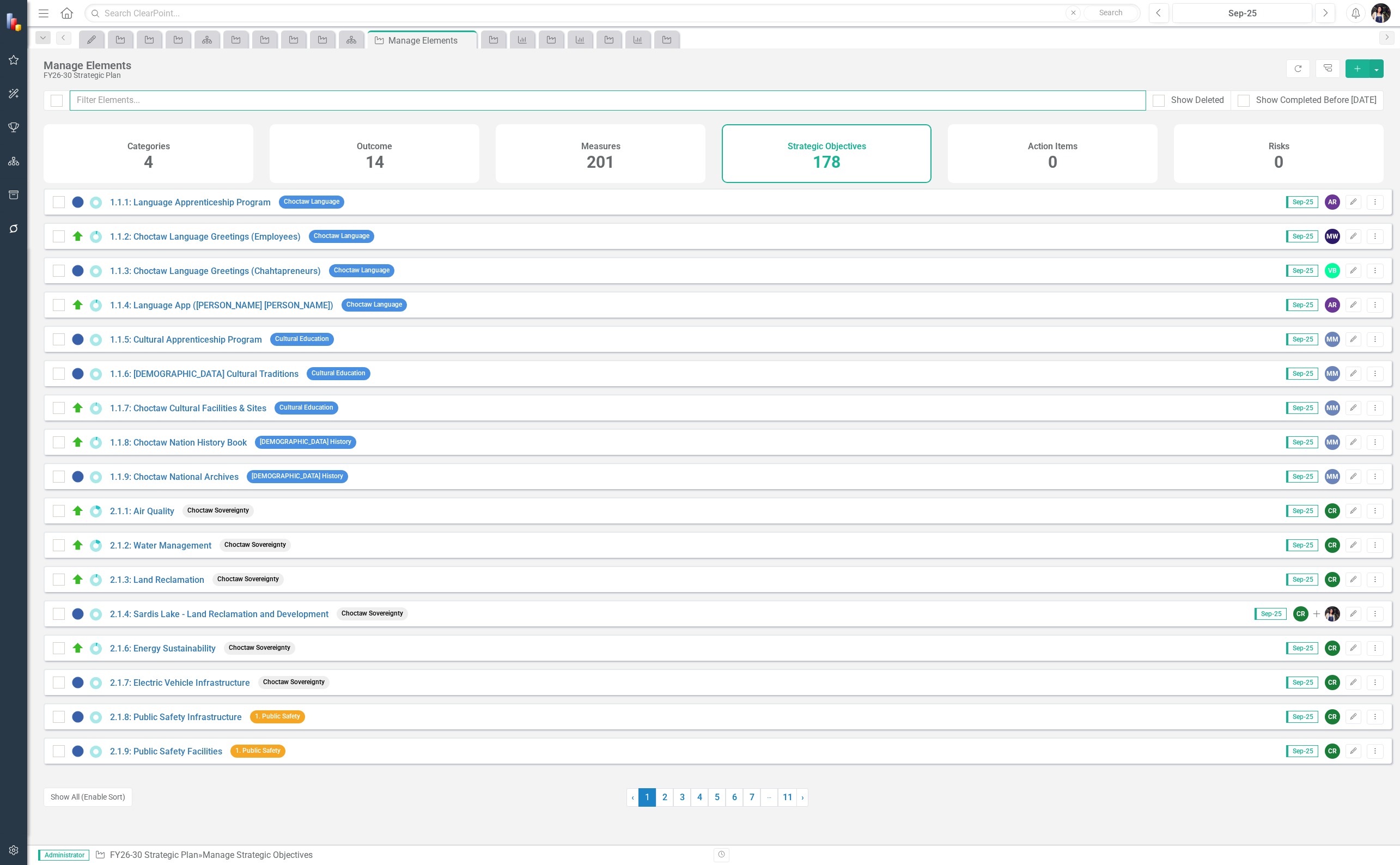
click at [207, 101] on input "text" at bounding box center [608, 101] width 1076 height 20
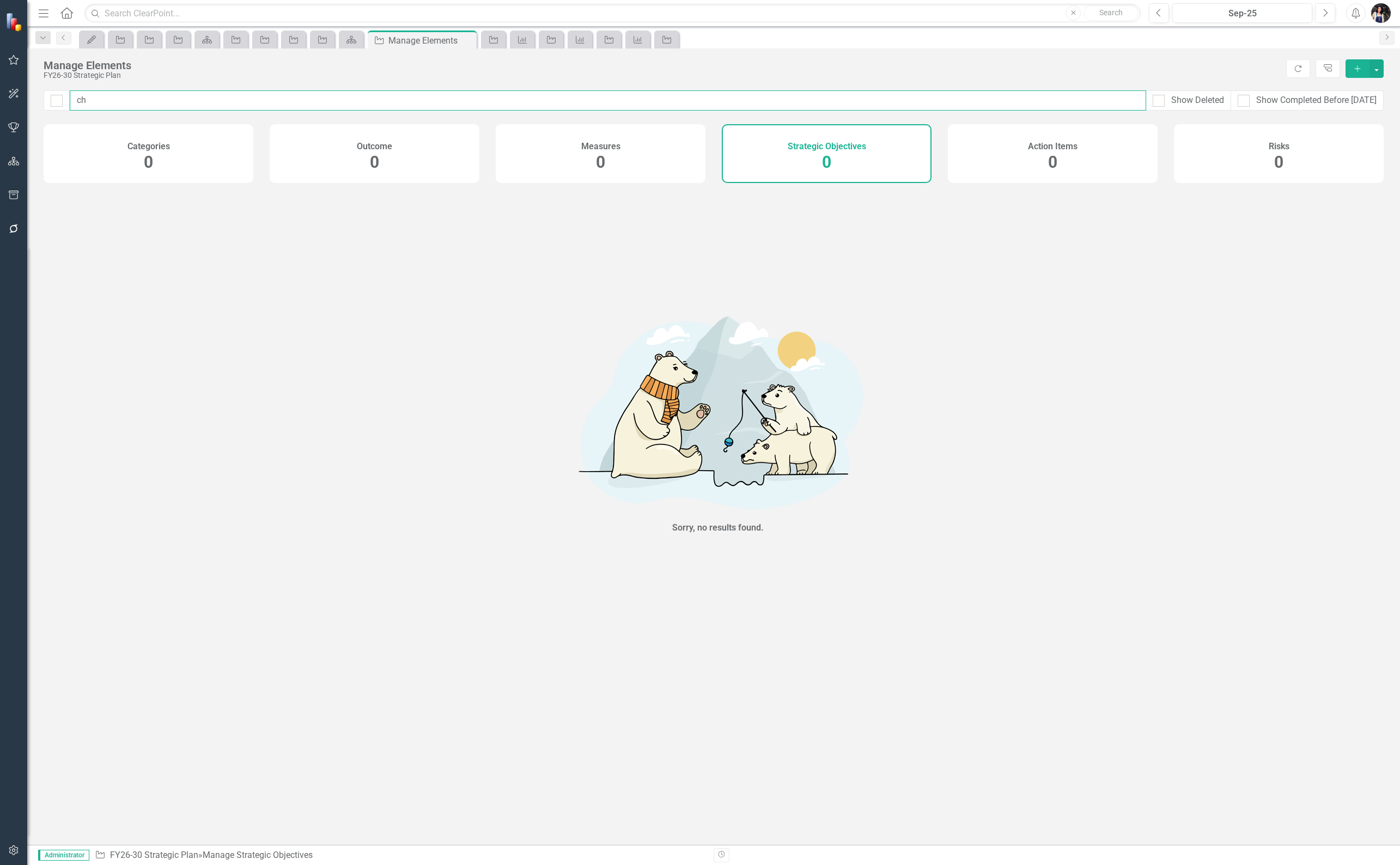
type input "c"
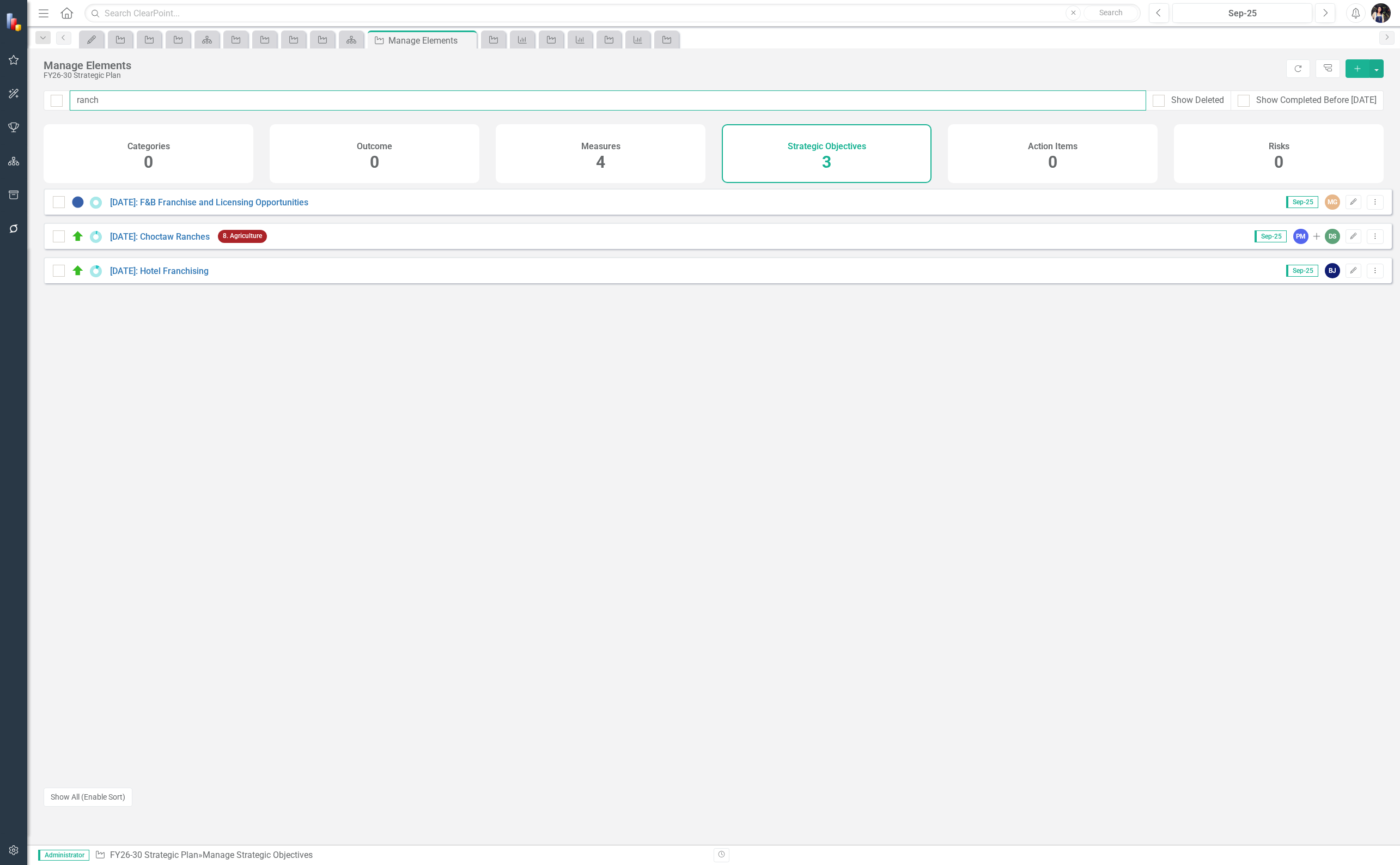
type input "ranch"
click at [183, 242] on link "[DATE]: Choctaw Ranches" at bounding box center [160, 236] width 99 height 10
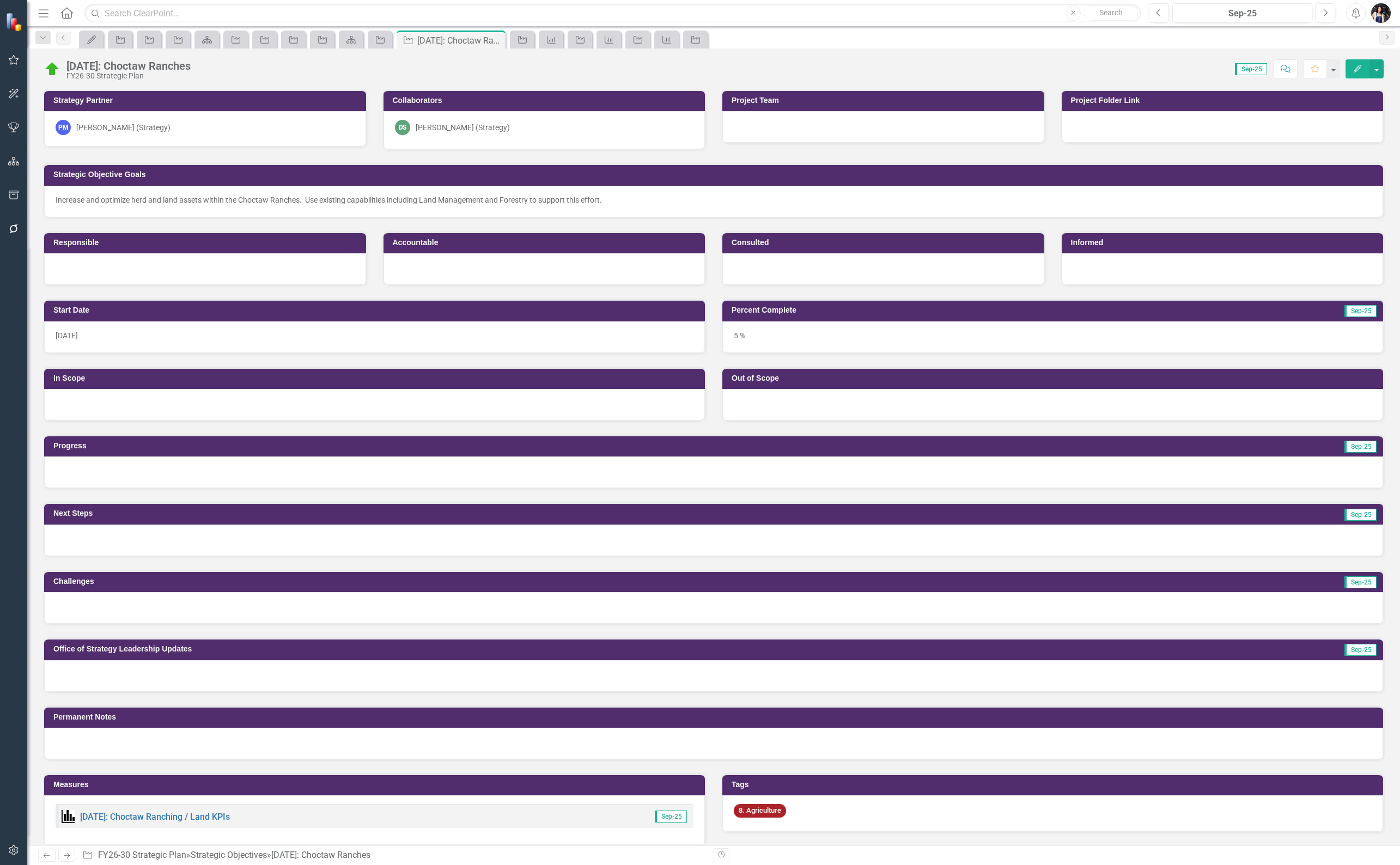
click at [810, 809] on div "8. Agriculture" at bounding box center [1053, 813] width 661 height 36
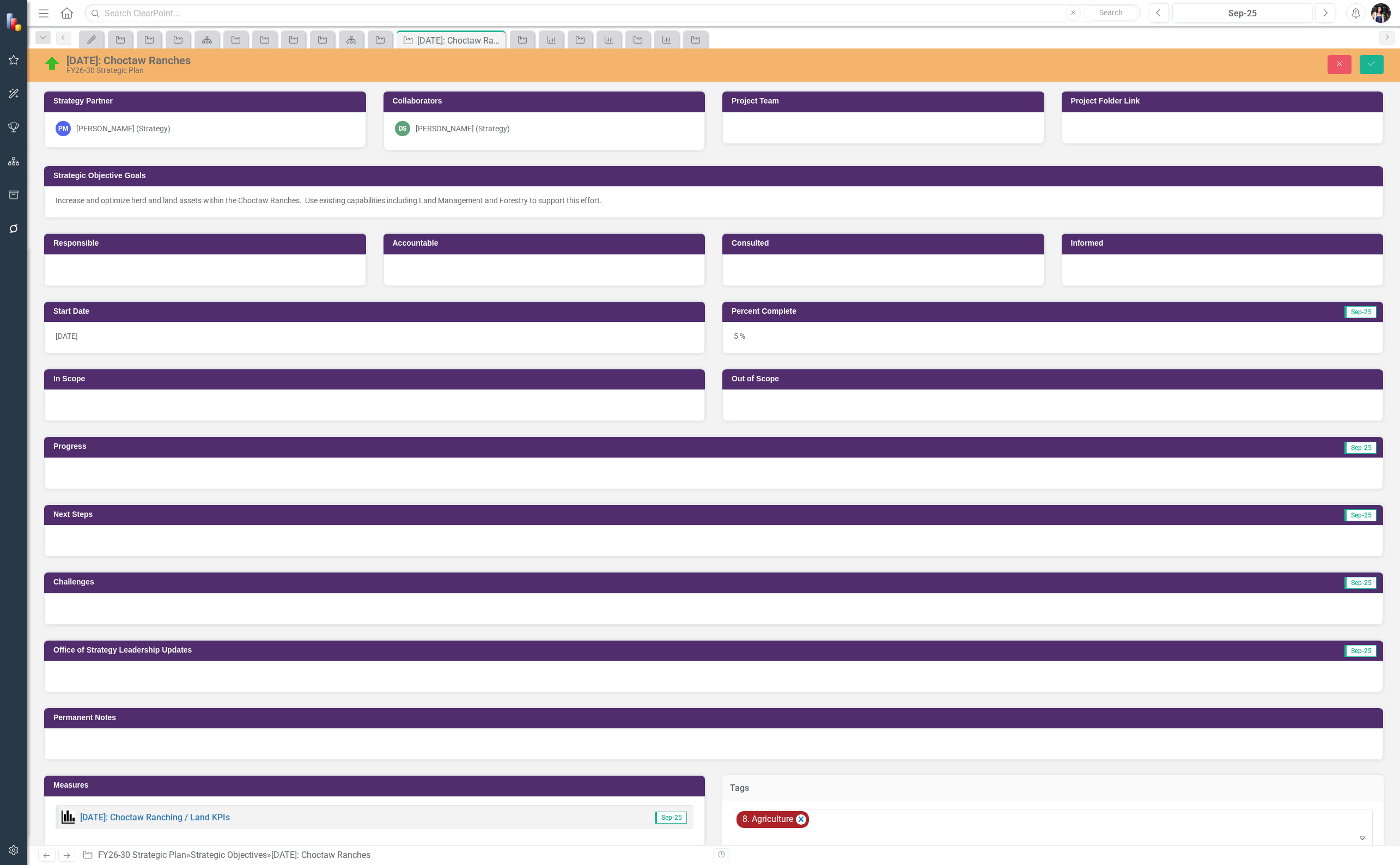
click at [797, 815] on icon "Remove [object Object]" at bounding box center [800, 819] width 10 height 13
click at [175, 62] on div "[DATE]: Choctaw Ranches" at bounding box center [436, 60] width 740 height 12
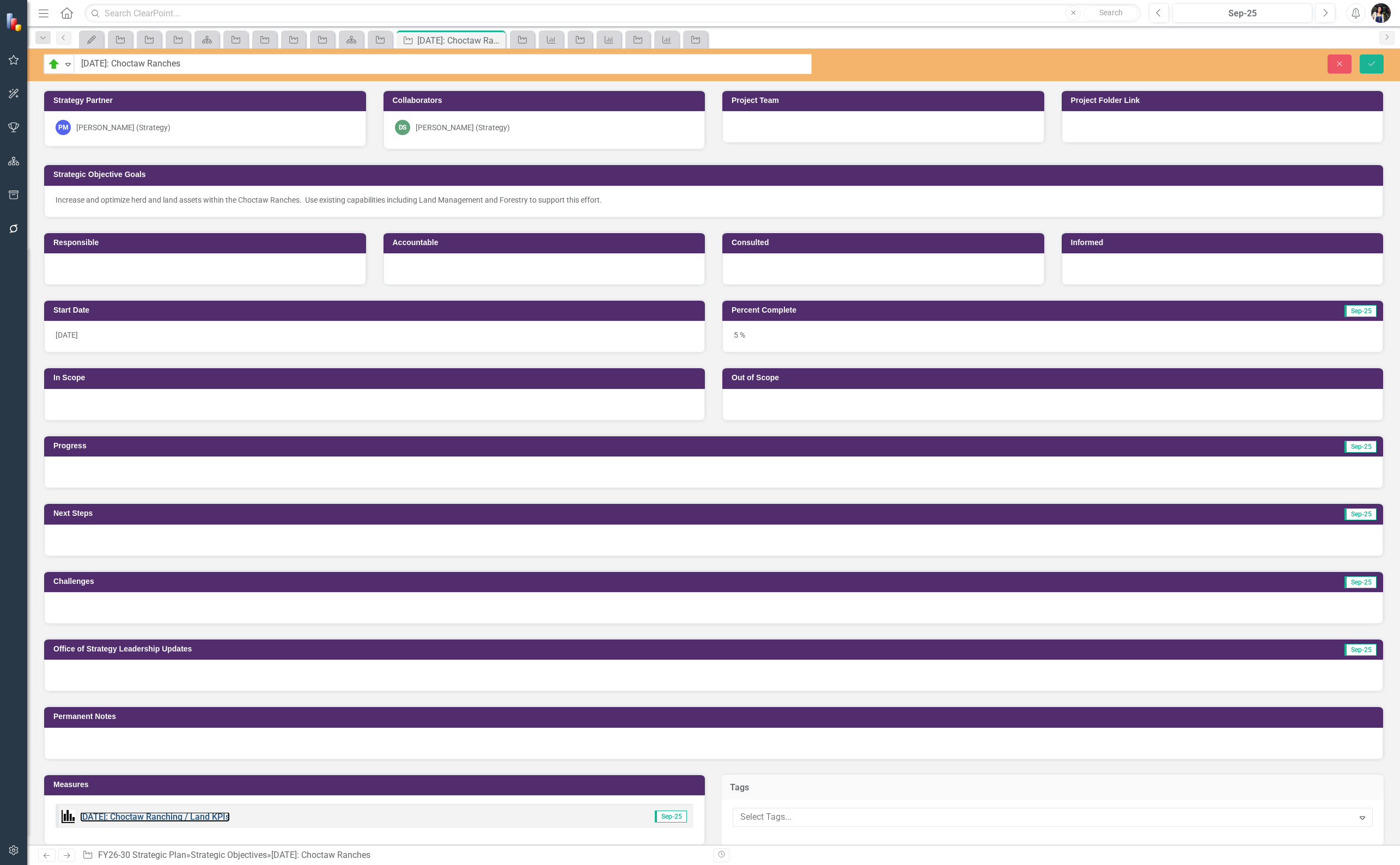
click at [201, 813] on link "[DATE]: Choctaw Ranching / Land KPIs" at bounding box center [154, 817] width 150 height 10
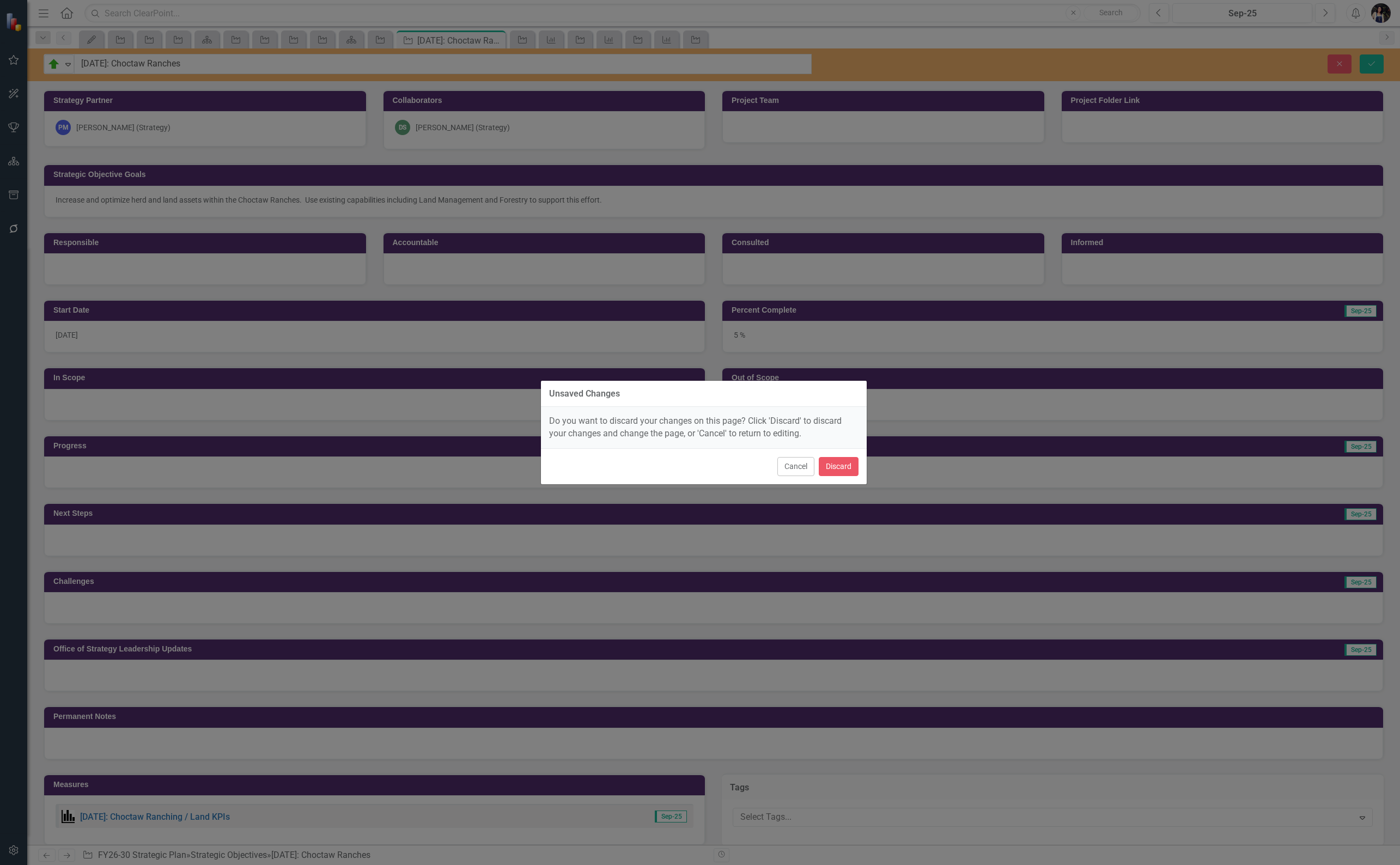
click at [800, 469] on button "Cancel" at bounding box center [796, 467] width 37 height 19
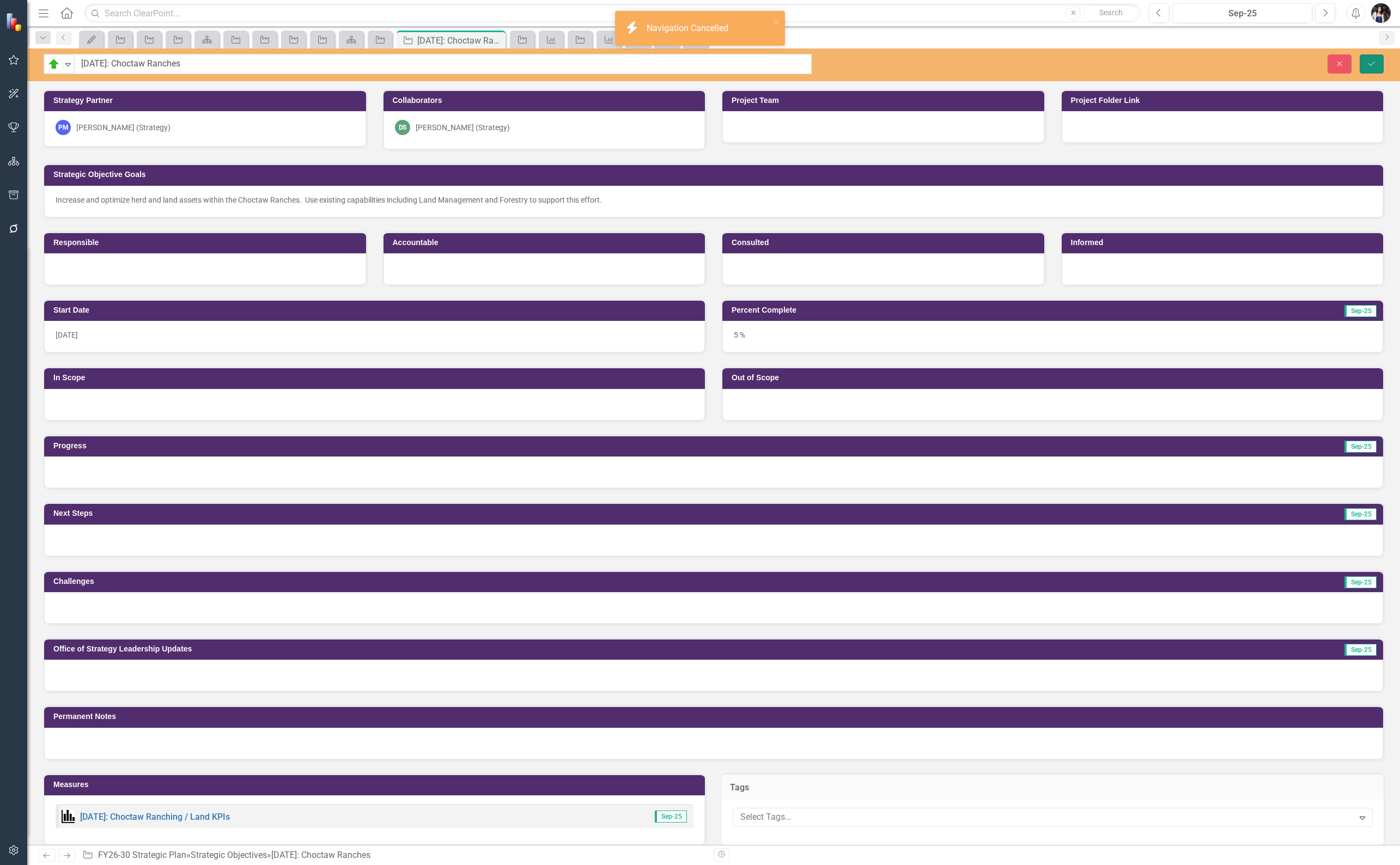
drag, startPoint x: 1369, startPoint y: 65, endPoint x: 378, endPoint y: 310, distance: 1020.8
click at [1369, 66] on icon "Save" at bounding box center [1372, 63] width 10 height 7
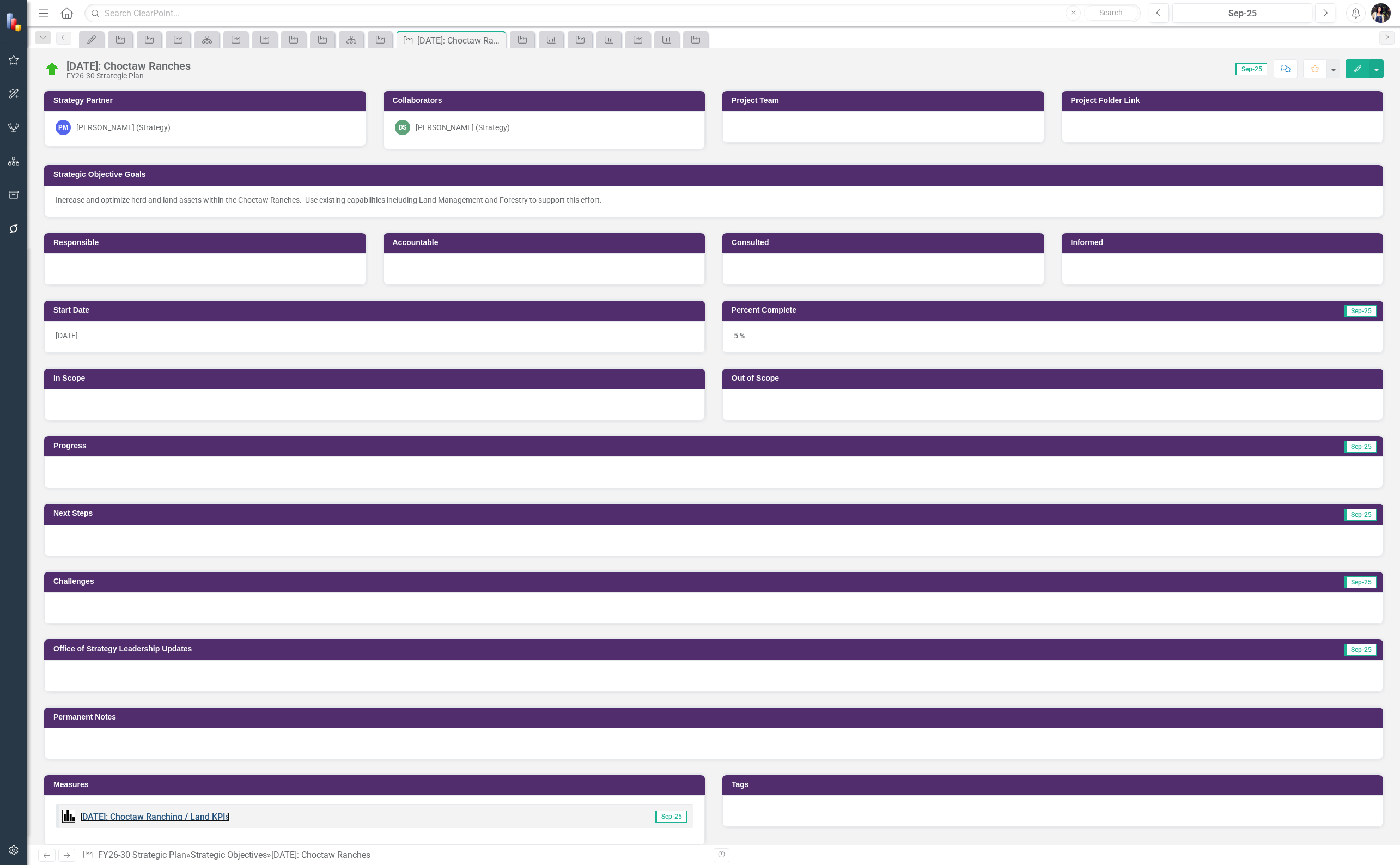
click at [203, 812] on link "[DATE]: Choctaw Ranching / Land KPIs" at bounding box center [154, 817] width 150 height 10
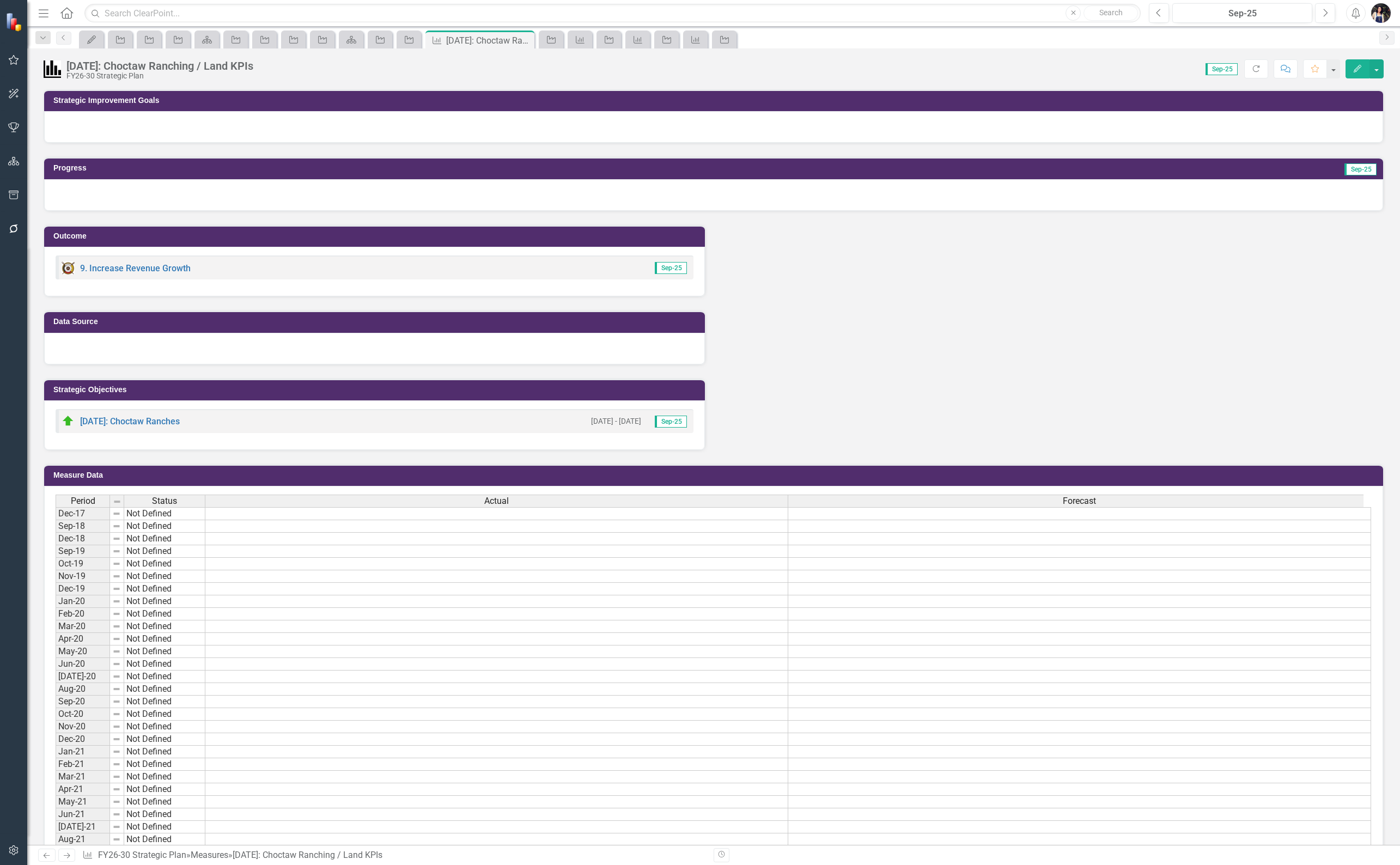
click at [224, 62] on div "[DATE]: Choctaw Ranching / Land KPIs" at bounding box center [160, 66] width 187 height 12
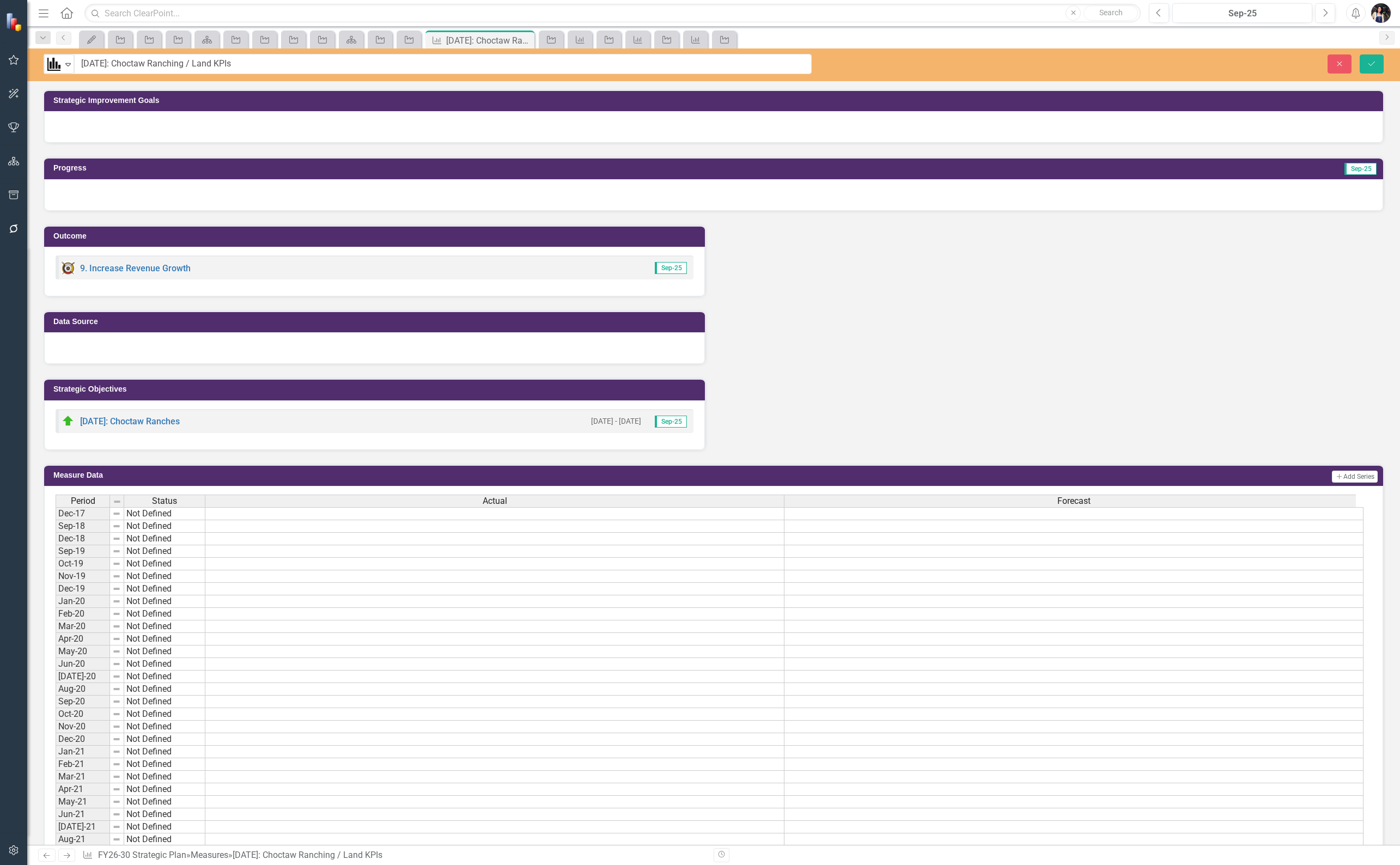
click at [214, 57] on input "[DATE]: Choctaw Ranching / Land KPIs" at bounding box center [442, 64] width 737 height 20
drag, startPoint x: 213, startPoint y: 66, endPoint x: 26, endPoint y: 49, distance: 187.8
click at [26, 49] on div "Elements & Reports Choctaw Nation of Oklahoma Scorecard FY26-30 Strategic Plan …" at bounding box center [700, 432] width 1400 height 865
type input "9.4.52: Choctaw Ranches KPIs"
click at [1369, 60] on icon "Save" at bounding box center [1372, 63] width 10 height 7
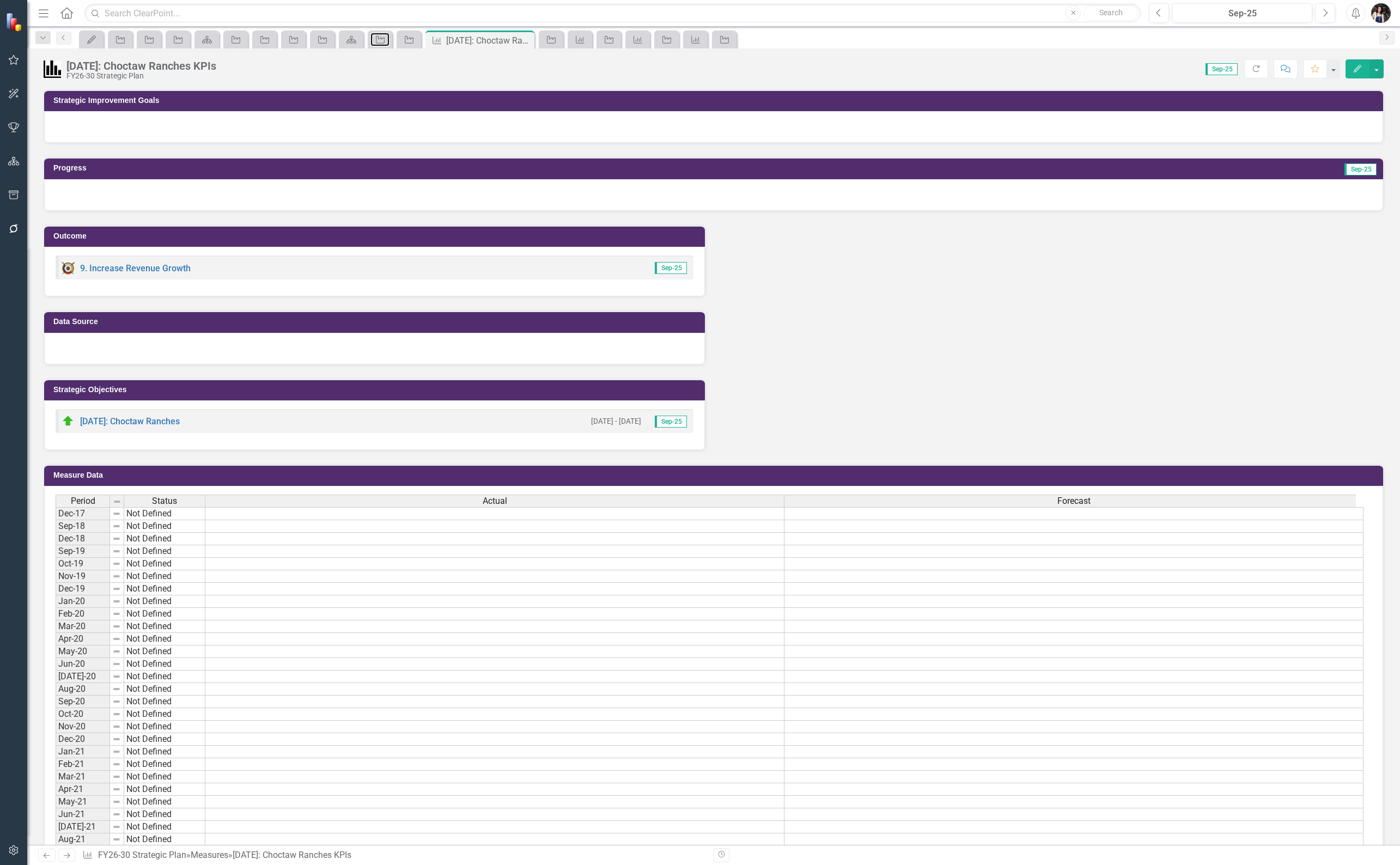
click at [383, 41] on icon "Strategic Objective" at bounding box center [380, 40] width 11 height 9
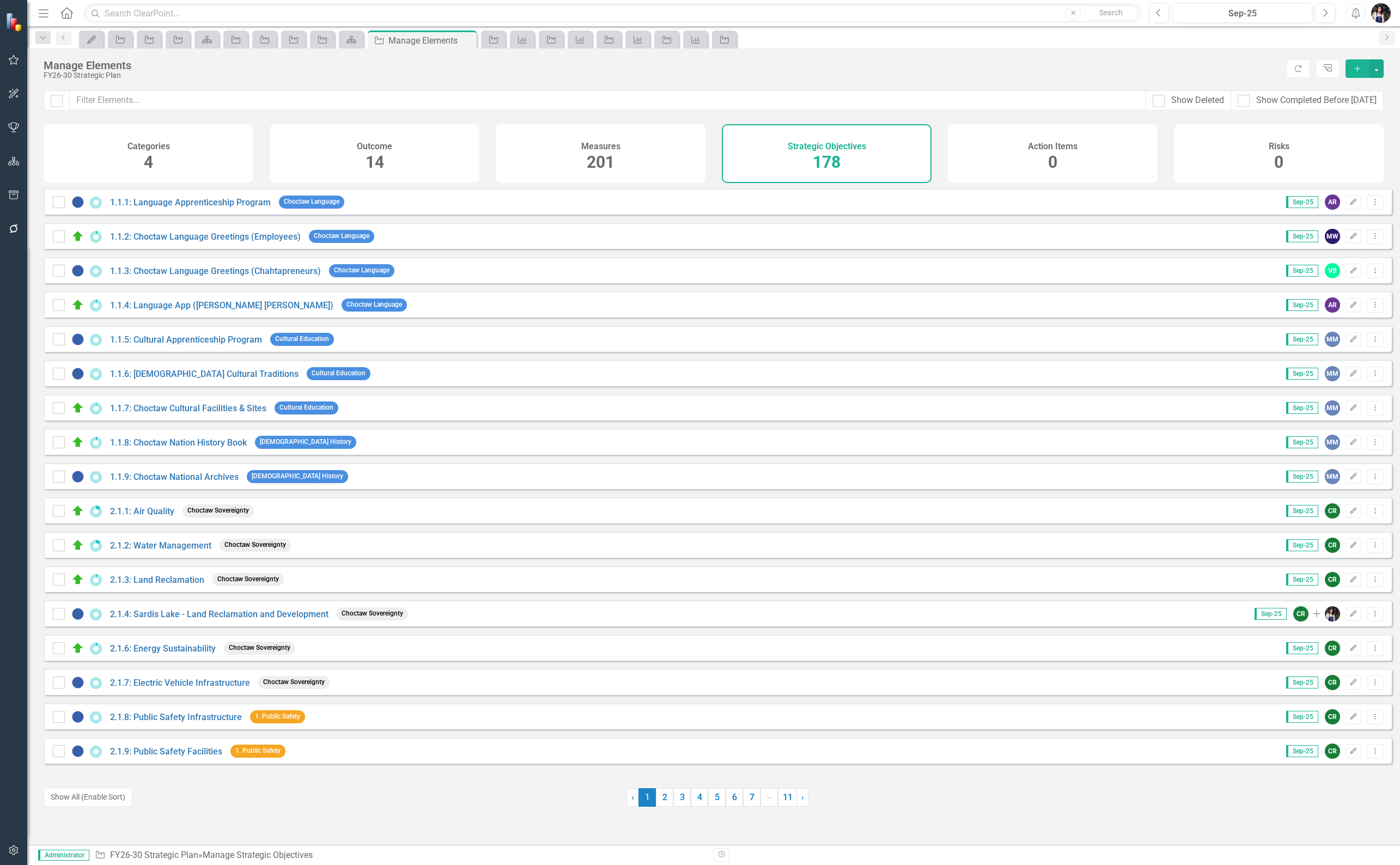
click at [636, 143] on div "Measures 201" at bounding box center [600, 154] width 209 height 59
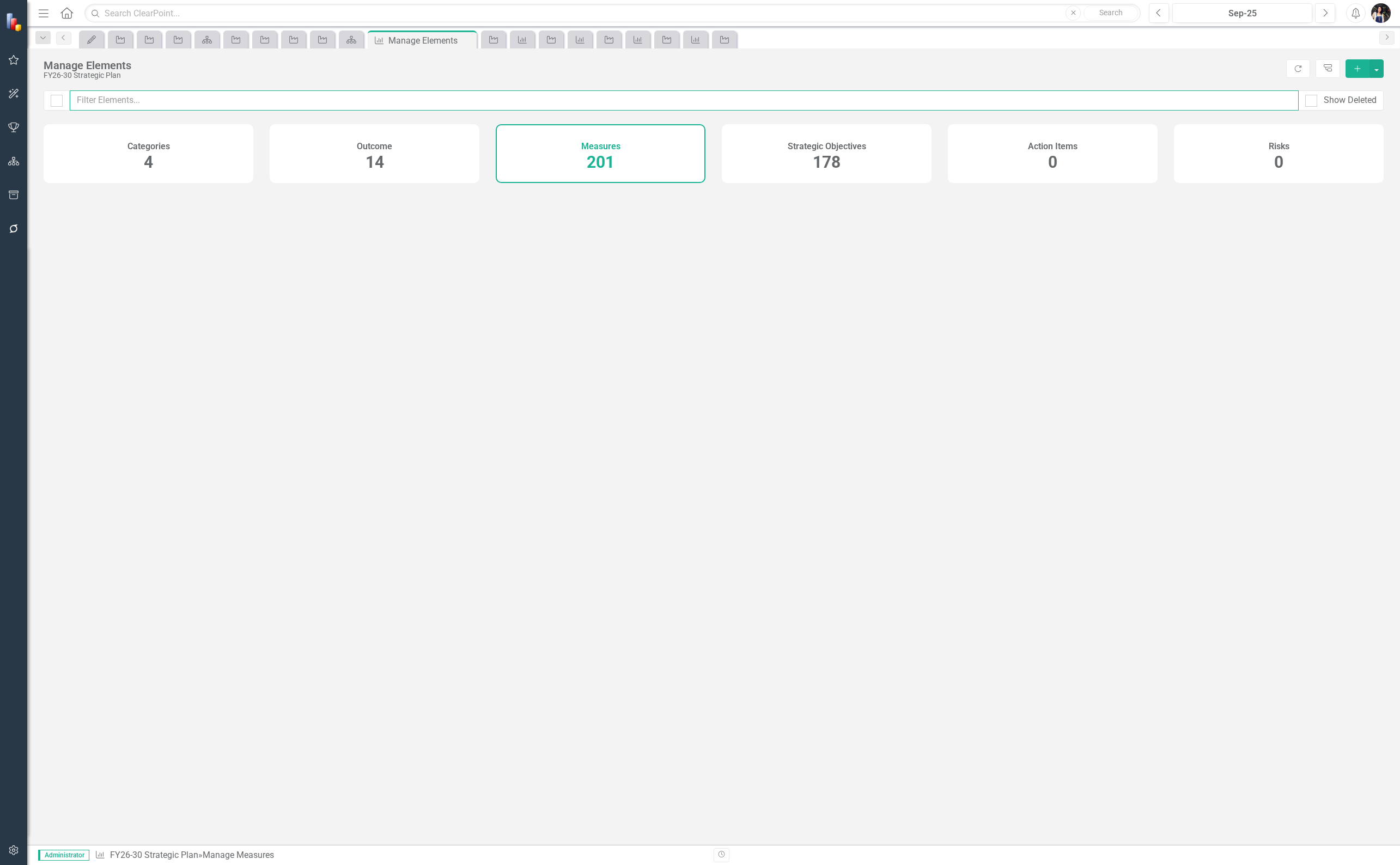
click at [300, 97] on input "text" at bounding box center [684, 101] width 1229 height 20
type input "l"
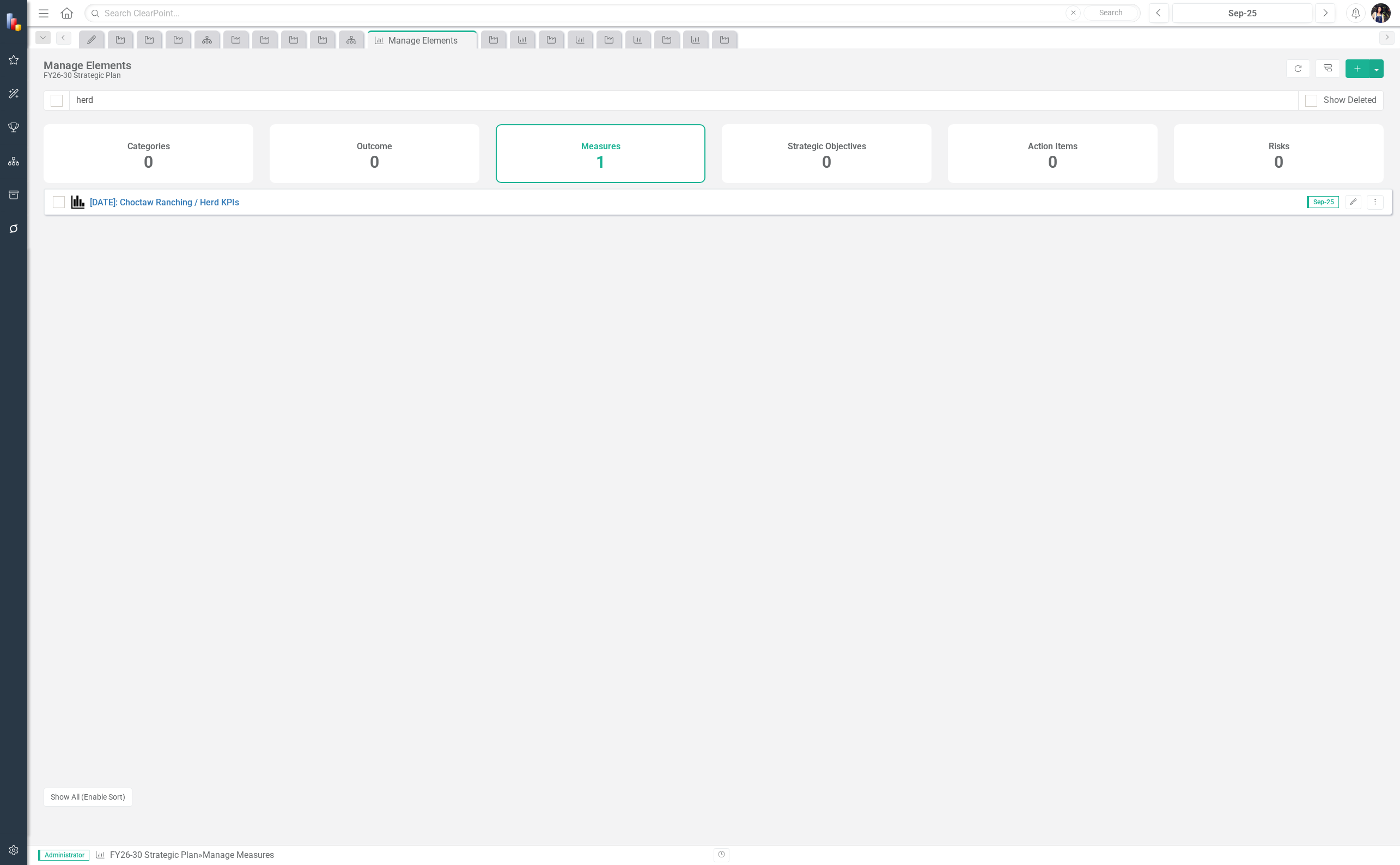
click at [1370, 206] on icon "Dropdown Menu" at bounding box center [1375, 201] width 9 height 7
click at [1333, 290] on link "Trash Delete Measure" at bounding box center [1326, 289] width 98 height 20
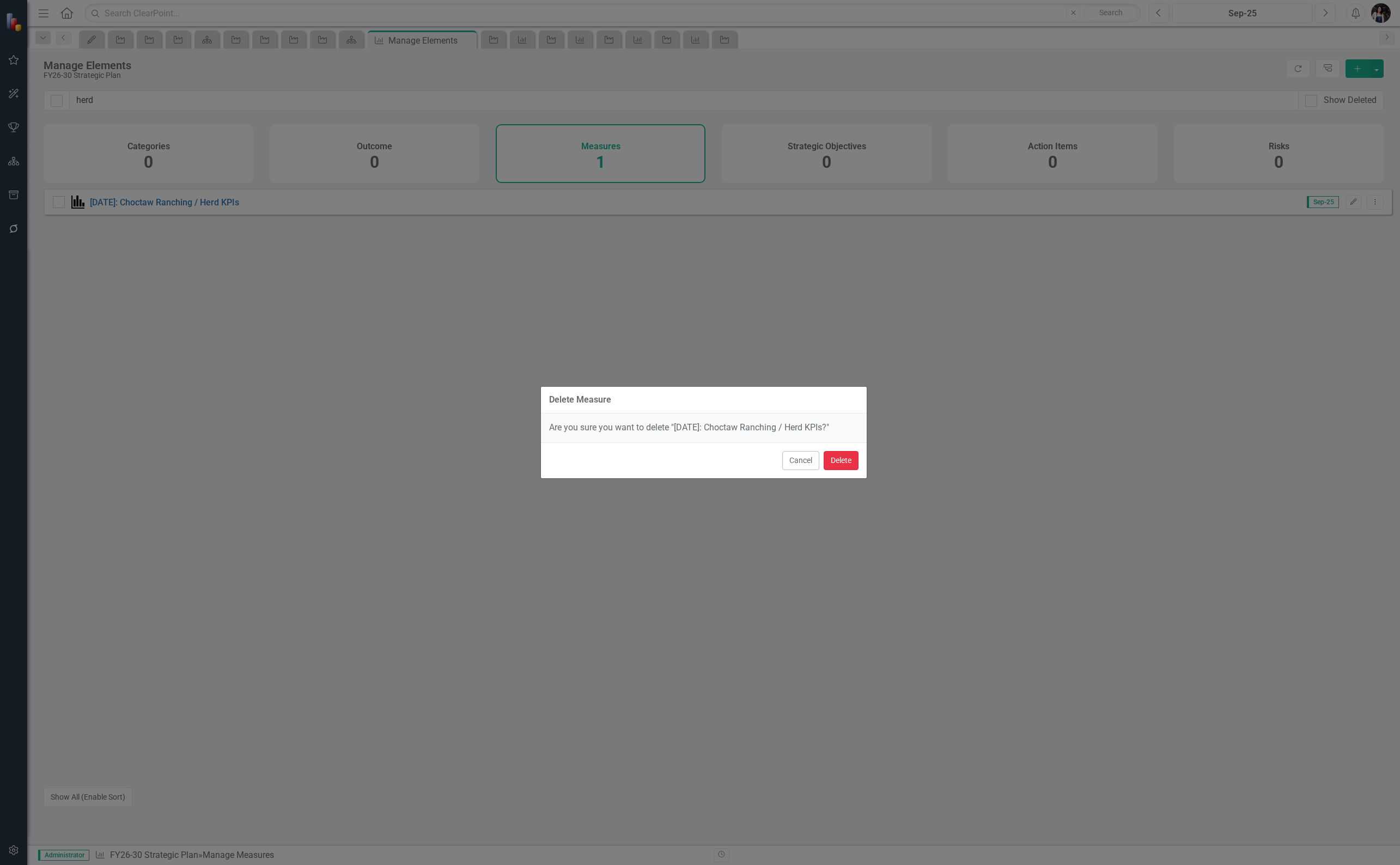
click at [841, 463] on button "Delete" at bounding box center [841, 461] width 35 height 19
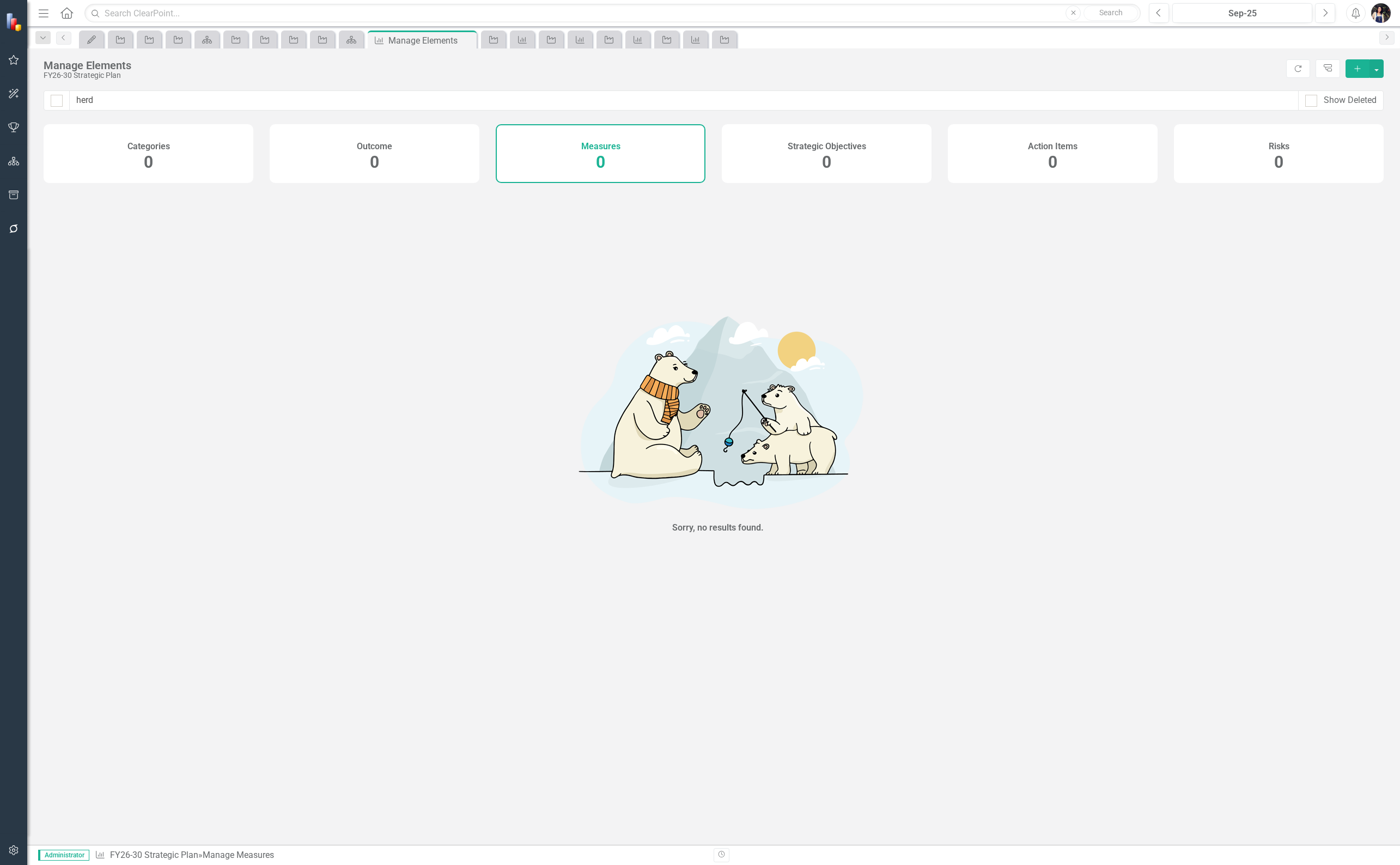
click at [802, 156] on div "Strategic Objectives 0" at bounding box center [827, 154] width 209 height 59
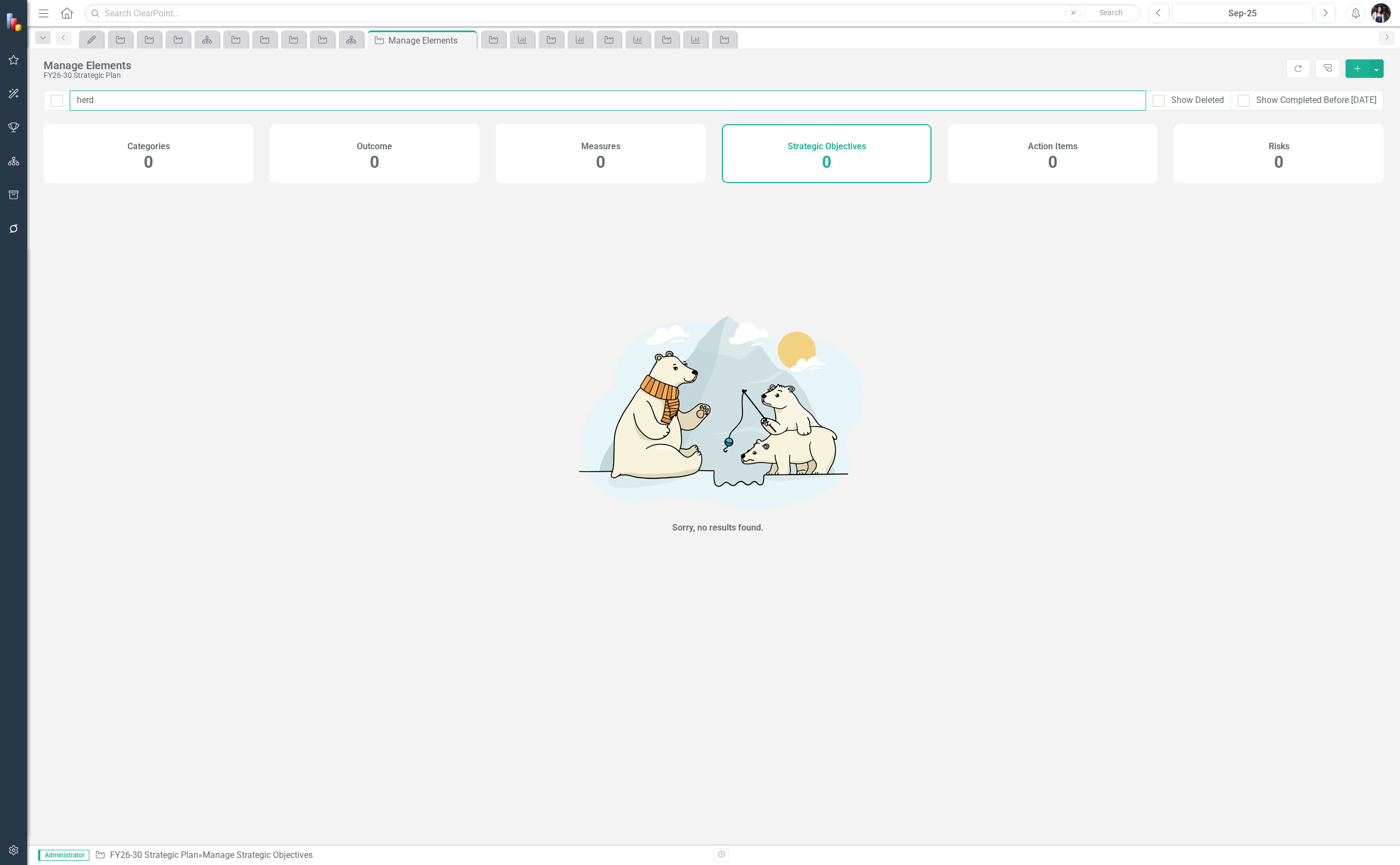
click at [426, 97] on input "herd" at bounding box center [608, 101] width 1076 height 20
type input "cattle"
click at [614, 181] on div "Measures 0" at bounding box center [600, 154] width 209 height 59
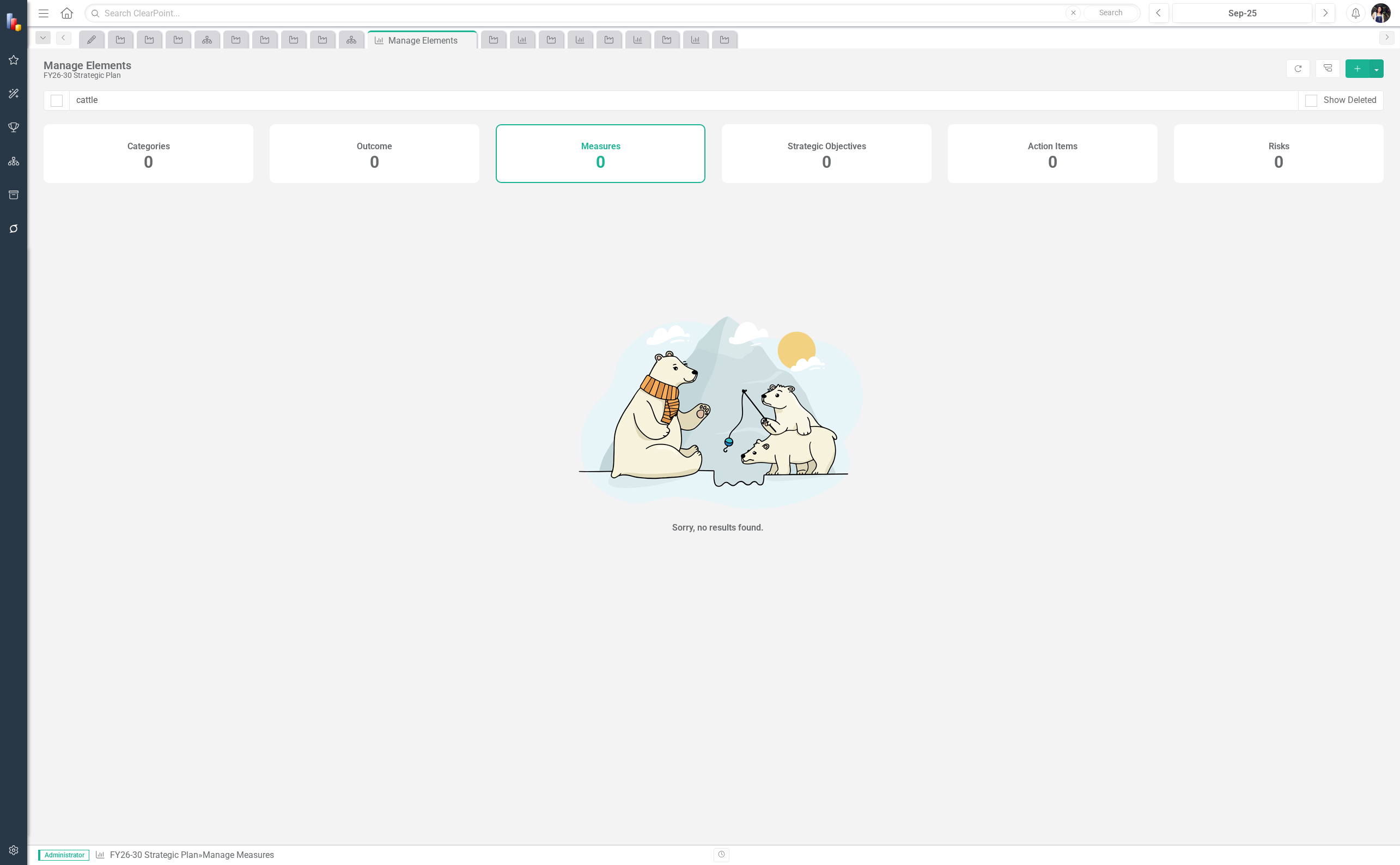
click at [766, 150] on div "Strategic Objectives 0" at bounding box center [827, 154] width 209 height 59
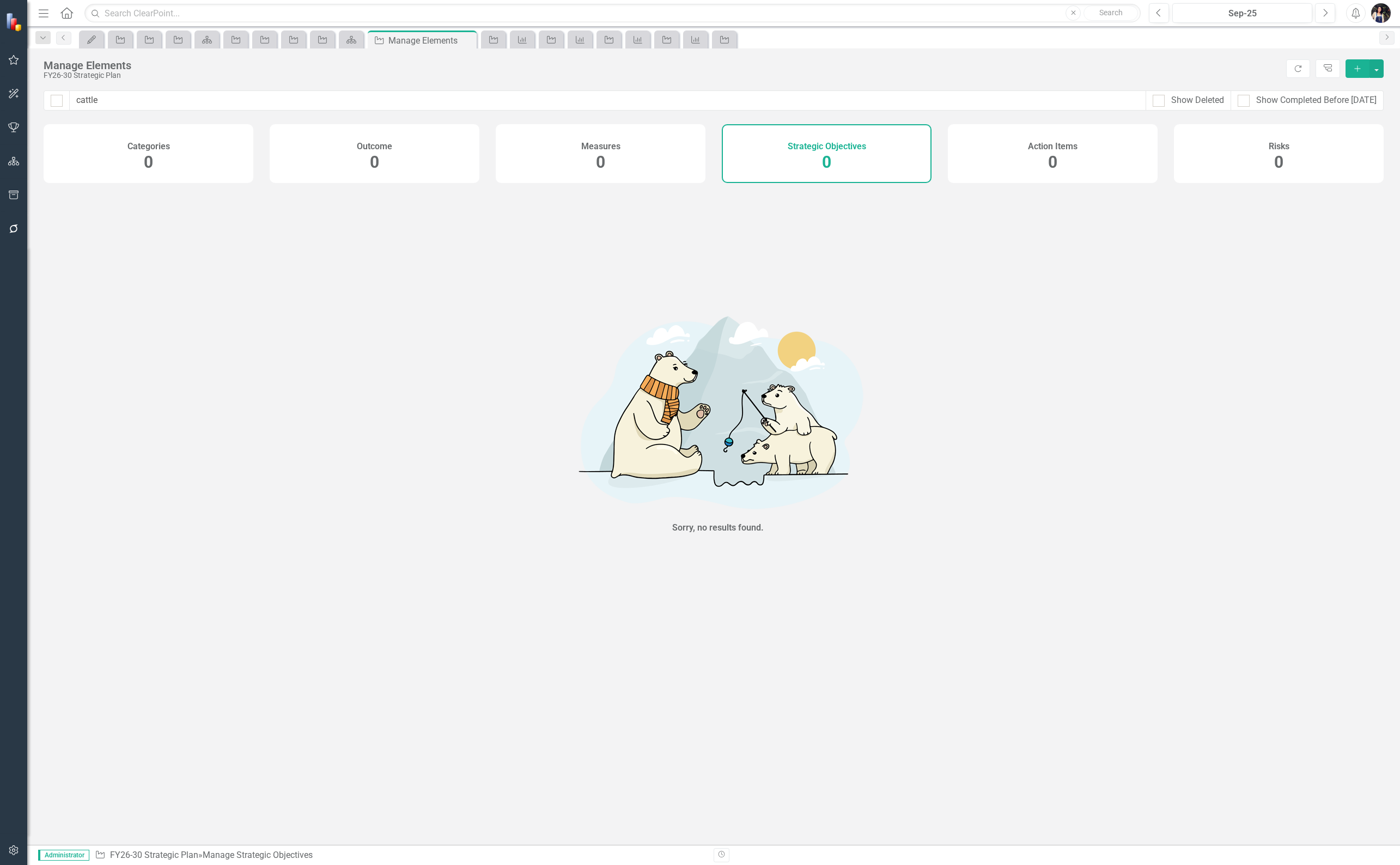
click at [164, 89] on div "Manage Elements FY26-30 Strategic Plan Refresh Tree Explorer Add" at bounding box center [714, 69] width 1372 height 42
click at [162, 103] on input "cattle" at bounding box center [608, 101] width 1076 height 20
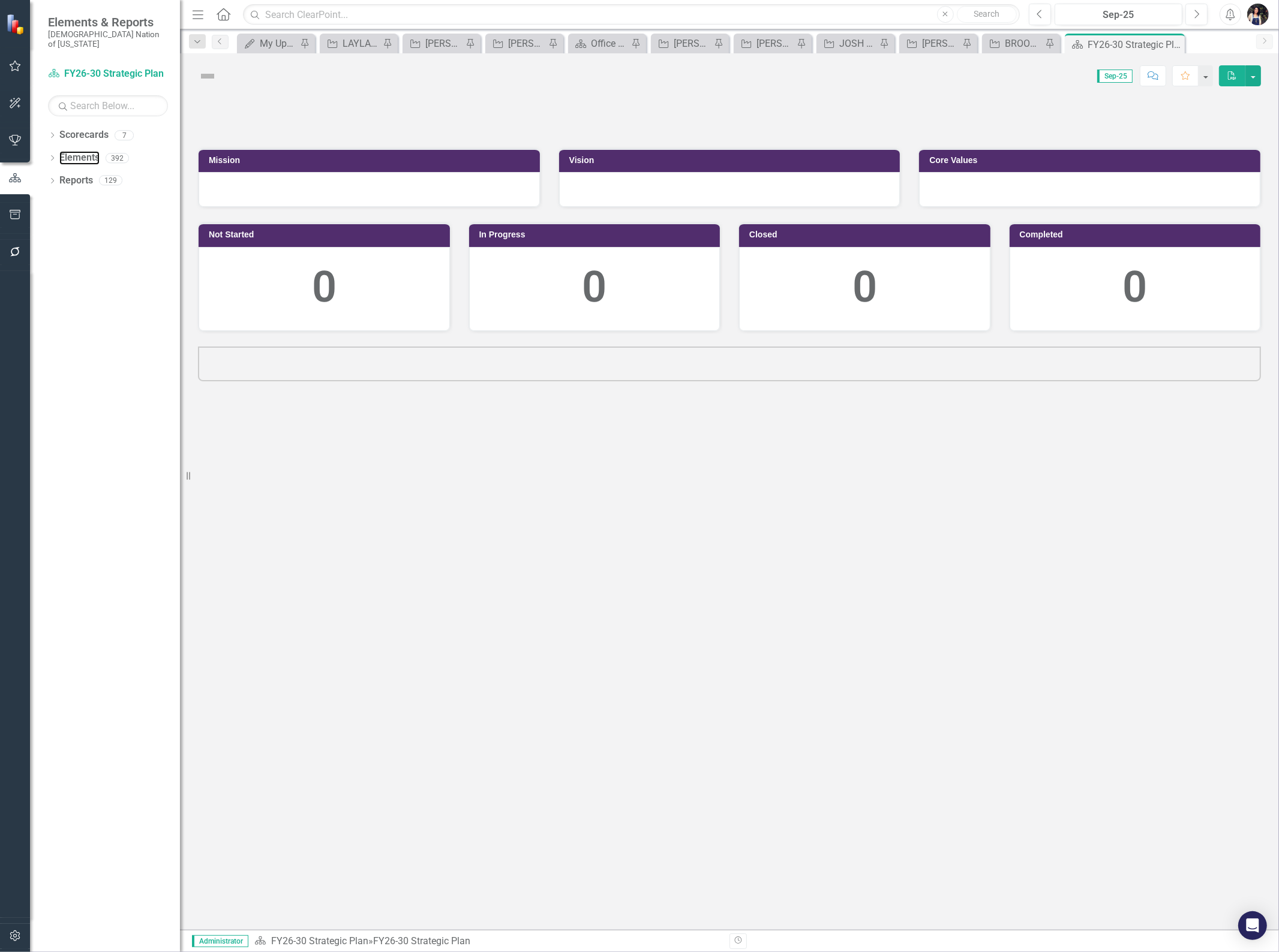
click at [90, 151] on link "Elements" at bounding box center [79, 157] width 40 height 14
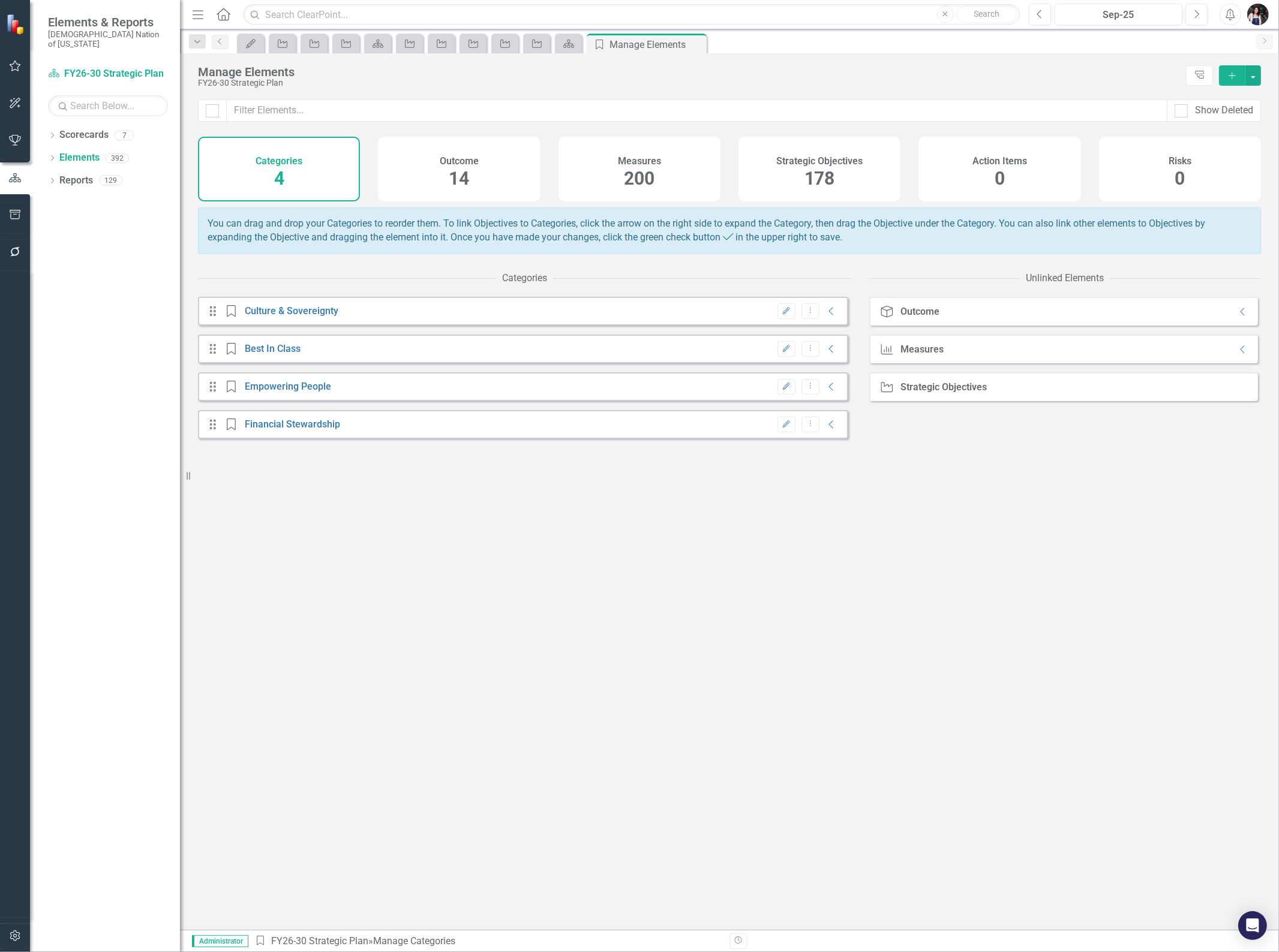
click at [771, 177] on div "Strategic Objectives 178" at bounding box center [819, 169] width 162 height 65
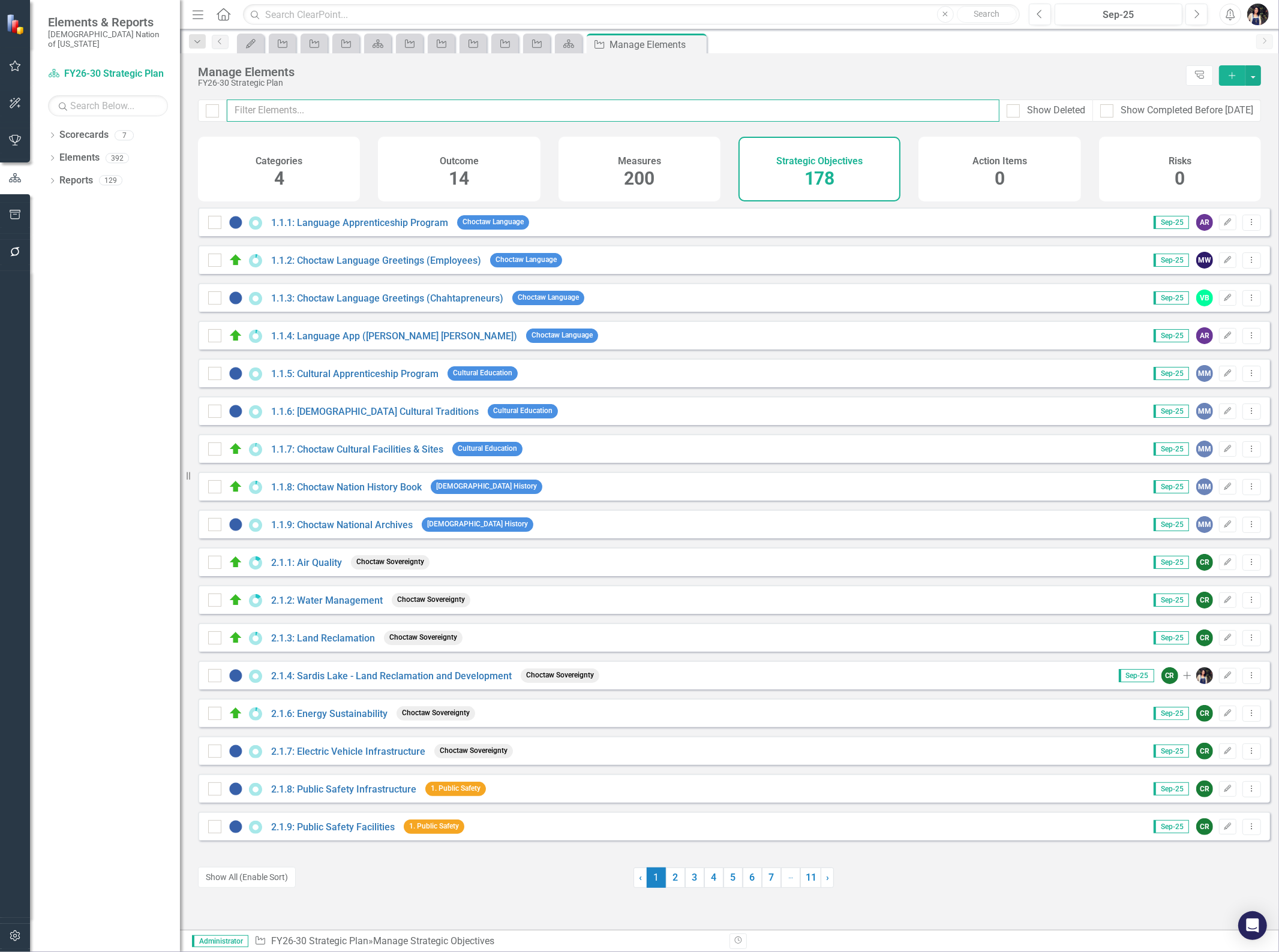
click at [576, 113] on input "text" at bounding box center [613, 111] width 773 height 22
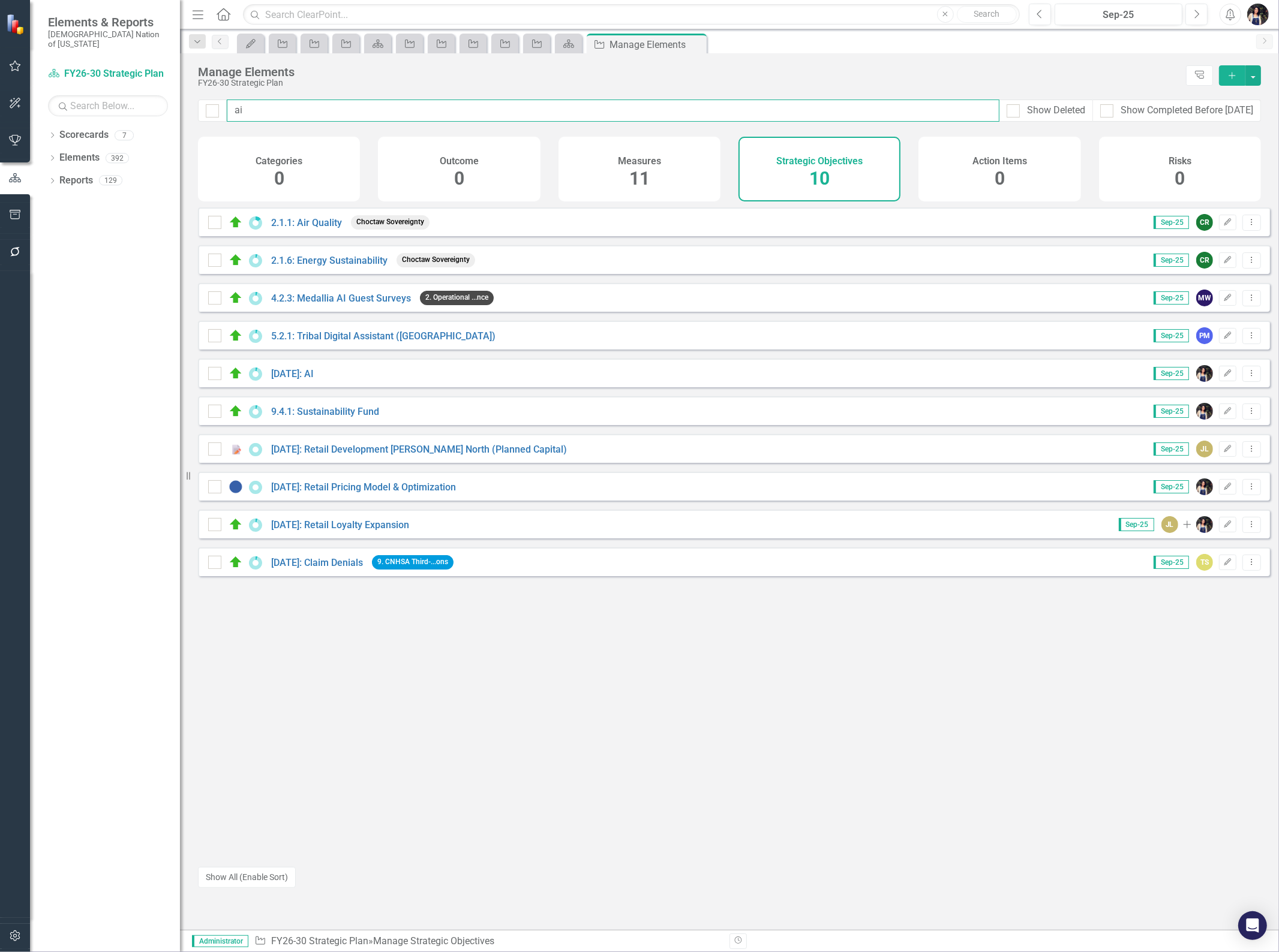
type input "ai"
click at [305, 380] on link "[DATE]: AI" at bounding box center [293, 373] width 43 height 11
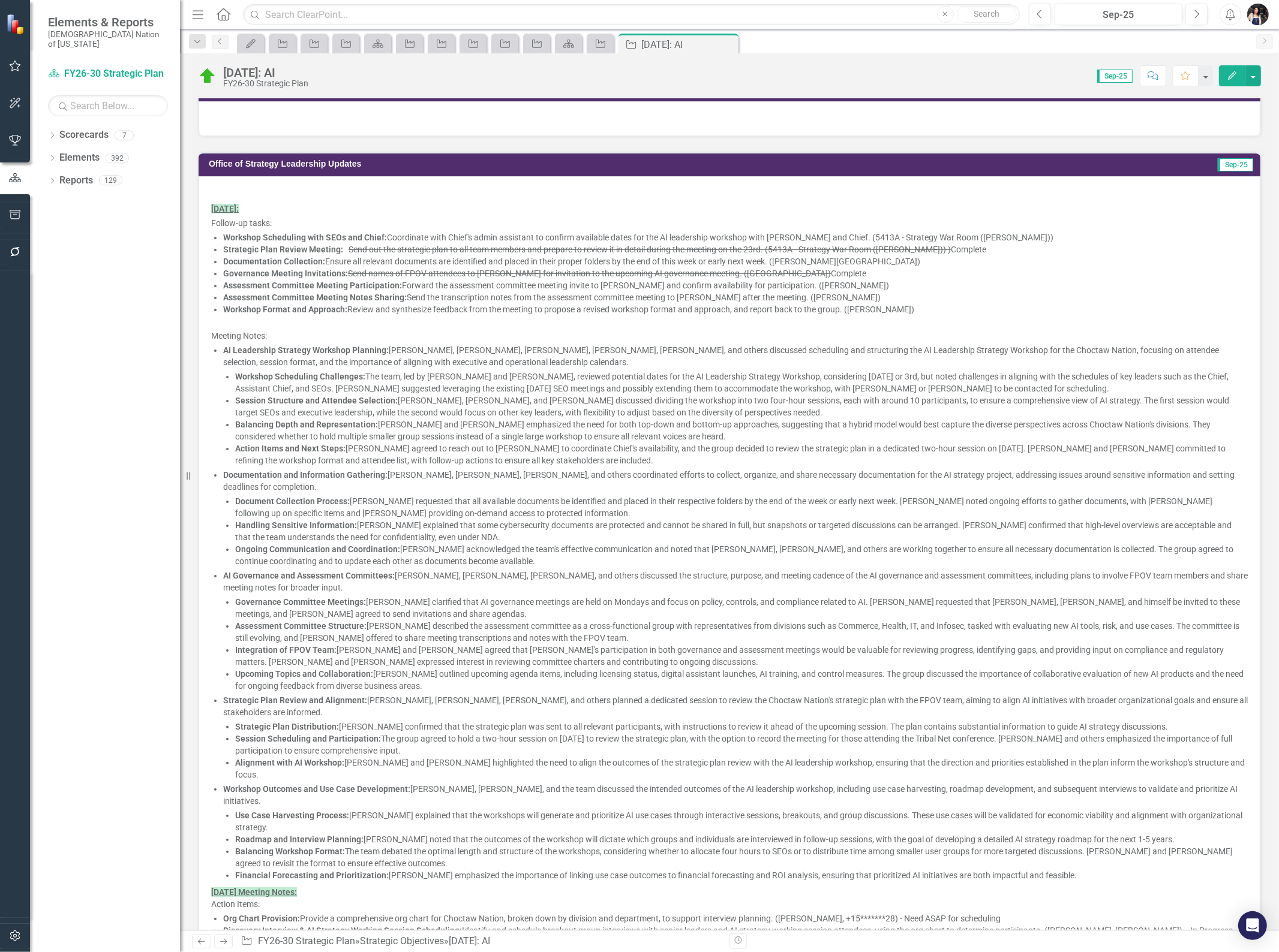
scroll to position [532, 0]
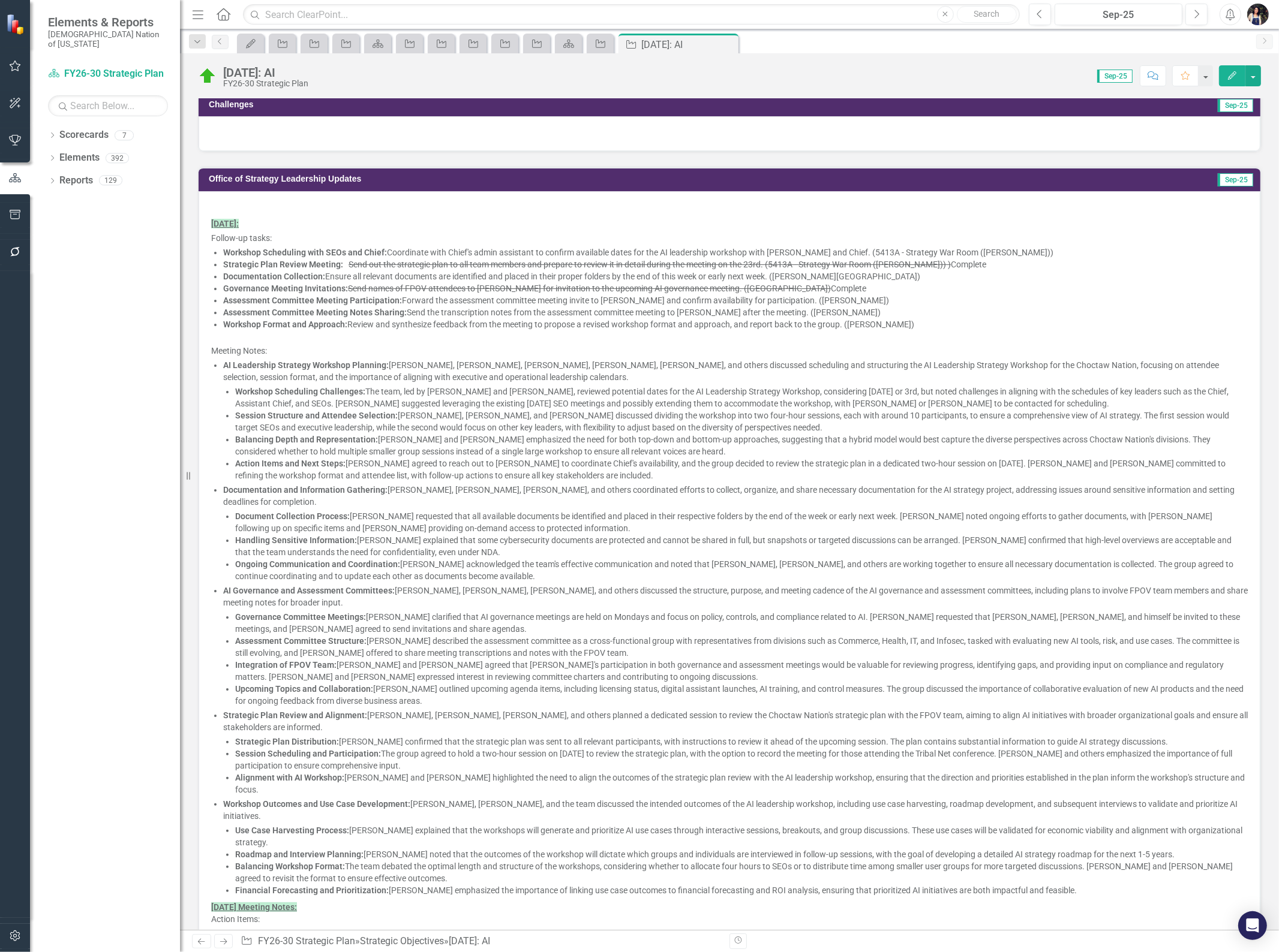
click at [395, 611] on li "Governance Committee Meetings: Scott clarified that AI governance meetings are …" at bounding box center [741, 623] width 1012 height 24
